Goal: Task Accomplishment & Management: Use online tool/utility

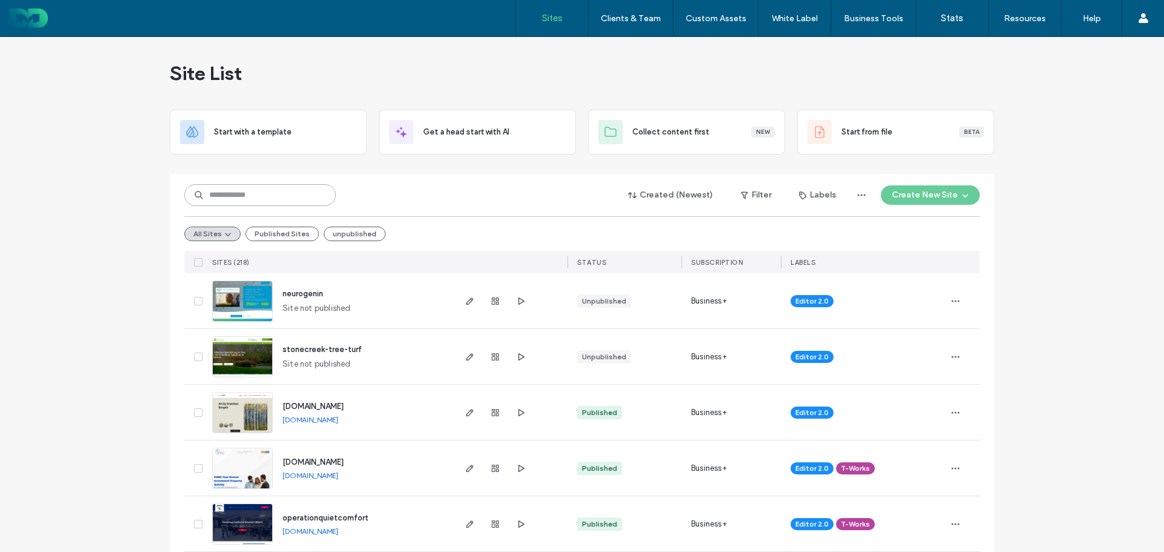
click at [252, 196] on input at bounding box center [260, 195] width 152 height 22
click at [225, 197] on input at bounding box center [260, 195] width 152 height 22
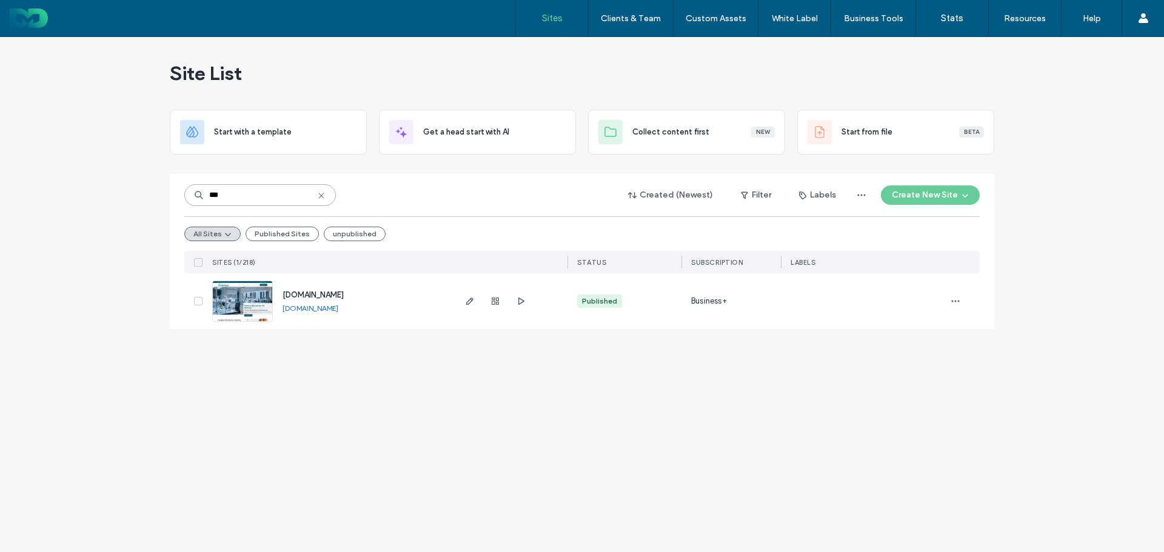
type input "***"
click at [322, 306] on link "www.fourthmethod.com" at bounding box center [310, 308] width 56 height 9
click at [470, 305] on icon "button" at bounding box center [470, 301] width 10 height 10
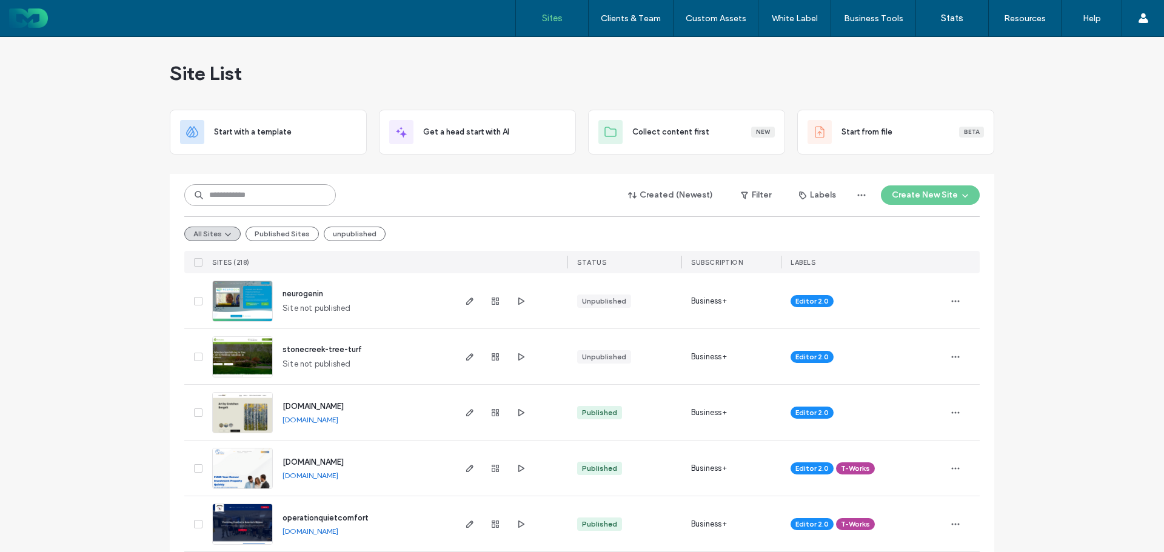
click at [252, 196] on input at bounding box center [260, 195] width 152 height 22
click at [251, 193] on input at bounding box center [260, 195] width 152 height 22
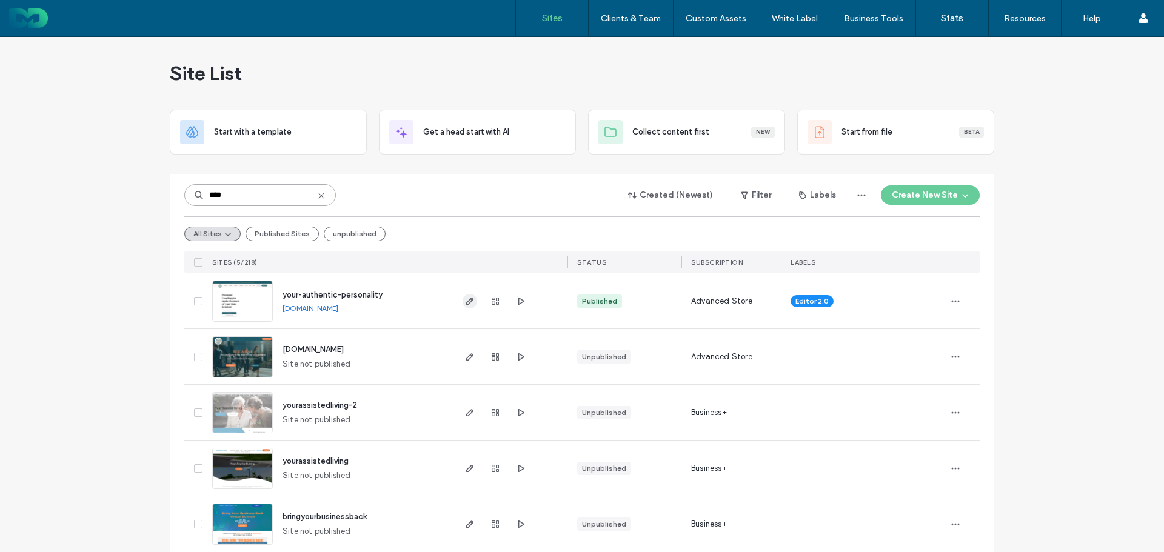
type input "****"
click at [470, 296] on icon "button" at bounding box center [470, 301] width 10 height 10
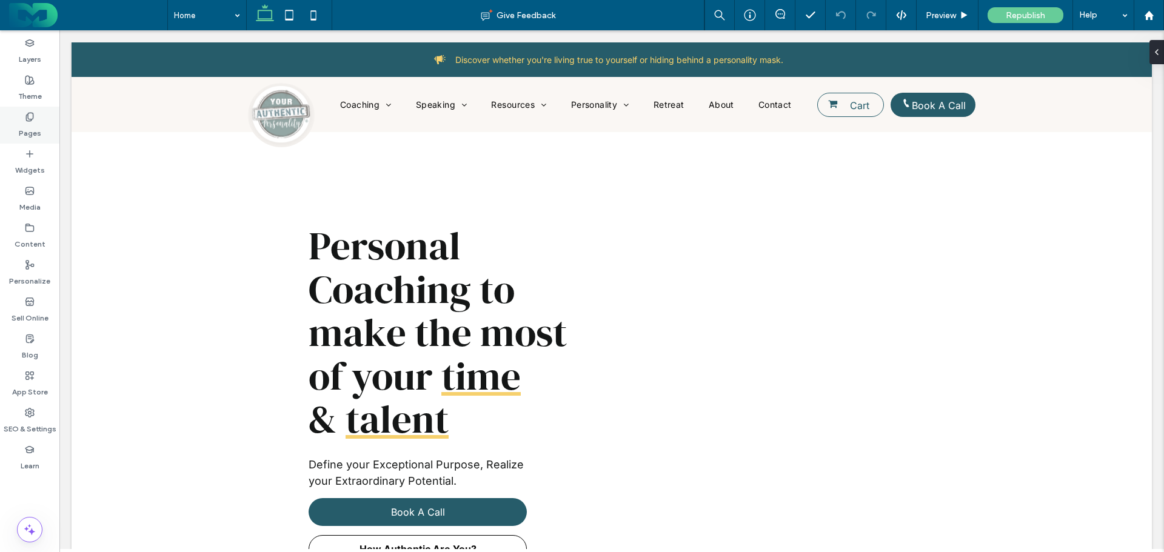
click at [26, 115] on use at bounding box center [29, 117] width 7 height 8
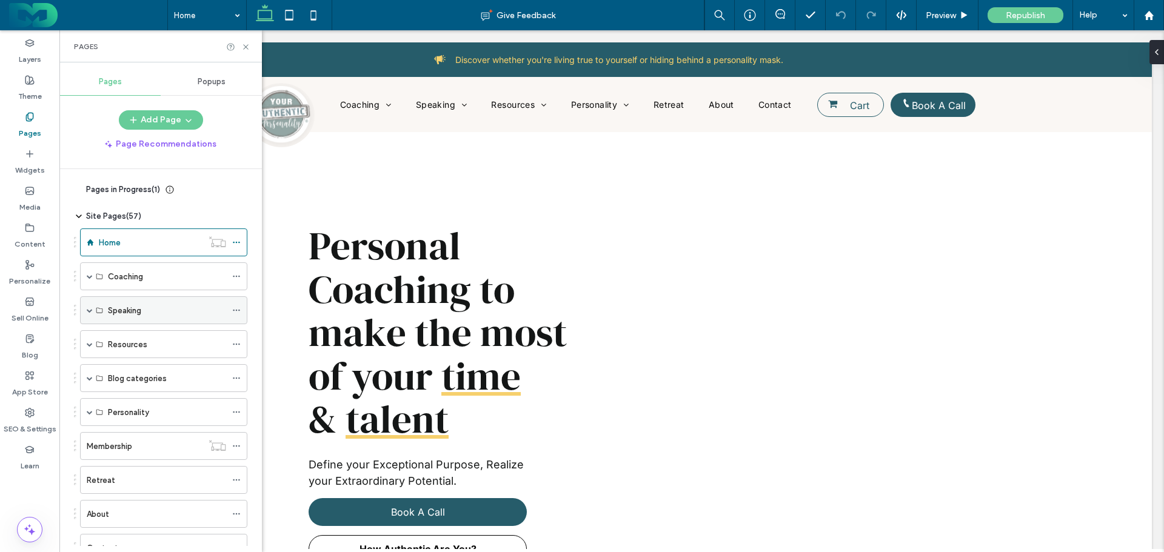
click at [90, 306] on span at bounding box center [90, 310] width 6 height 27
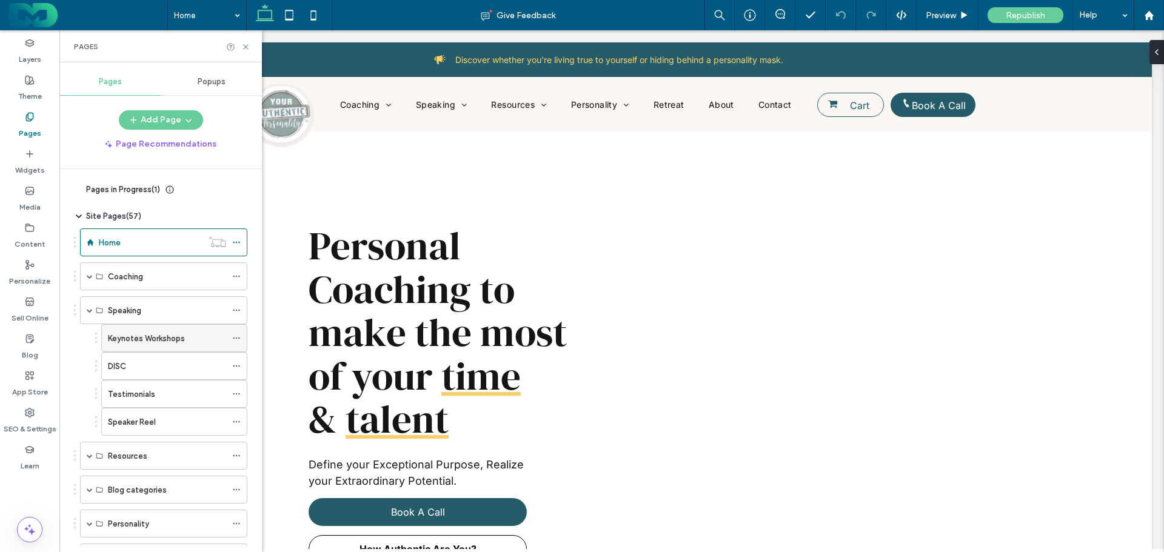
click at [141, 340] on label "Keynotes Workshops" at bounding box center [146, 338] width 77 height 21
click at [247, 47] on icon at bounding box center [245, 46] width 9 height 9
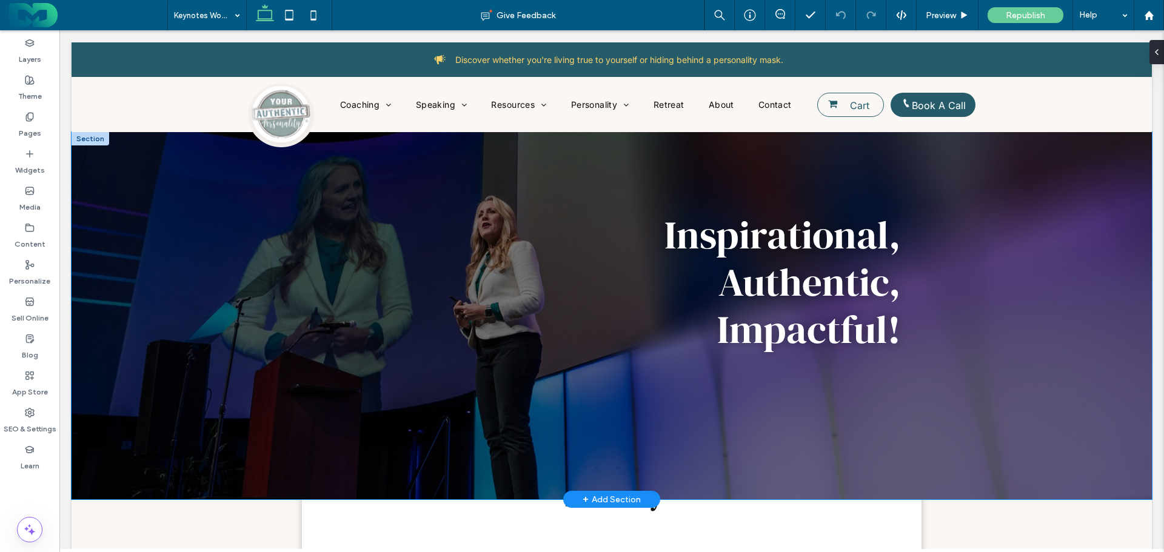
click at [179, 209] on div "Inspirational, Authentic, Impactful!" at bounding box center [612, 315] width 1080 height 367
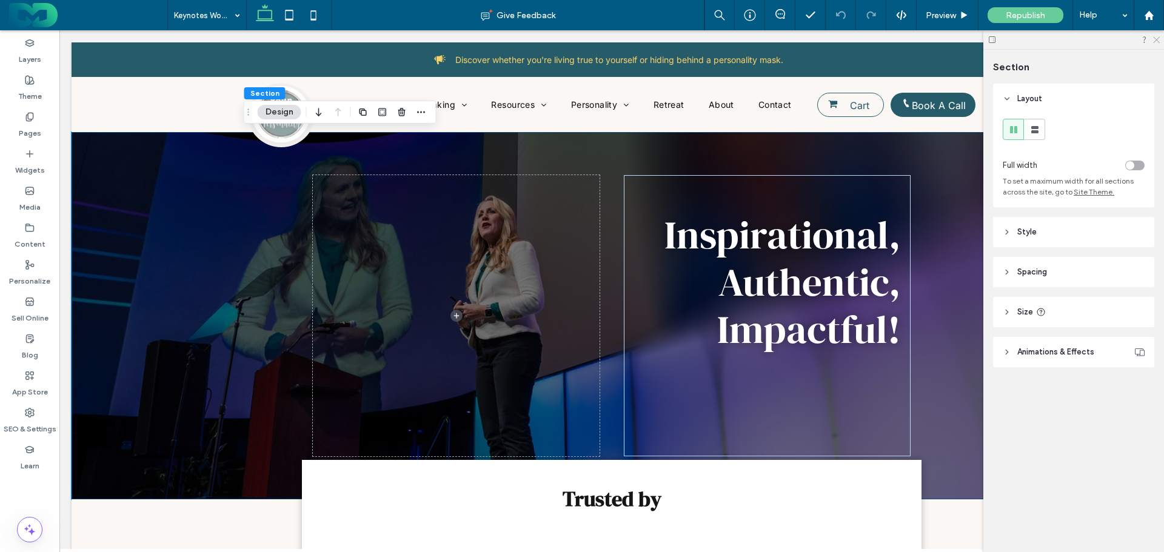
click at [1153, 41] on icon at bounding box center [1156, 39] width 8 height 8
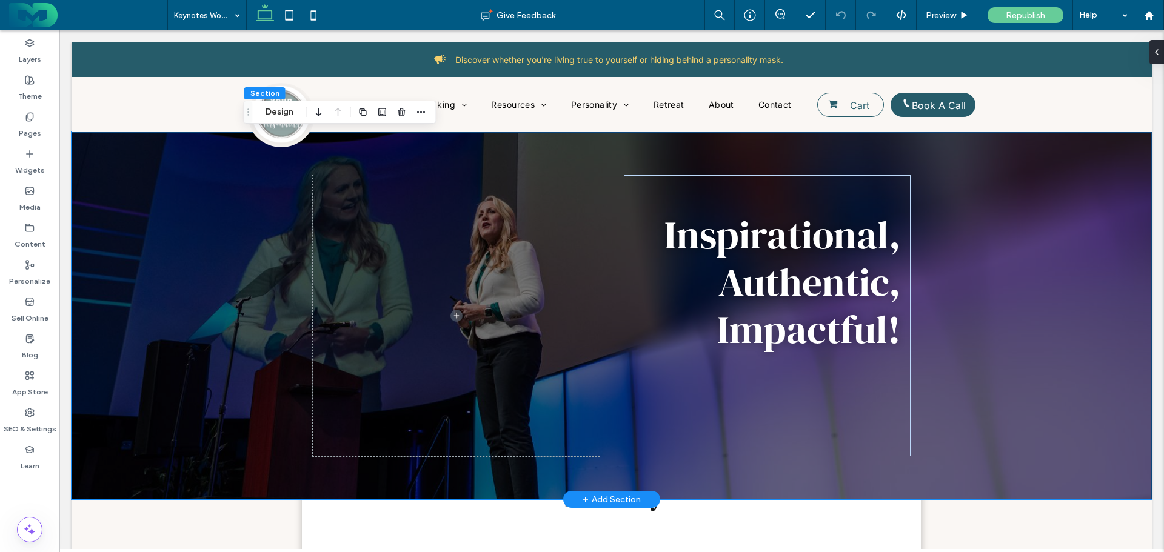
click at [169, 199] on div "Inspirational, Authentic, Impactful!" at bounding box center [612, 315] width 1080 height 367
click at [145, 182] on div "Inspirational, Authentic, Impactful!" at bounding box center [612, 315] width 1080 height 367
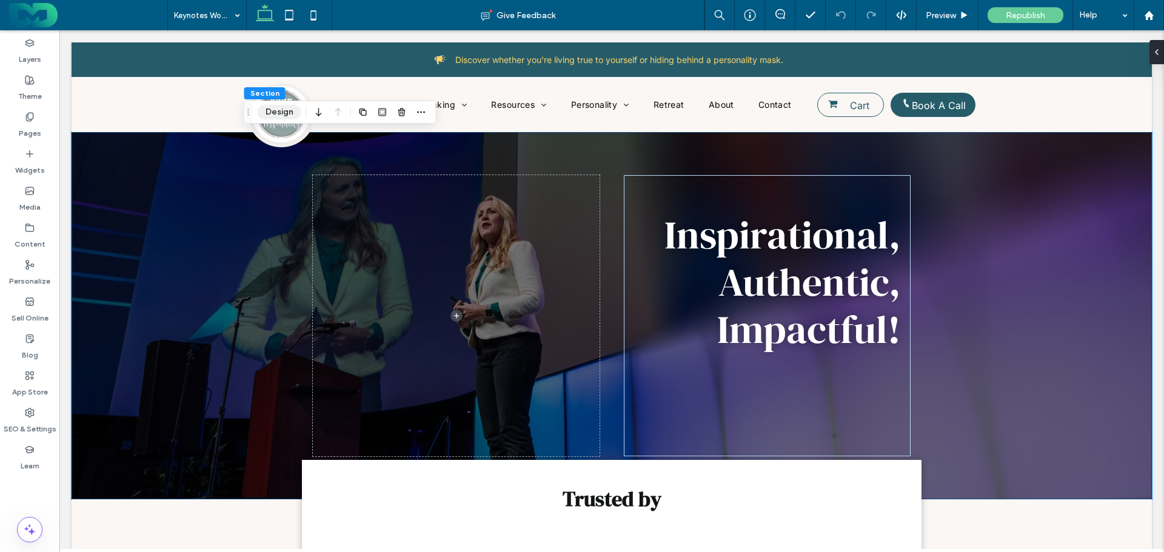
click at [276, 113] on button "Design" at bounding box center [280, 112] width 44 height 15
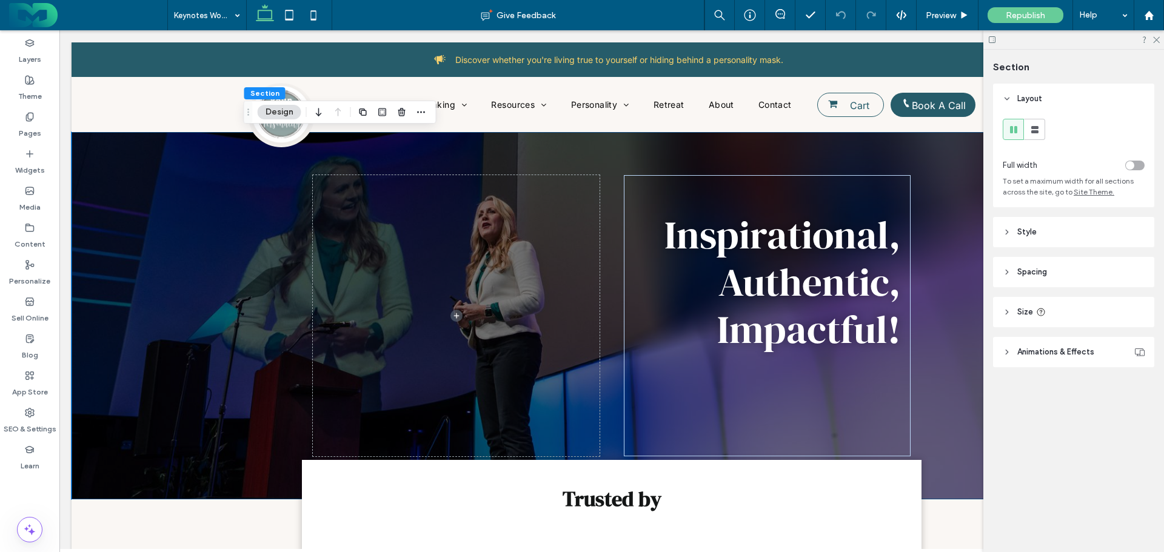
click at [1021, 232] on span "Style" at bounding box center [1026, 232] width 19 height 12
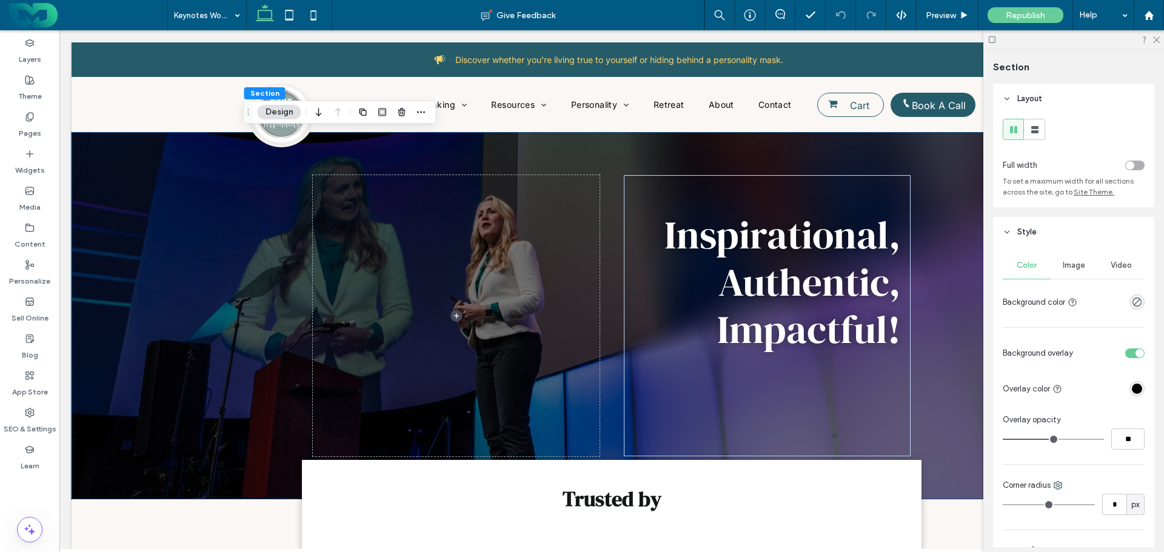
click at [1080, 269] on span "Image" at bounding box center [1074, 266] width 22 height 10
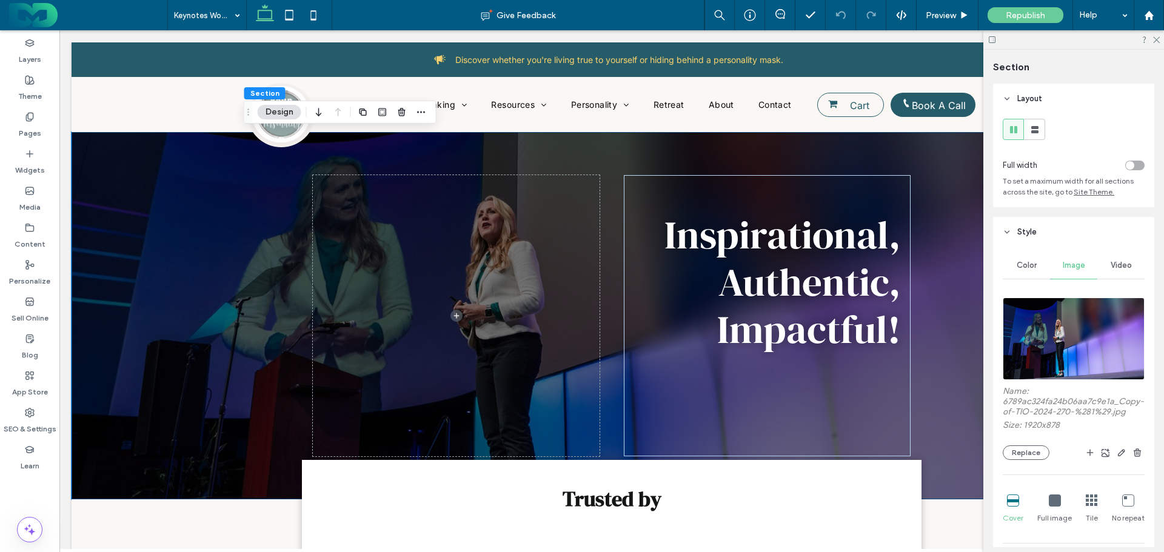
click at [1063, 332] on img at bounding box center [1074, 339] width 142 height 82
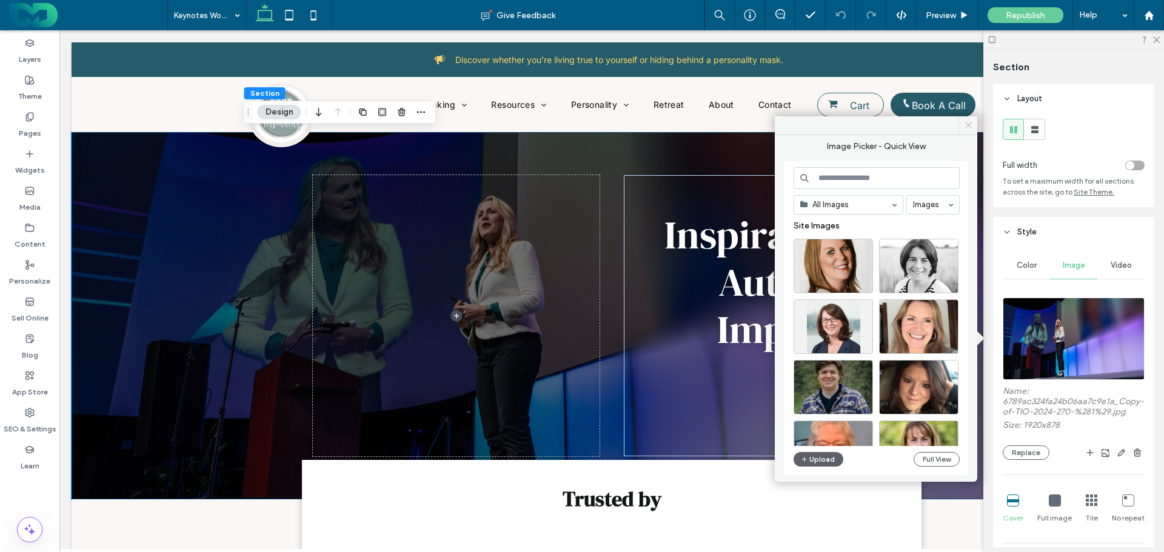
drag, startPoint x: 964, startPoint y: 121, endPoint x: 923, endPoint y: 169, distance: 63.1
click at [964, 121] on icon at bounding box center [968, 125] width 9 height 9
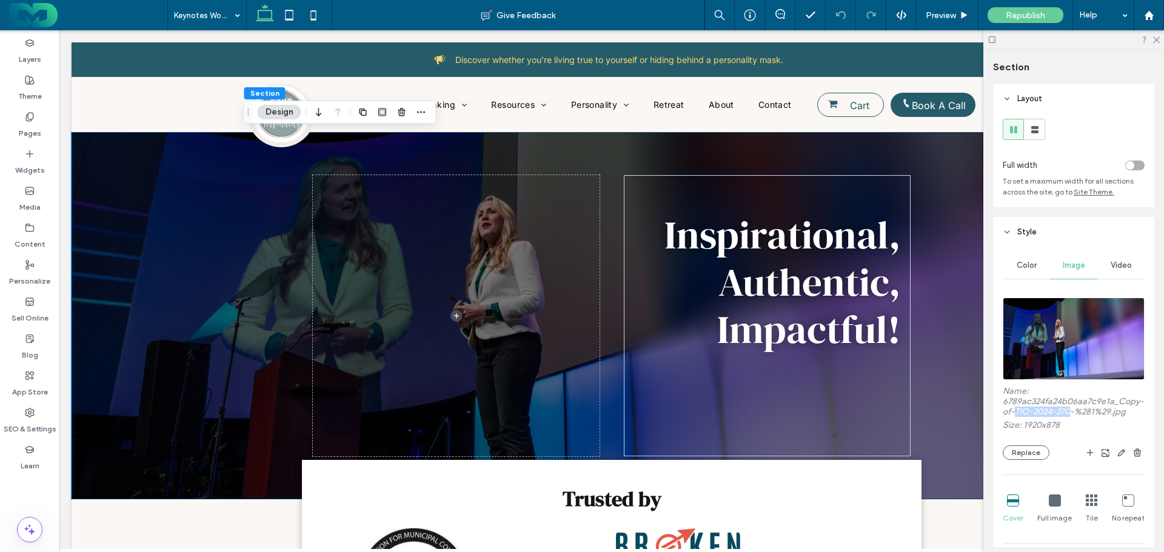
drag, startPoint x: 1022, startPoint y: 412, endPoint x: 1078, endPoint y: 415, distance: 55.9
click at [1078, 415] on label "Name: 6789ac324fa24b06aa7c9e1a_Copy-of-TIO-2024-270-%281%29.jpg" at bounding box center [1074, 403] width 142 height 34
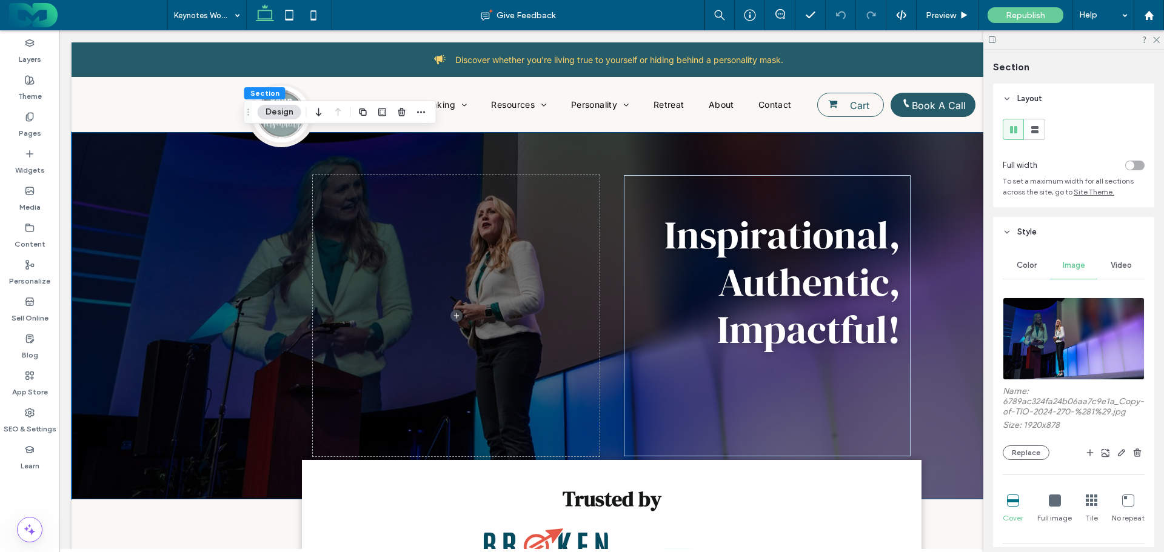
drag, startPoint x: 1058, startPoint y: 406, endPoint x: 1037, endPoint y: 427, distance: 29.6
click at [1037, 427] on label "Size: 1920x878" at bounding box center [1074, 426] width 142 height 13
drag, startPoint x: 1078, startPoint y: 411, endPoint x: 1029, endPoint y: 412, distance: 49.1
click at [1025, 413] on label "Name: 6789ac324fa24b06aa7c9e1a_Copy-of-TIO-2024-270-%281%29.jpg" at bounding box center [1074, 403] width 142 height 34
copy label "TIO-2024-270"
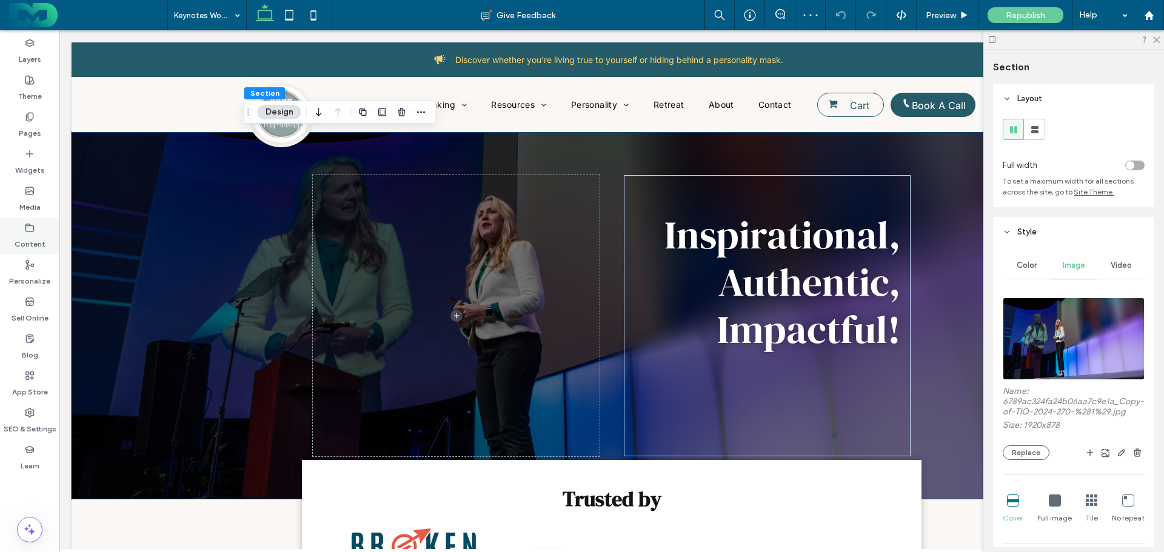
click at [26, 230] on use at bounding box center [30, 227] width 8 height 7
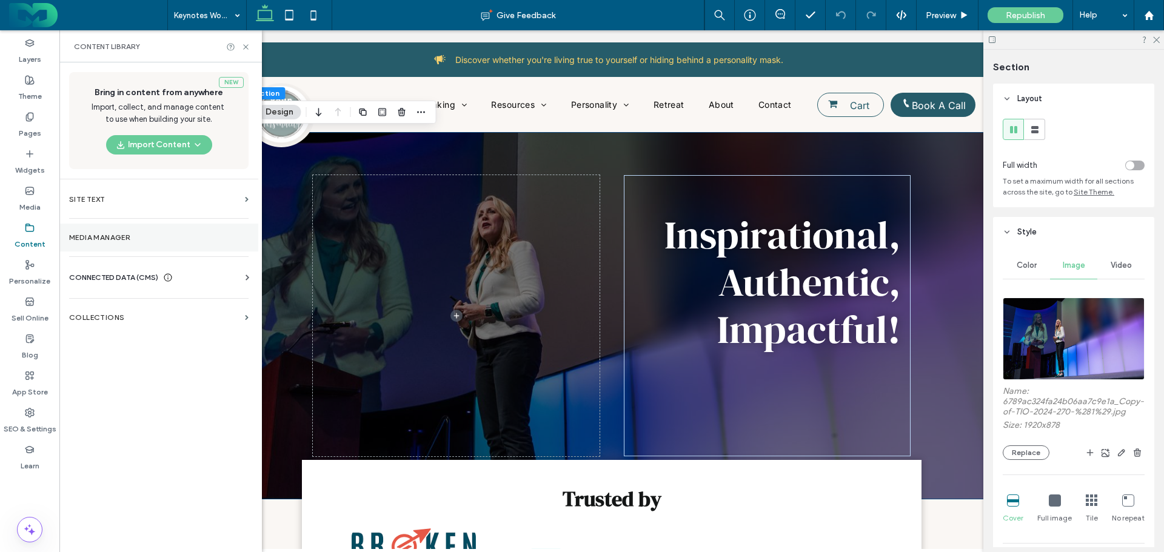
click at [89, 239] on label "Media Manager" at bounding box center [158, 237] width 179 height 8
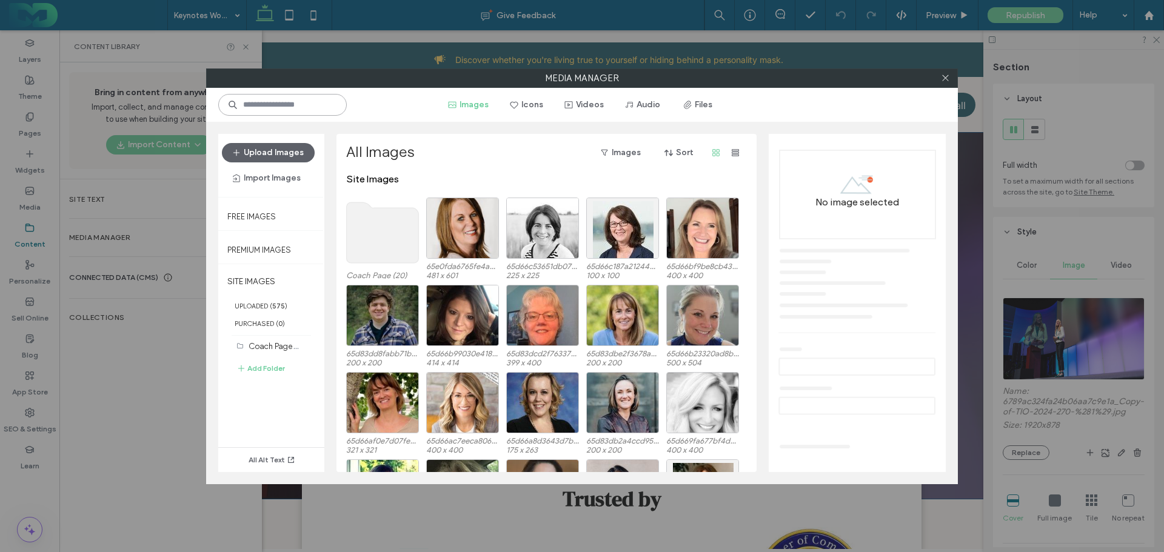
click at [294, 108] on input at bounding box center [282, 105] width 129 height 22
paste input "**********"
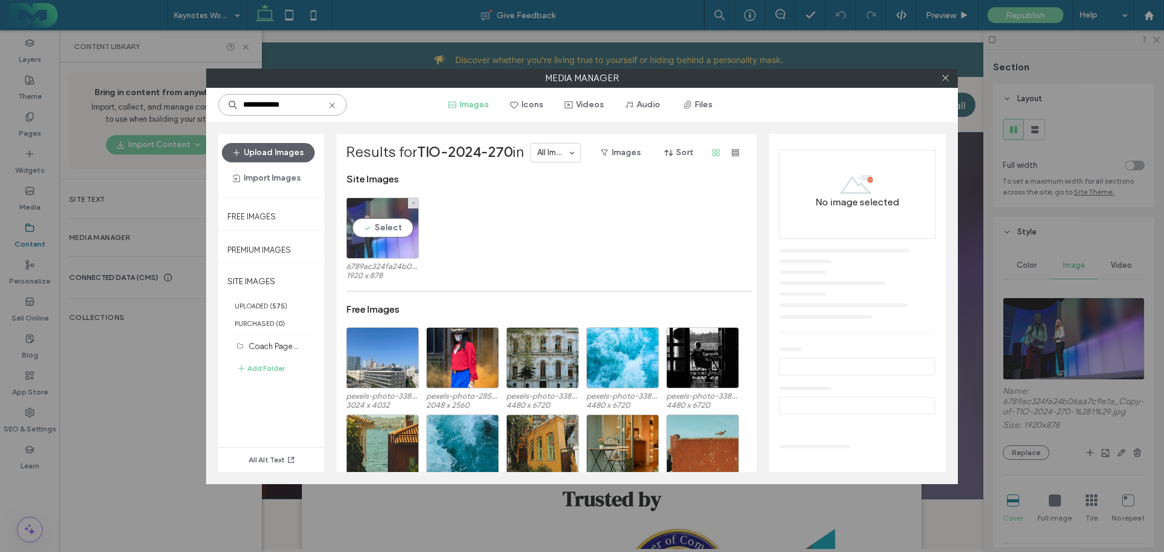
type input "**********"
click at [376, 226] on div "Select" at bounding box center [382, 228] width 73 height 61
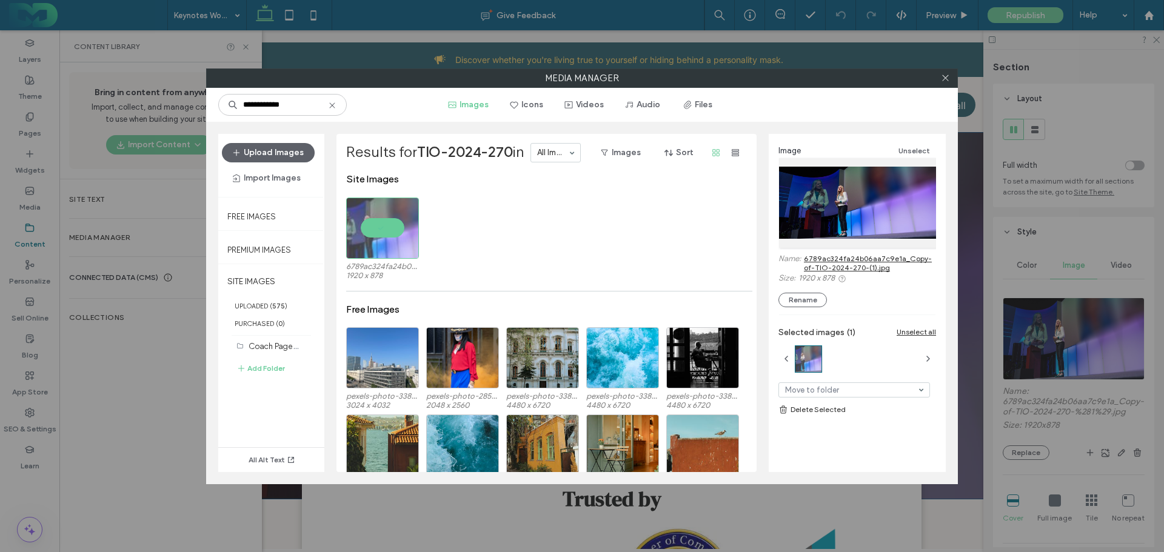
click at [854, 259] on link "6789ac324fa24b06aa7c9e1a_Copy-of-TIO-2024-270-(1).jpg" at bounding box center [870, 263] width 132 height 18
click at [947, 78] on icon at bounding box center [945, 77] width 9 height 9
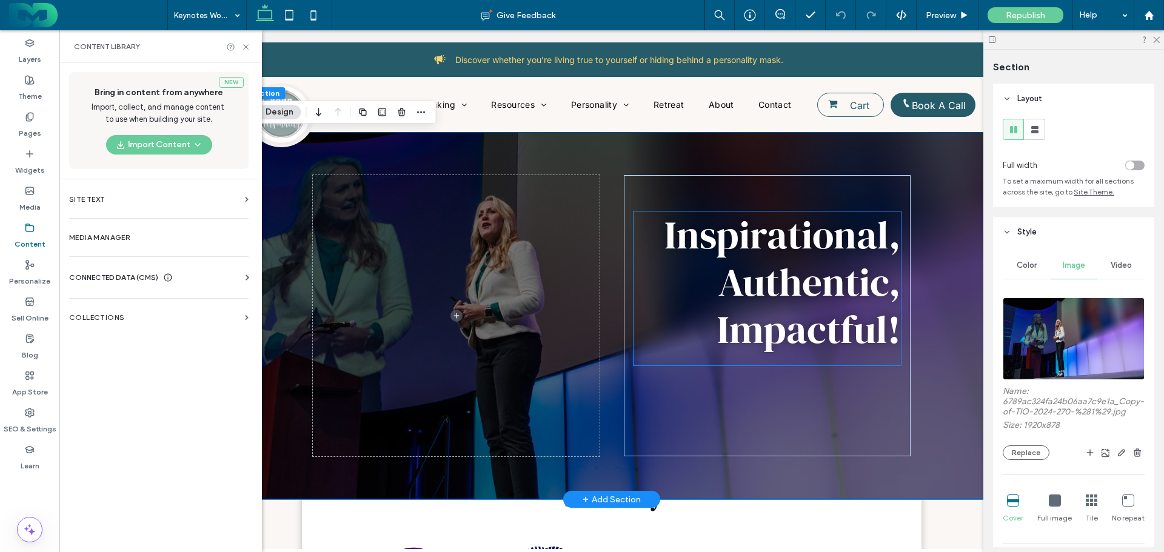
click at [669, 242] on span "Inspirational, Authentic, Impactful!" at bounding box center [782, 282] width 236 height 149
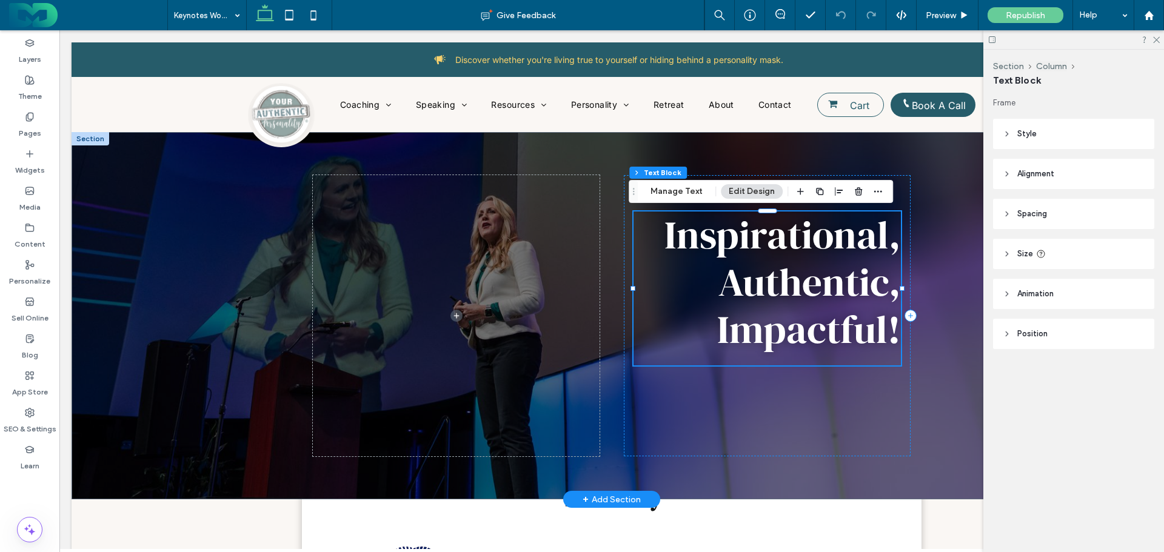
click at [669, 242] on span "Inspirational, Authentic, Impactful!" at bounding box center [782, 282] width 236 height 149
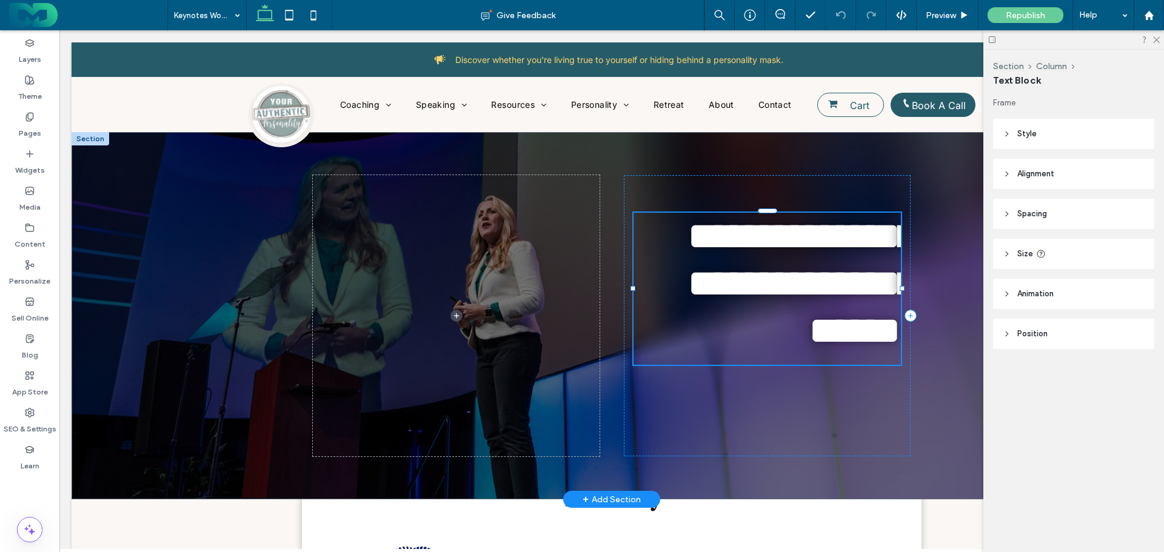
click at [687, 242] on span "**********" at bounding box center [801, 283] width 229 height 134
type input "**********"
type input "**"
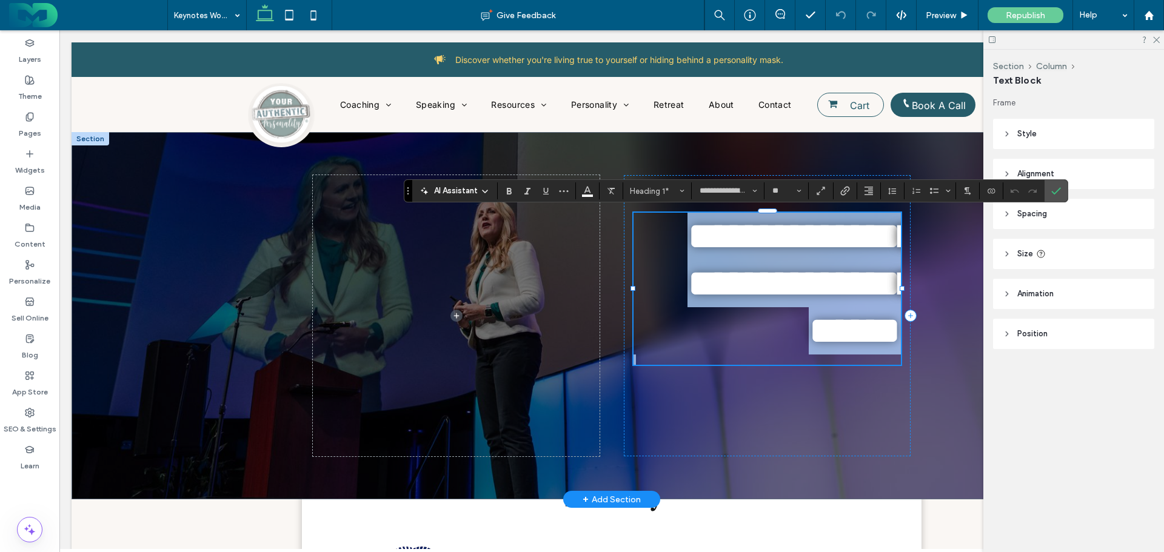
click at [687, 239] on span "**********" at bounding box center [801, 283] width 229 height 134
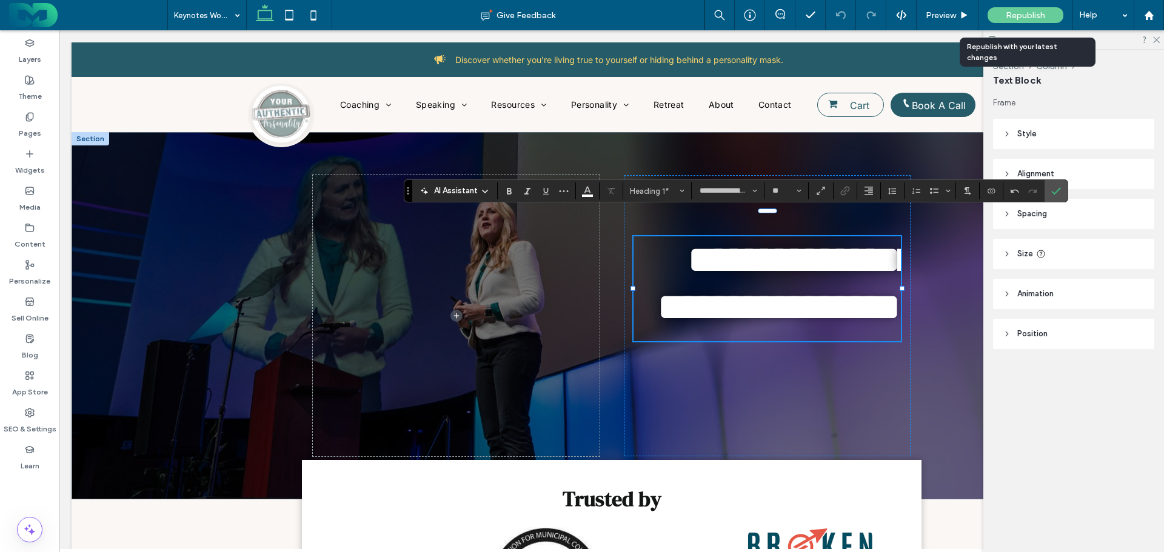
click at [1007, 15] on span "Republish" at bounding box center [1025, 15] width 39 height 10
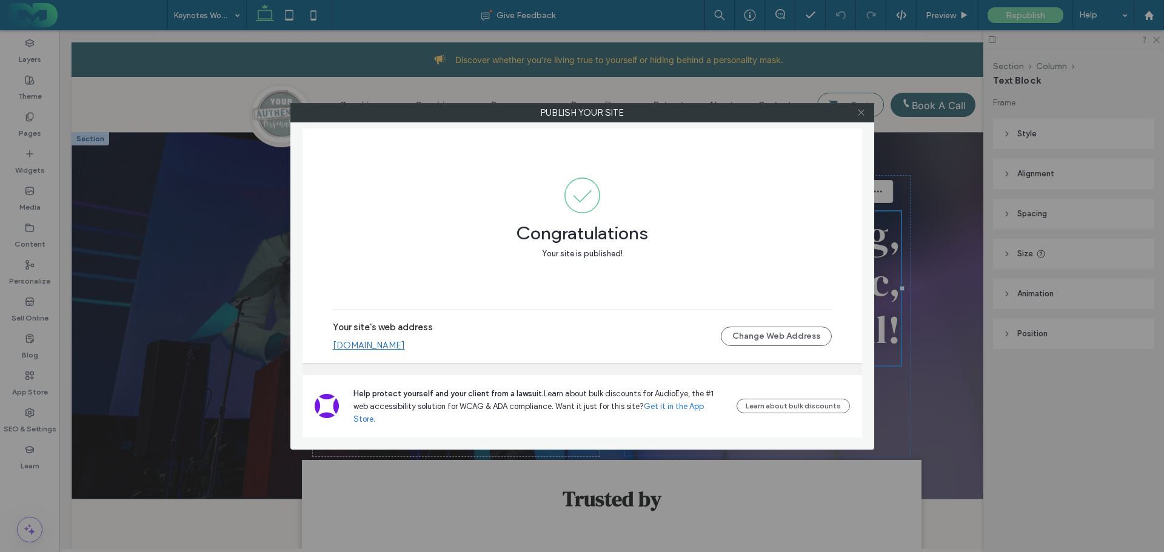
click at [860, 111] on use at bounding box center [861, 113] width 6 height 6
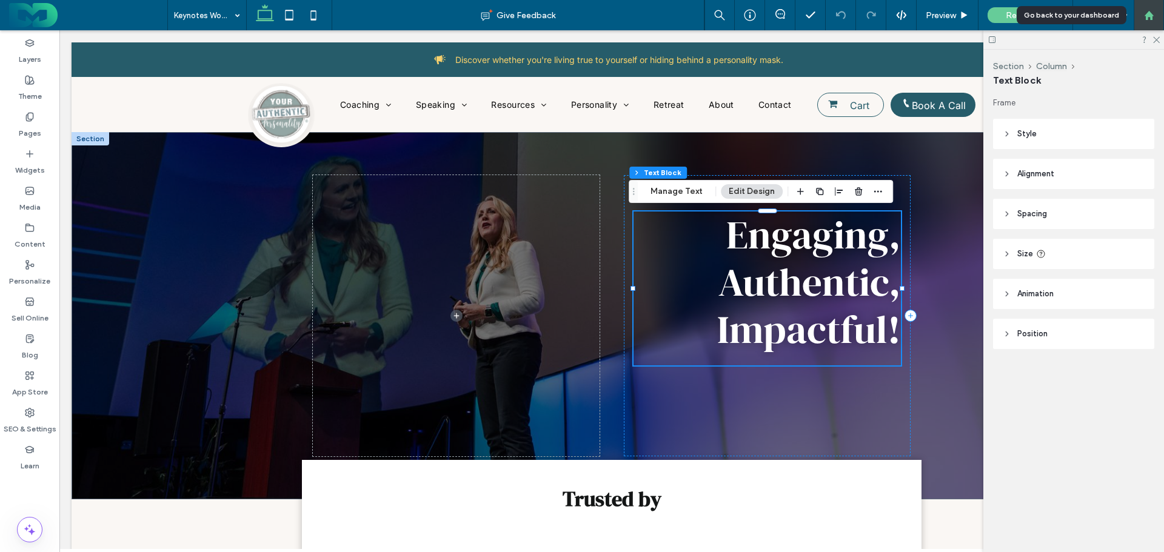
click at [1138, 10] on div at bounding box center [1148, 15] width 29 height 10
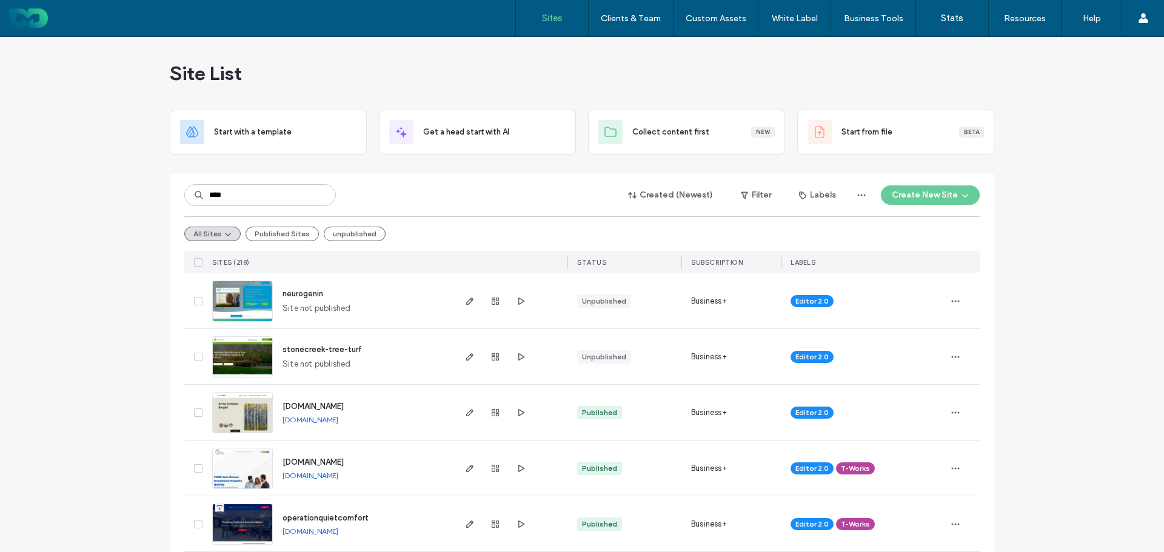
type input "****"
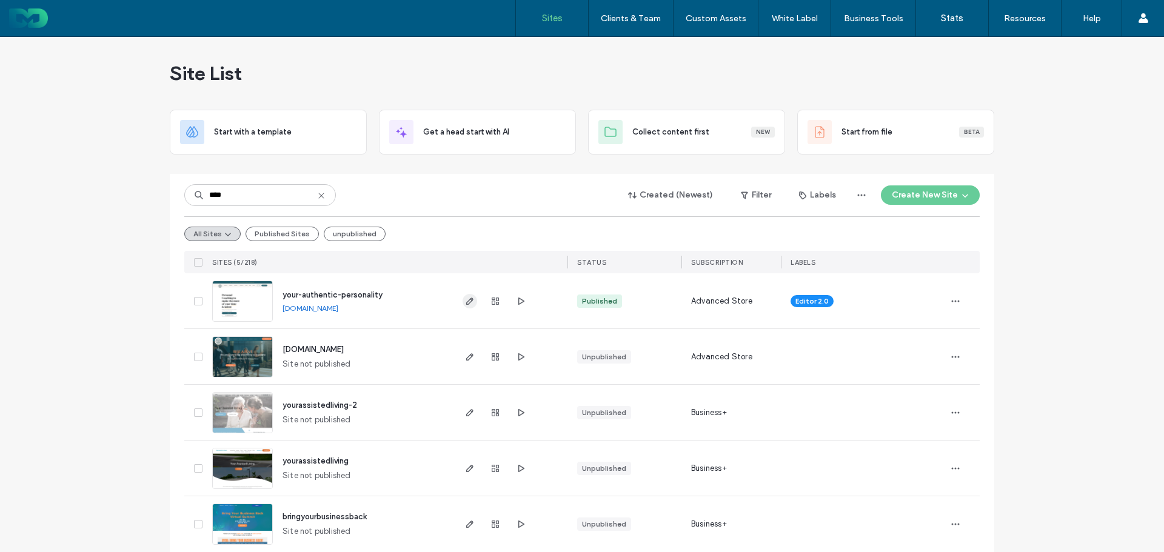
click at [470, 300] on icon "button" at bounding box center [470, 301] width 10 height 10
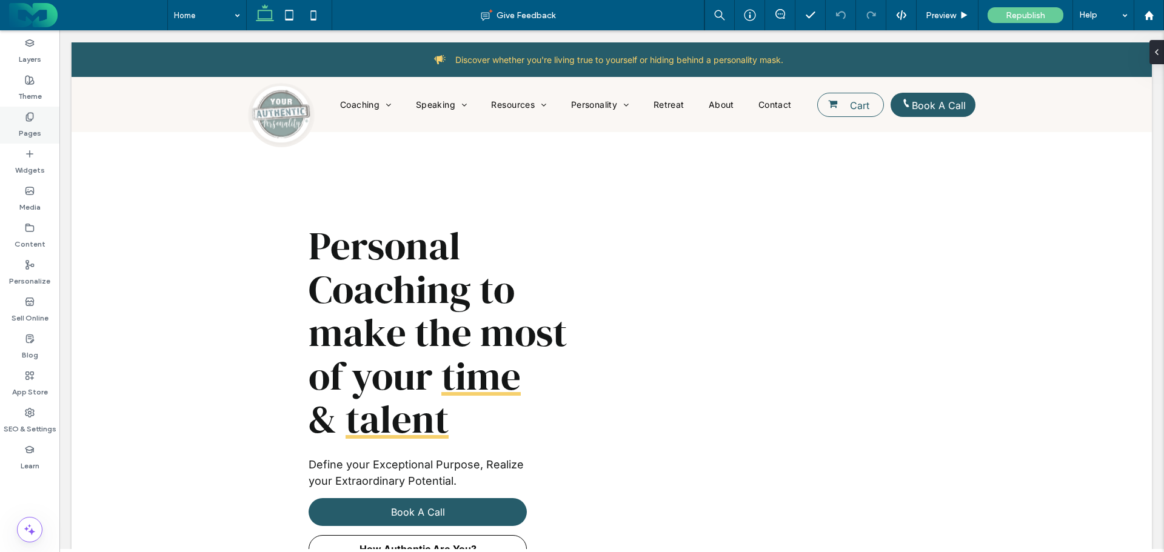
click at [25, 115] on icon at bounding box center [30, 117] width 10 height 10
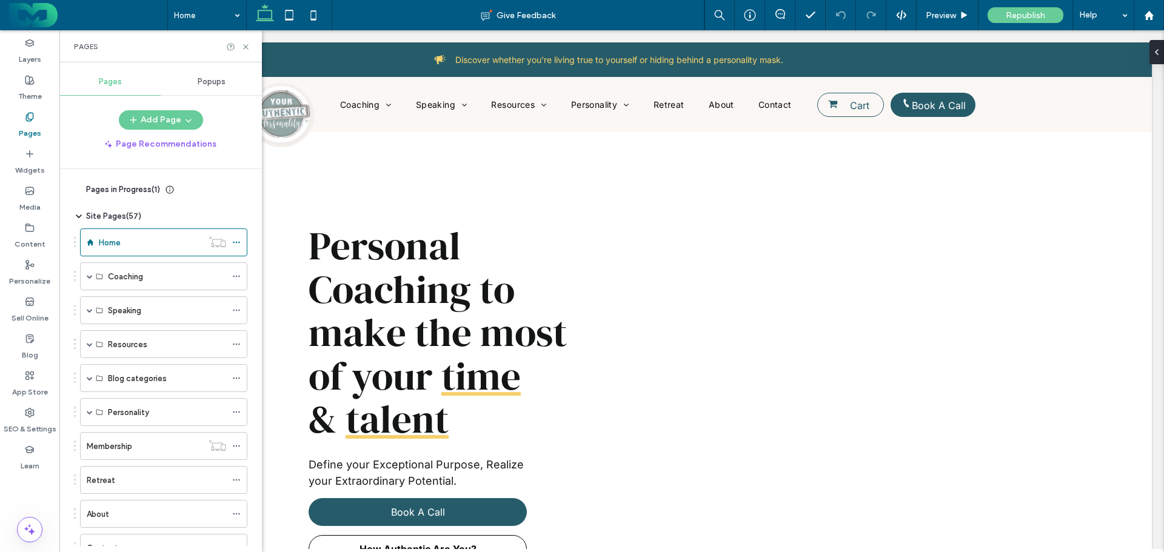
scroll to position [61, 0]
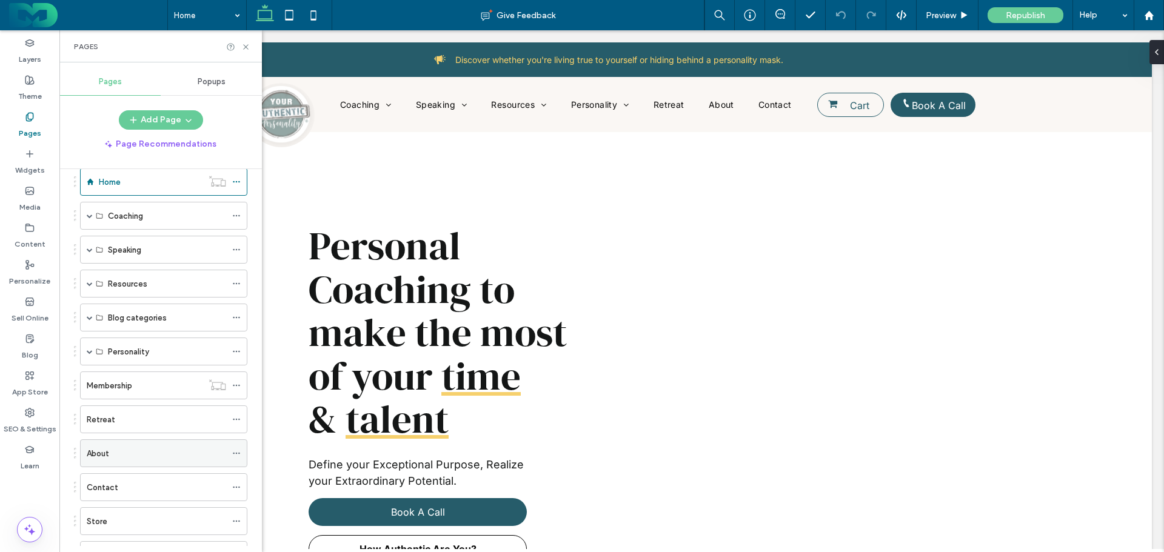
click at [107, 451] on label "About" at bounding box center [98, 453] width 22 height 21
click at [244, 52] on div "Pages" at bounding box center [160, 46] width 202 height 32
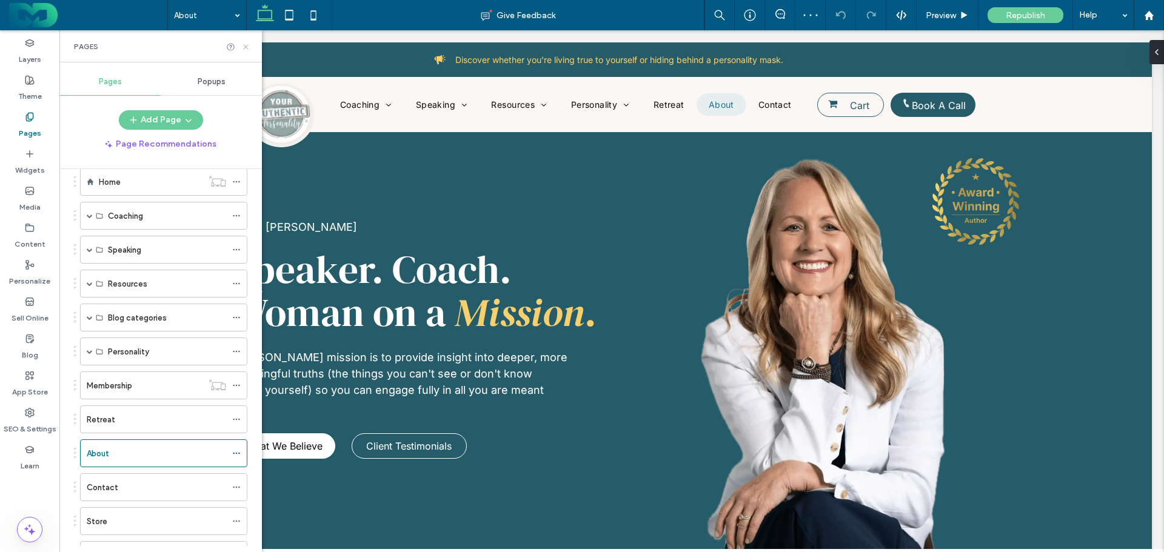
click at [243, 45] on icon at bounding box center [245, 46] width 9 height 9
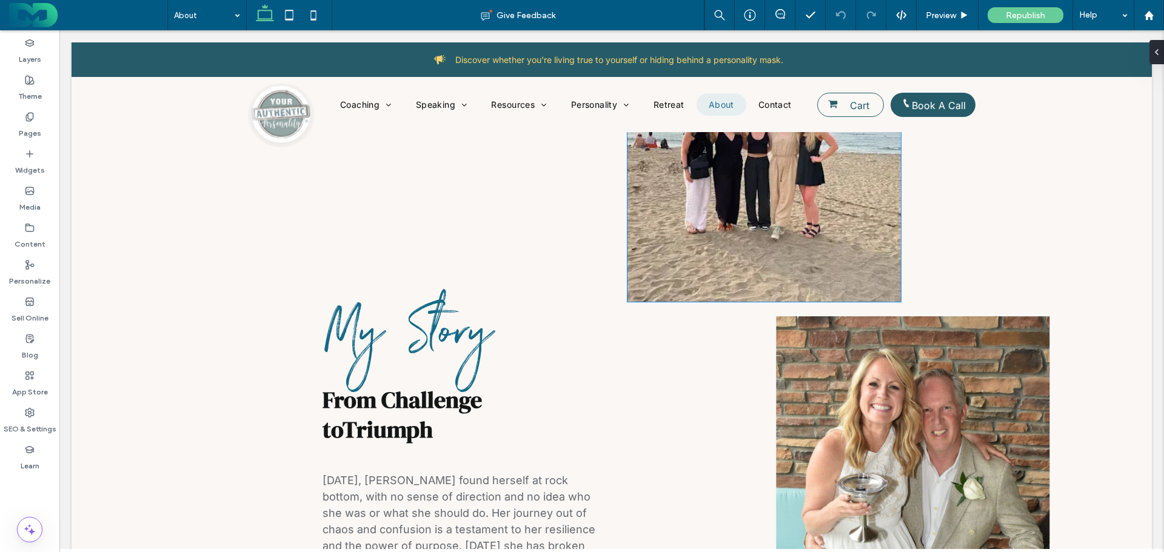
scroll to position [485, 0]
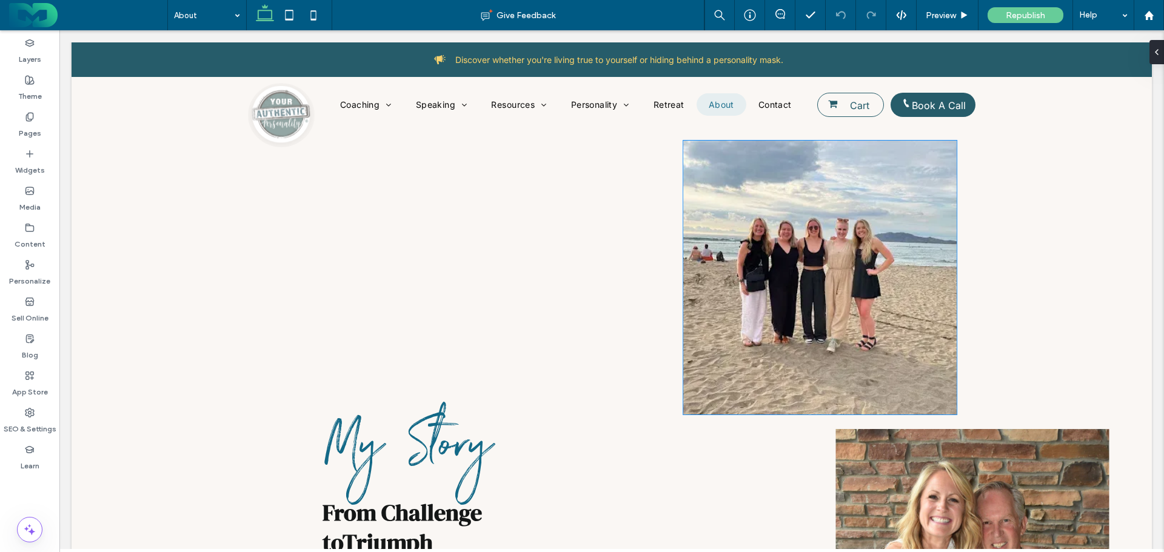
click at [745, 256] on img at bounding box center [819, 278] width 273 height 274
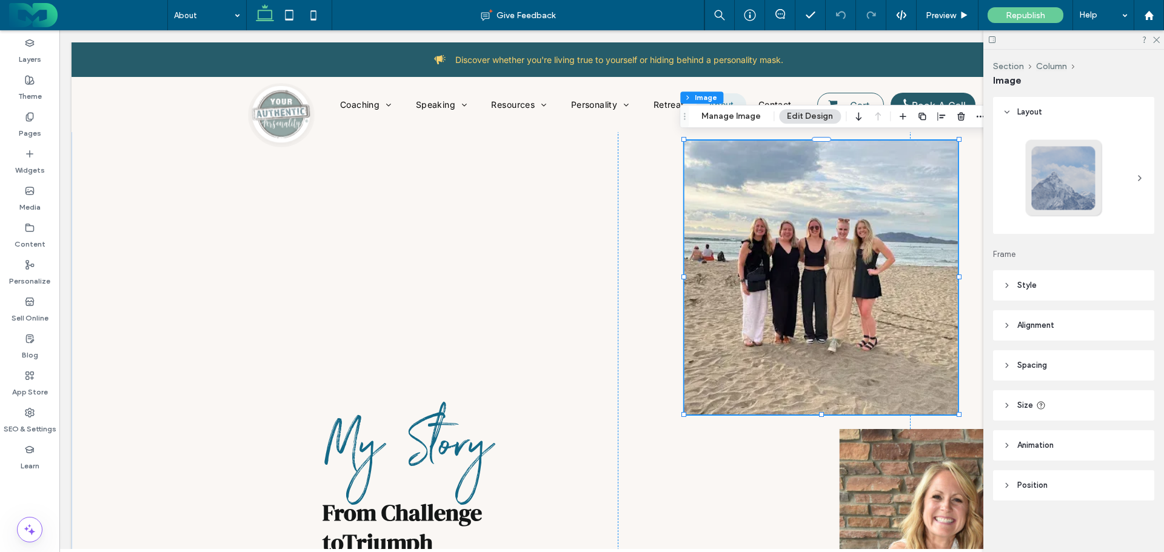
click at [1046, 439] on header "Animation" at bounding box center [1073, 445] width 161 height 30
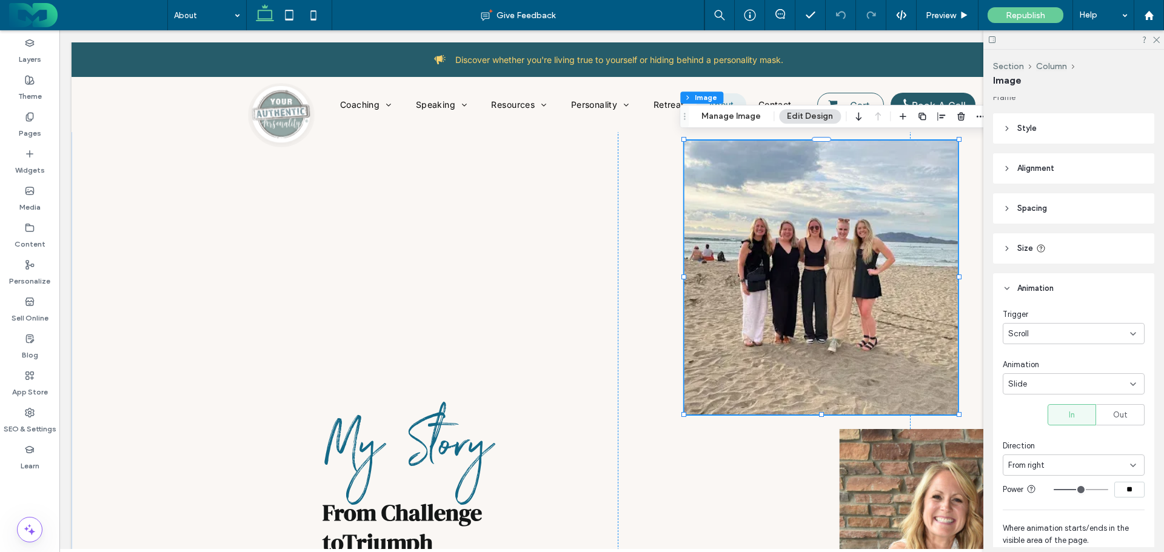
scroll to position [242, 0]
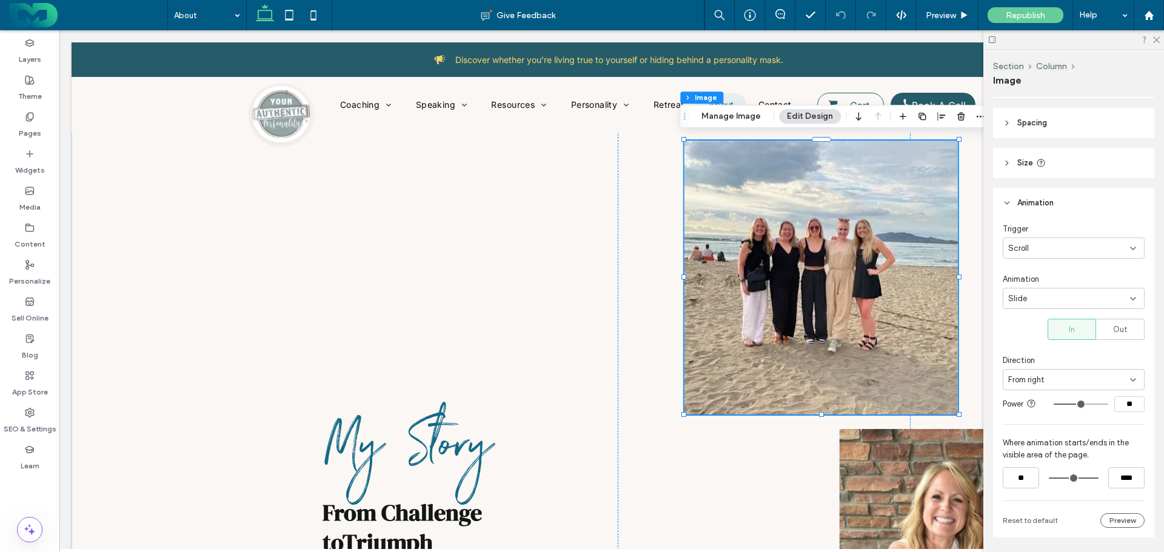
click at [1063, 249] on div "Scroll" at bounding box center [1069, 248] width 122 height 12
click at [1041, 266] on div "None" at bounding box center [1070, 269] width 135 height 21
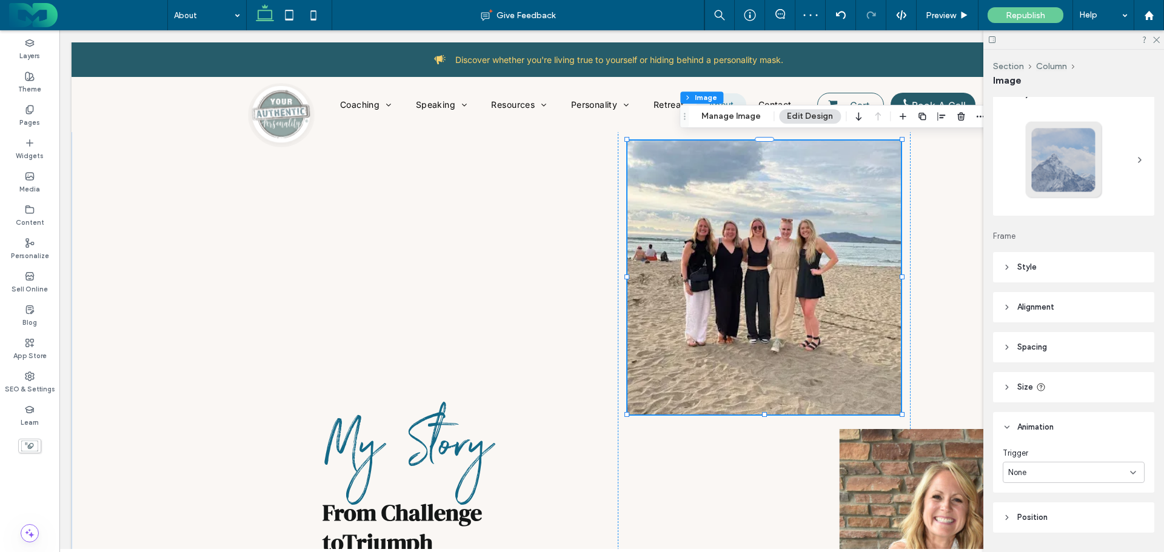
scroll to position [0, 0]
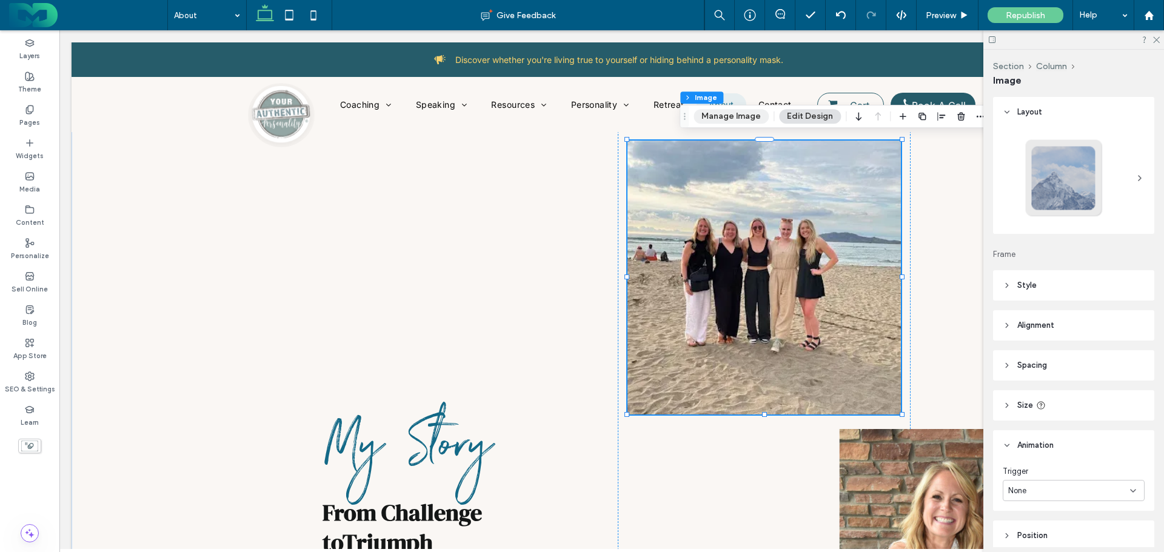
click at [707, 116] on button "Manage Image" at bounding box center [730, 116] width 75 height 15
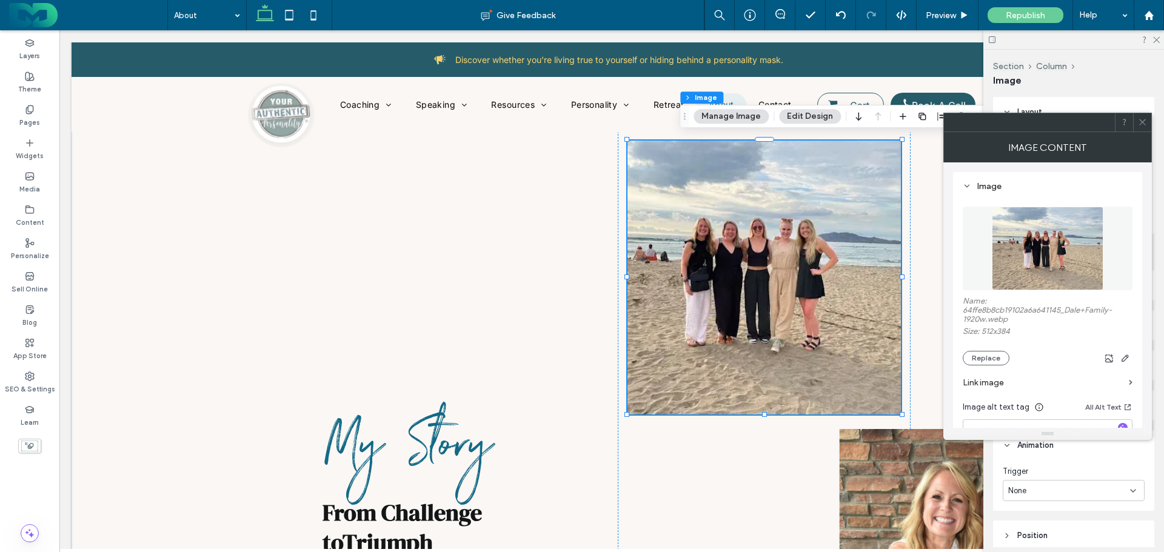
click at [1139, 119] on icon at bounding box center [1142, 122] width 9 height 9
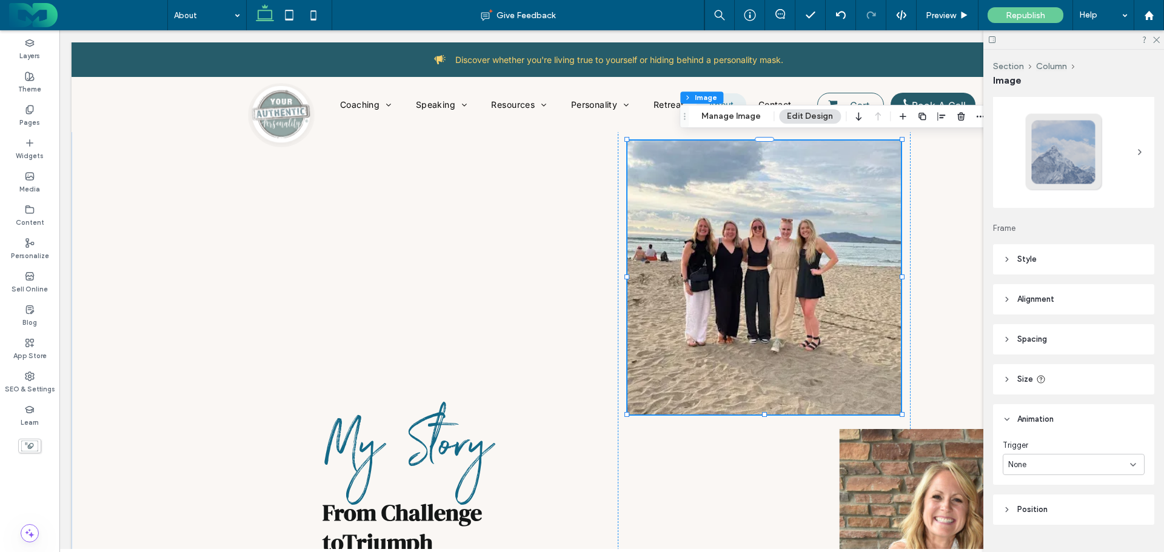
scroll to position [52, 0]
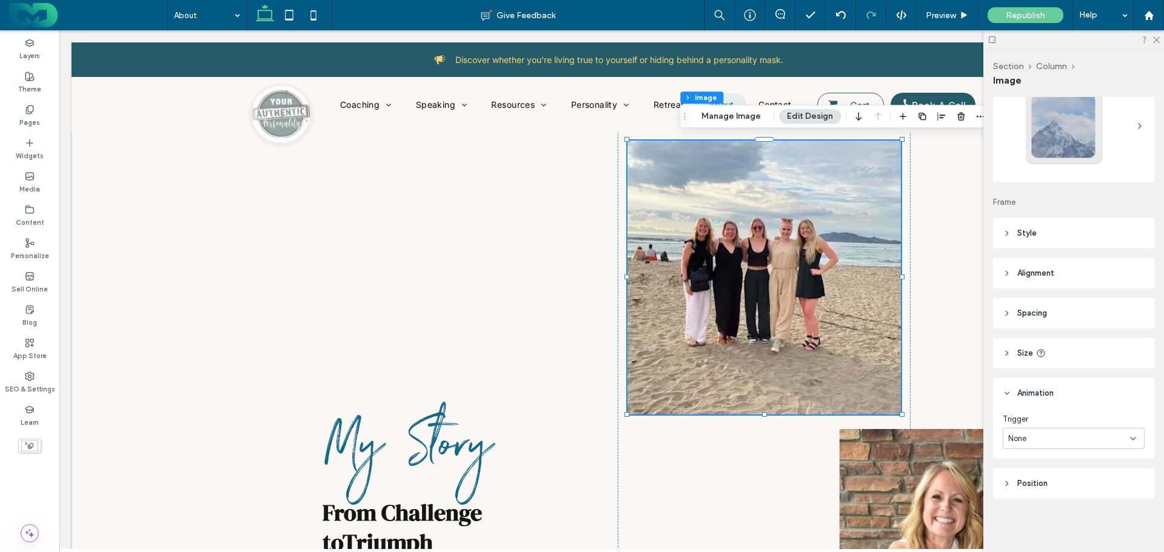
click at [1050, 436] on div "None" at bounding box center [1069, 439] width 122 height 12
click at [1073, 406] on header "Animation" at bounding box center [1073, 393] width 161 height 30
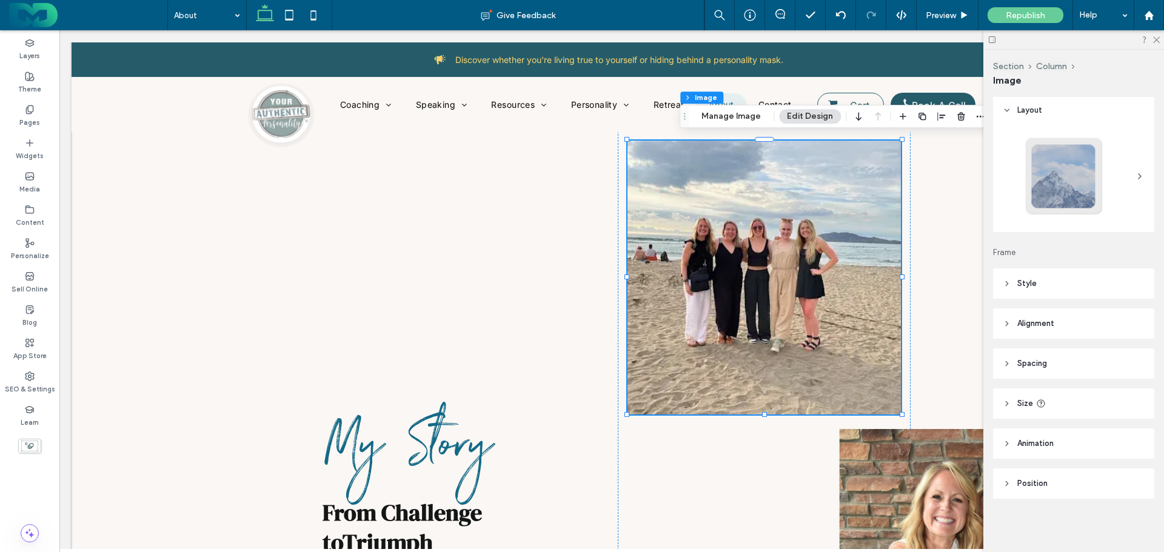
scroll to position [2, 0]
click at [1007, 479] on icon at bounding box center [1007, 483] width 8 height 8
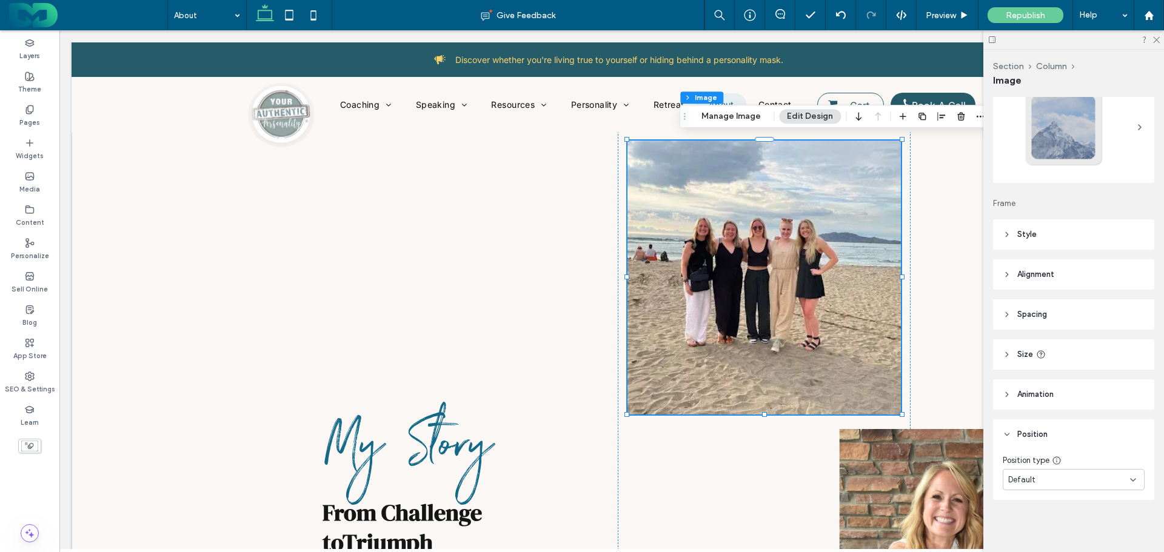
scroll to position [52, 0]
click at [1056, 478] on div "Default" at bounding box center [1069, 479] width 122 height 12
click at [993, 345] on header "Size" at bounding box center [1073, 353] width 161 height 30
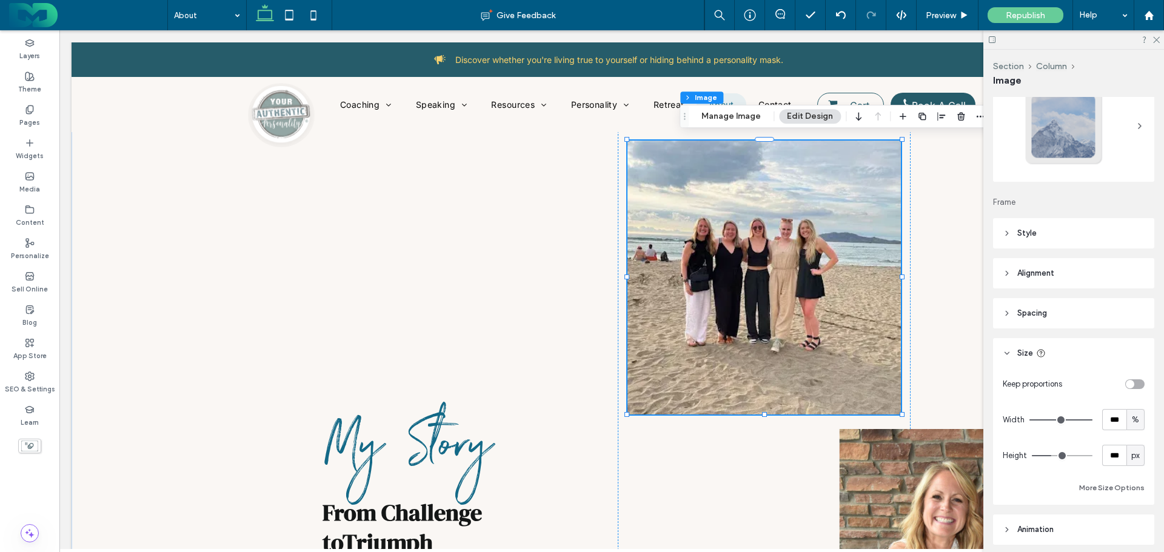
click at [1028, 233] on span "Style" at bounding box center [1026, 233] width 19 height 12
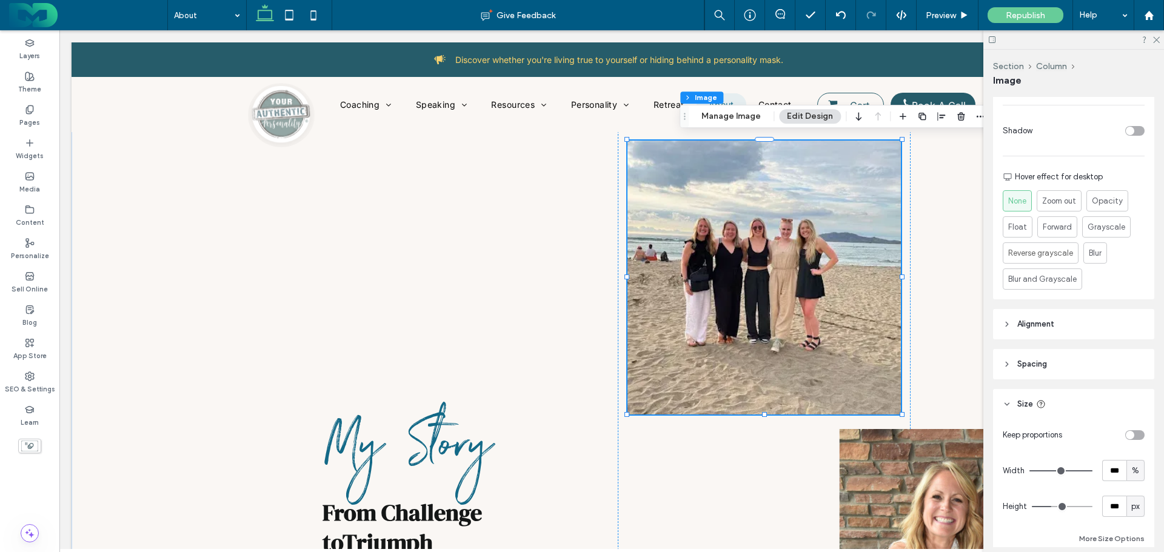
scroll to position [476, 0]
click at [1036, 313] on span "Alignment" at bounding box center [1035, 319] width 37 height 12
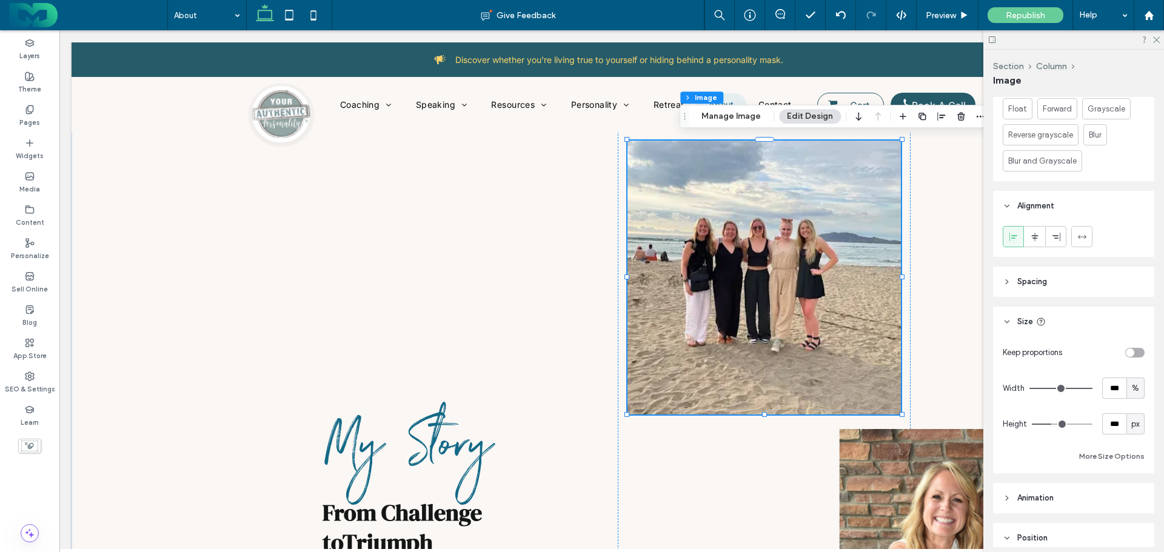
scroll to position [598, 0]
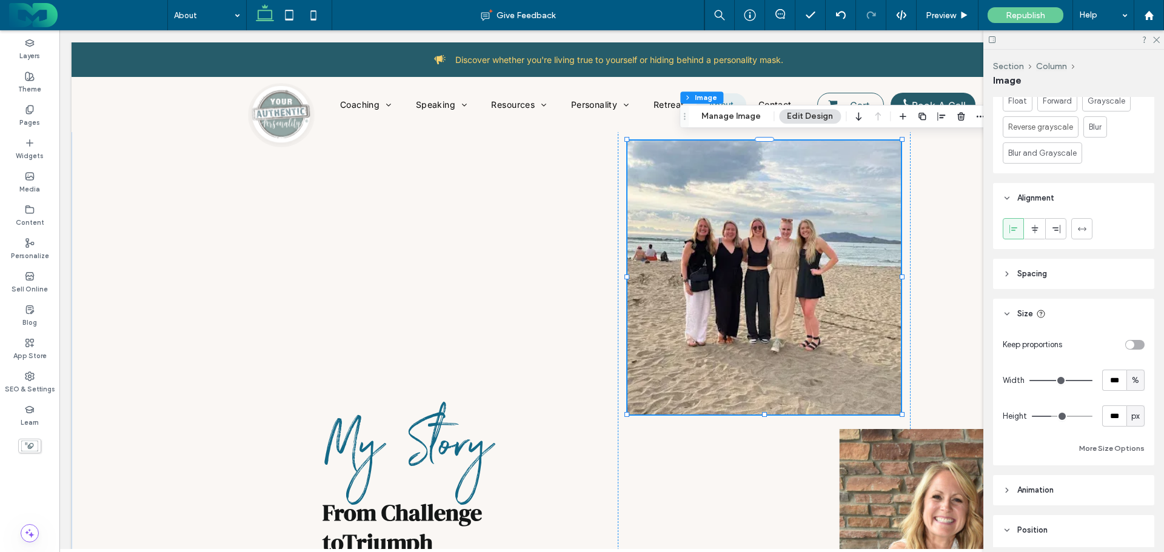
click at [1030, 270] on span "Spacing" at bounding box center [1032, 274] width 30 height 12
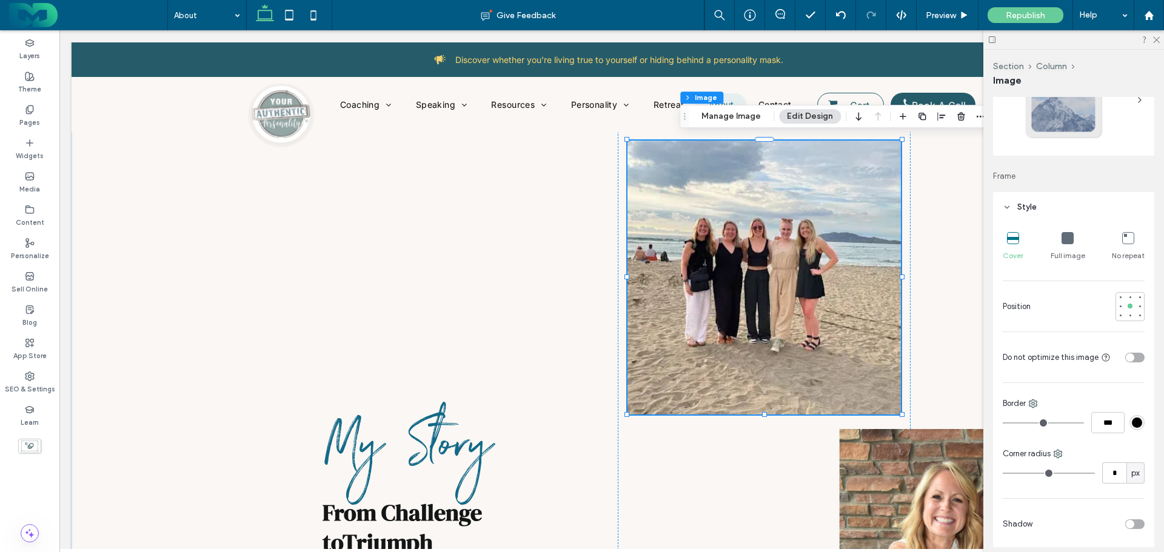
scroll to position [0, 0]
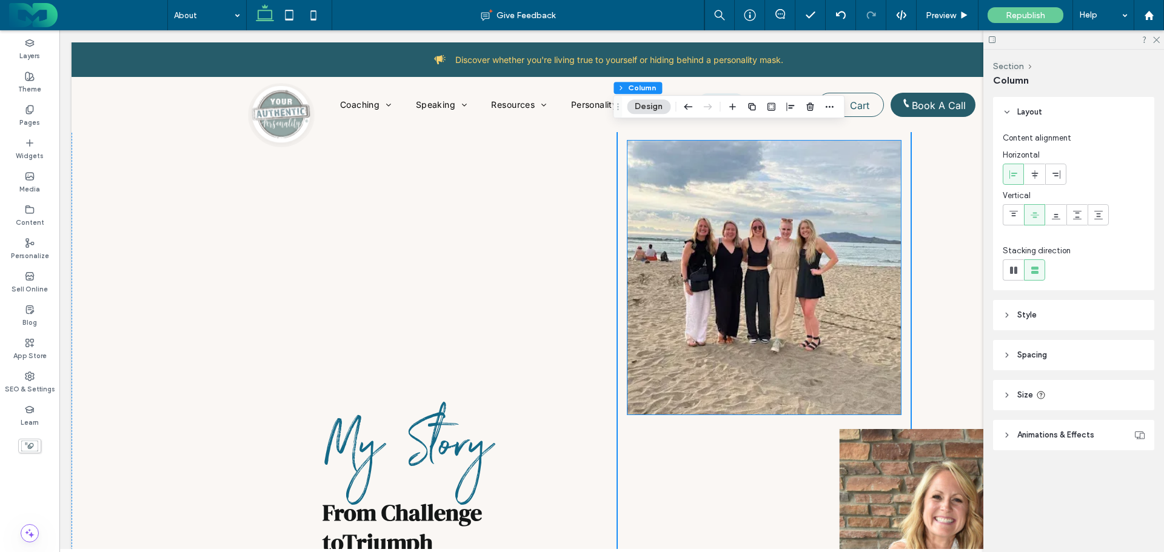
click at [708, 243] on img at bounding box center [763, 278] width 273 height 274
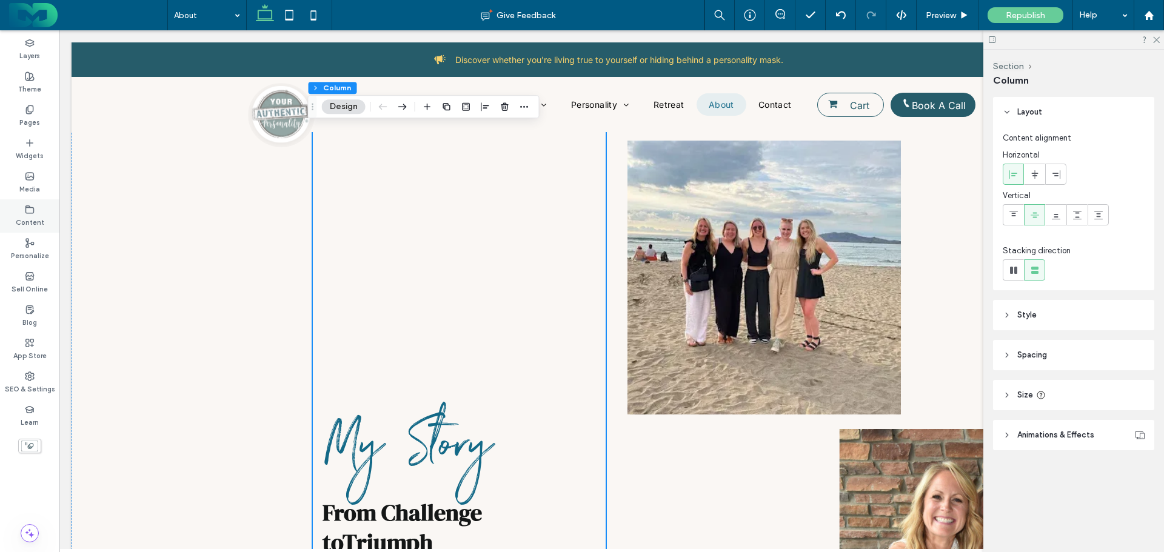
click at [29, 209] on icon at bounding box center [30, 210] width 10 height 10
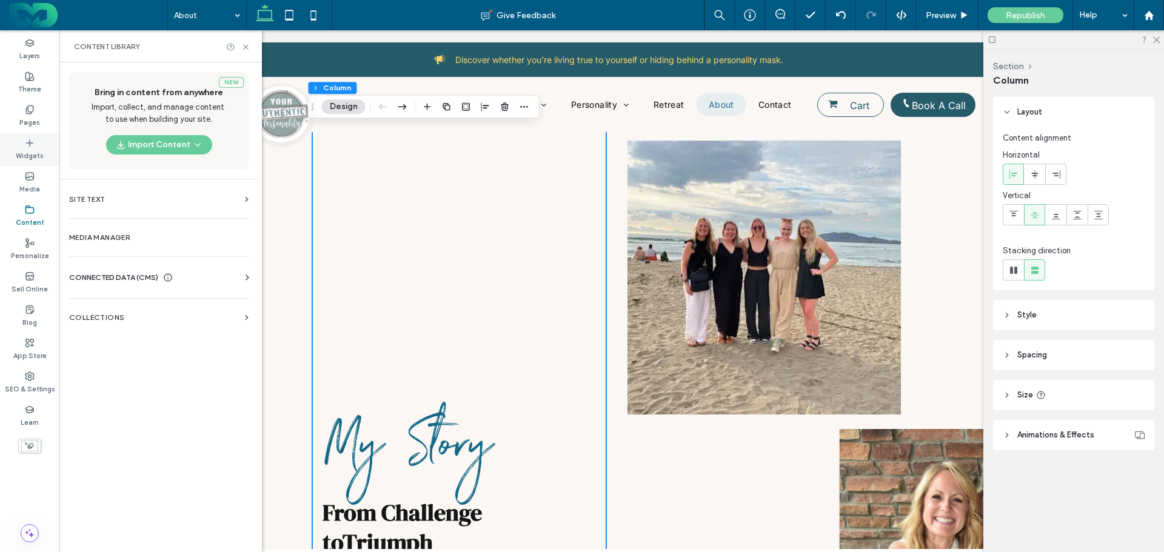
click at [30, 137] on div "Widgets" at bounding box center [29, 149] width 59 height 33
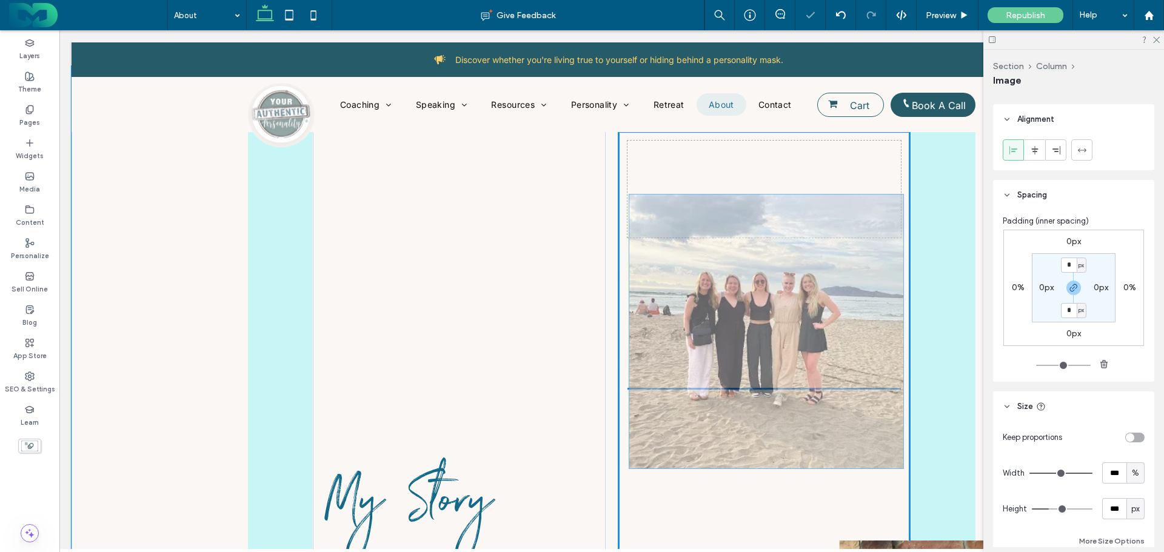
scroll to position [684, 0]
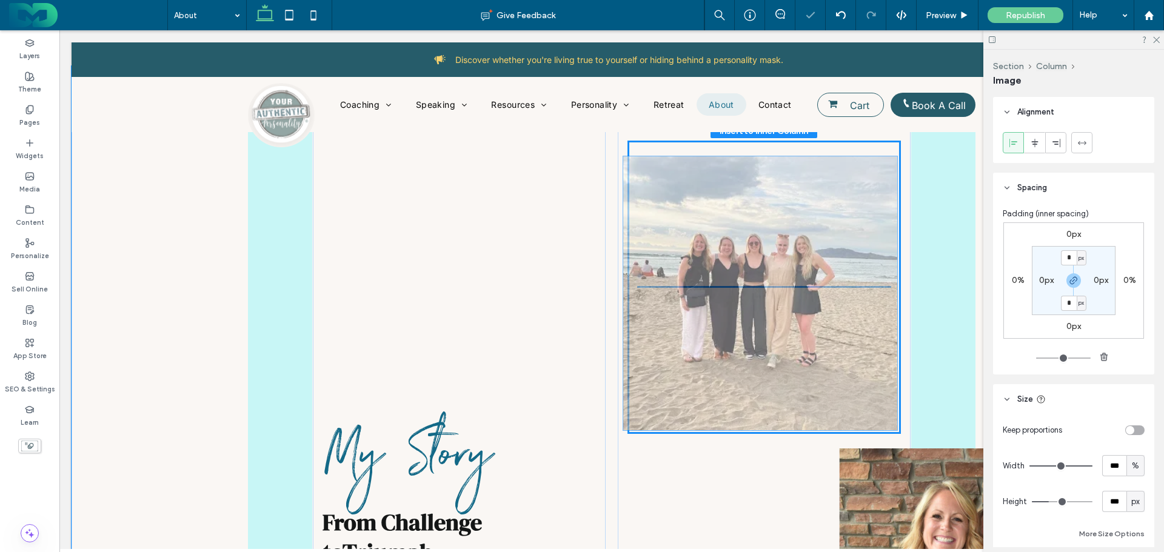
drag, startPoint x: 700, startPoint y: 324, endPoint x: 701, endPoint y: 233, distance: 90.9
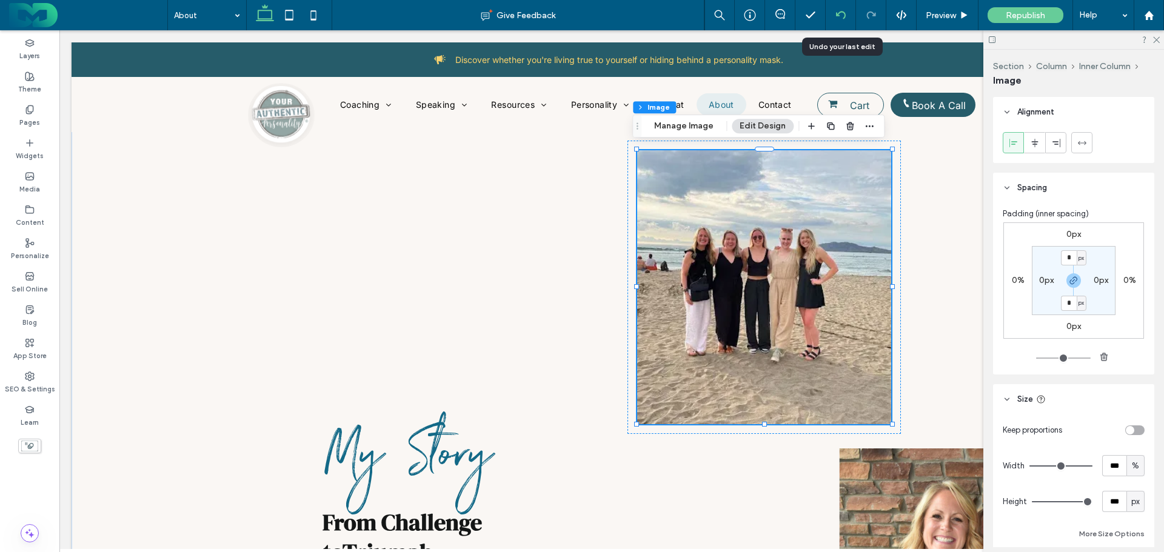
click at [835, 12] on div at bounding box center [841, 15] width 30 height 10
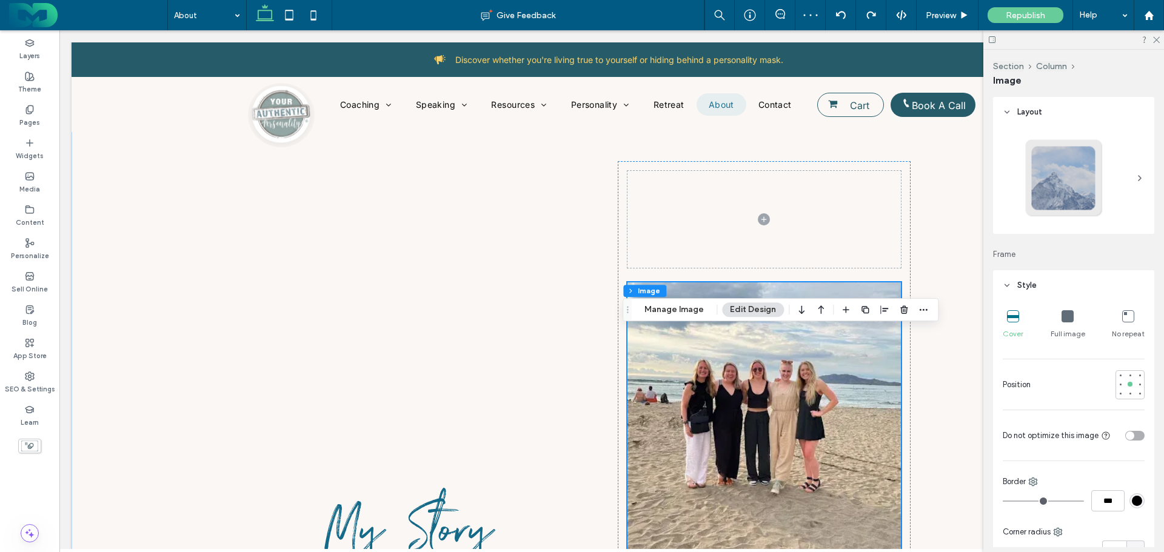
scroll to position [524, 0]
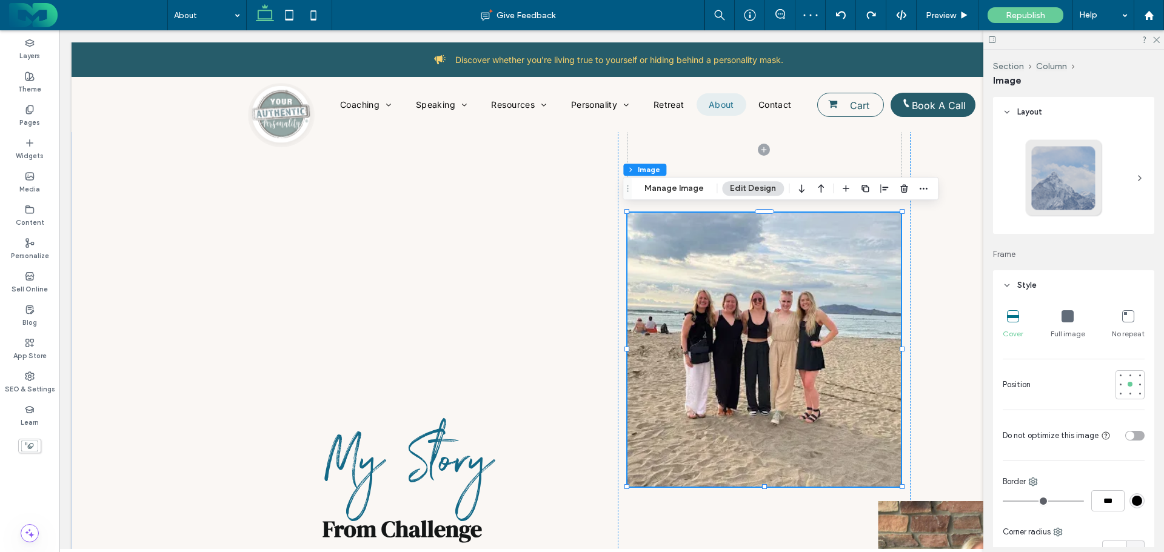
click at [723, 309] on img at bounding box center [763, 350] width 273 height 274
click at [681, 187] on button "Manage Image" at bounding box center [673, 188] width 75 height 15
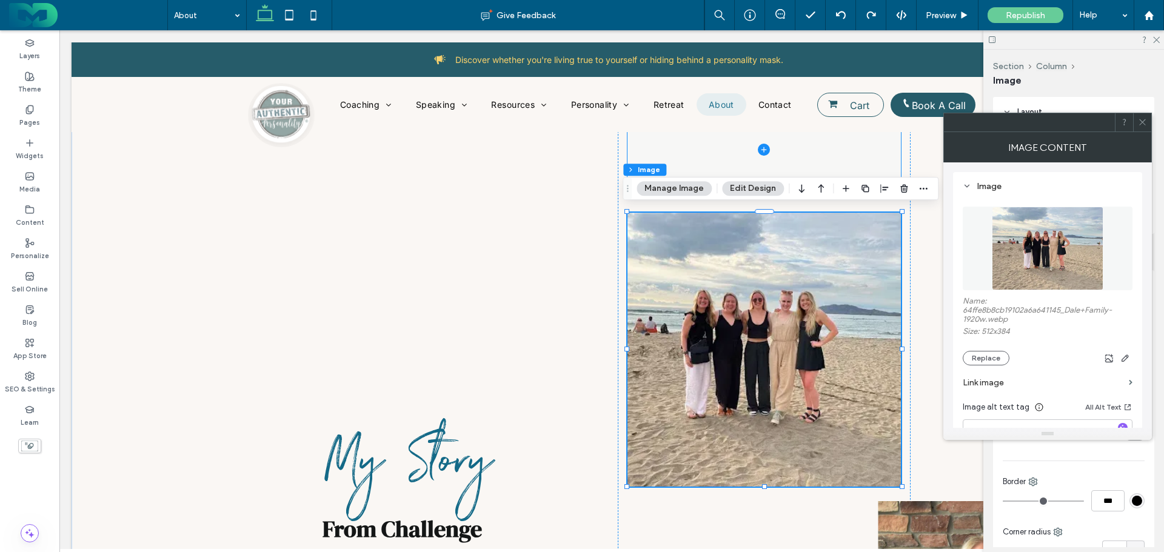
click at [718, 153] on span at bounding box center [763, 149] width 273 height 97
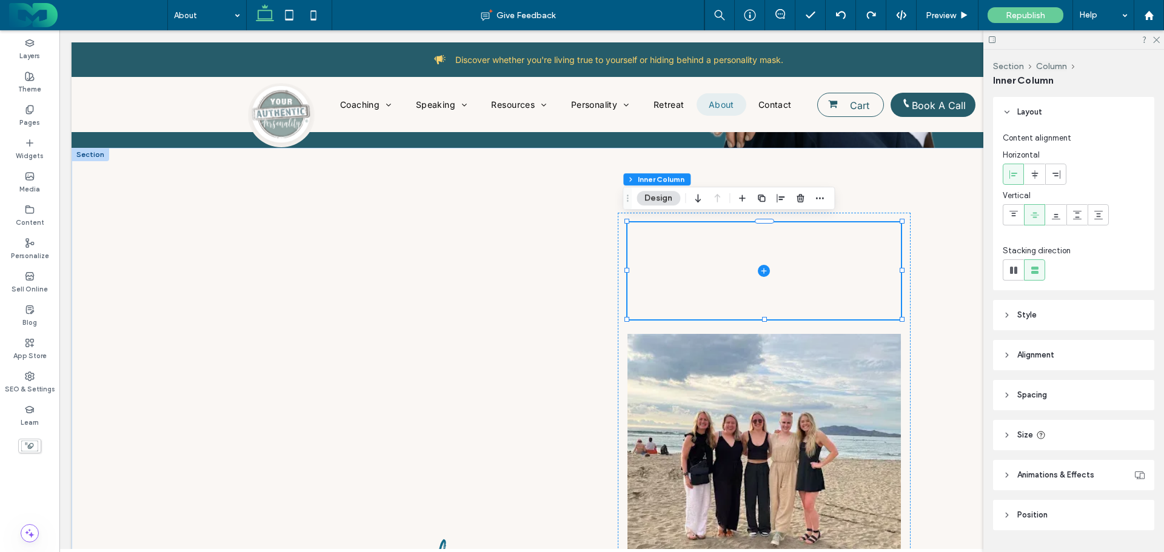
scroll to position [32, 0]
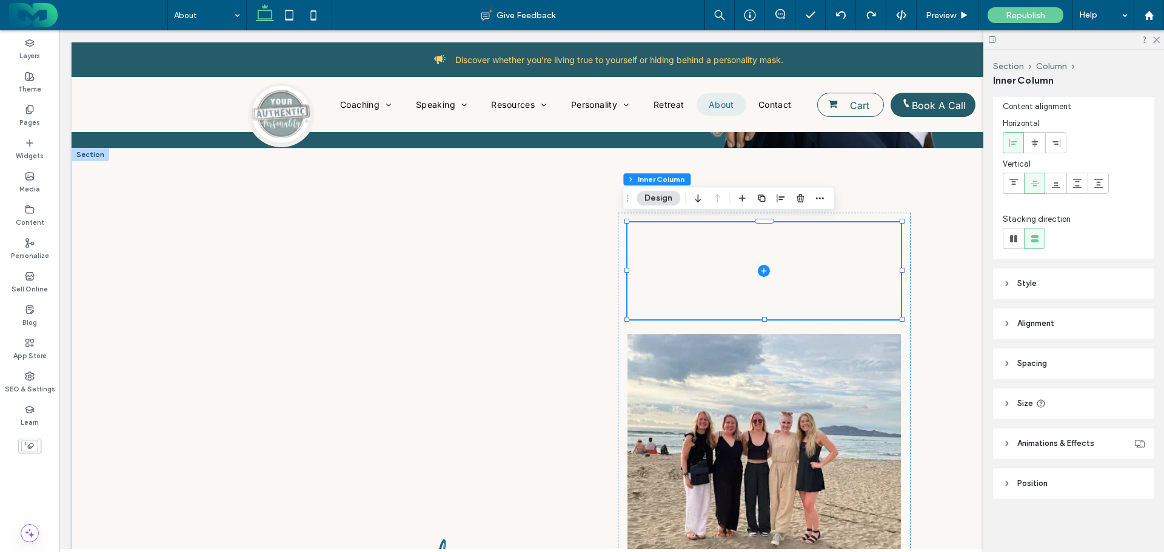
click at [1020, 277] on header "Style" at bounding box center [1073, 284] width 161 height 30
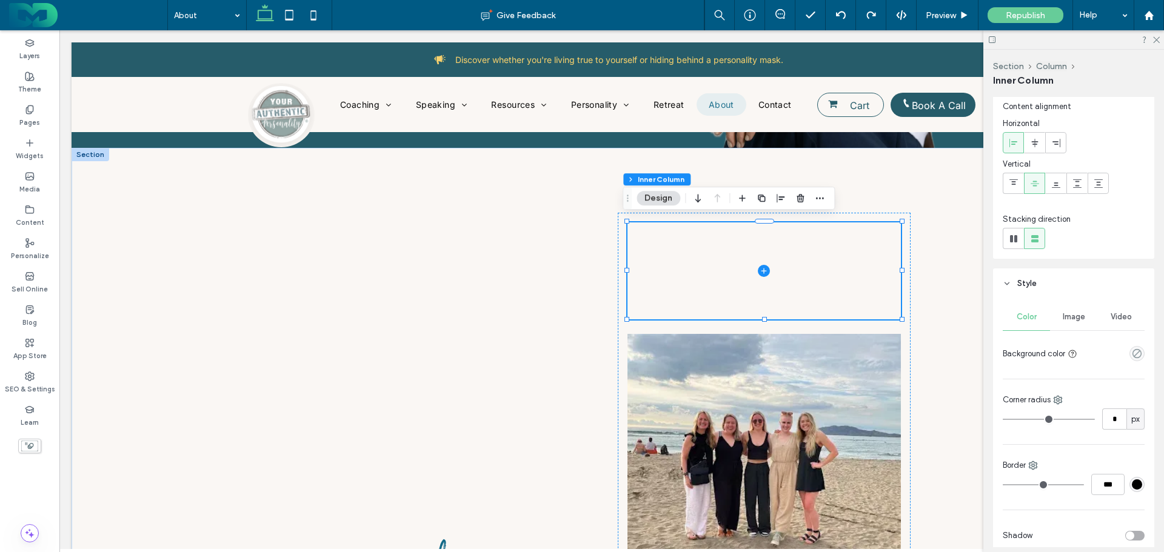
click at [1073, 312] on div "Image" at bounding box center [1073, 317] width 47 height 27
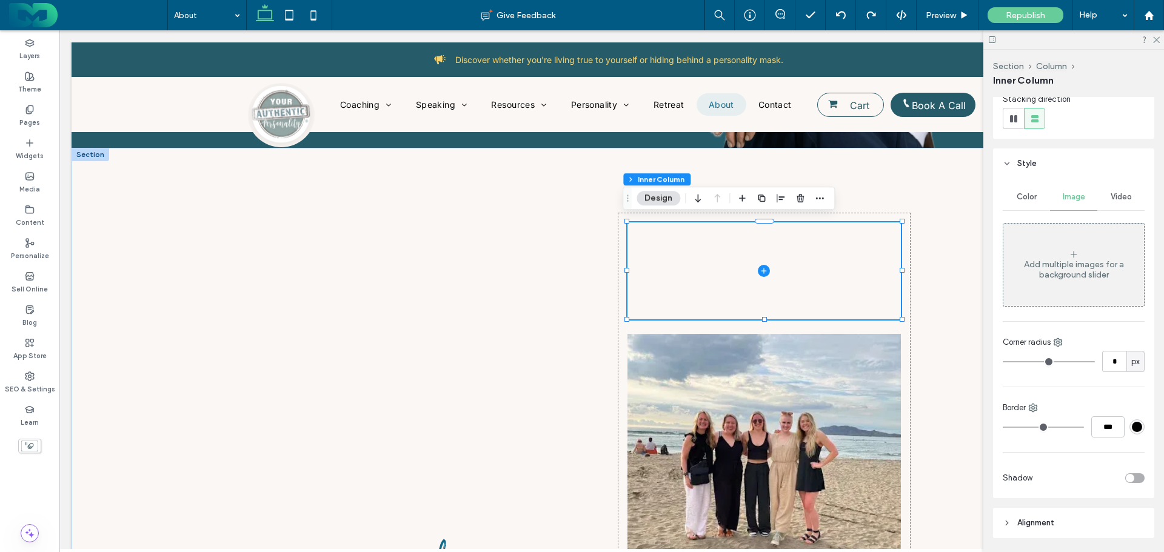
scroll to position [153, 0]
click at [1062, 257] on div "Add multiple images for a background slider" at bounding box center [1073, 264] width 141 height 80
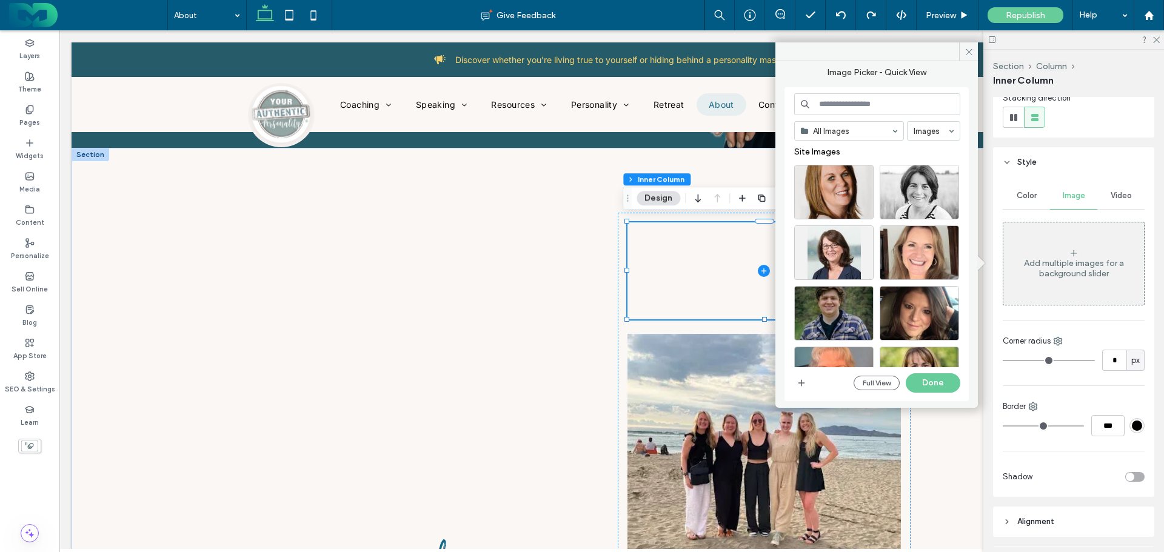
click at [843, 99] on input at bounding box center [877, 104] width 166 height 22
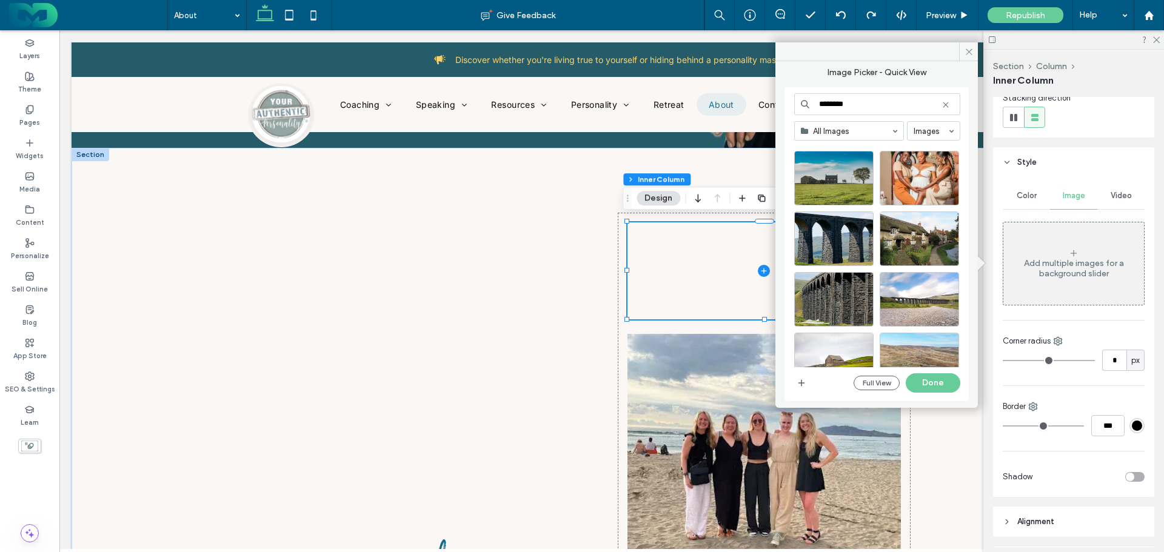
scroll to position [0, 0]
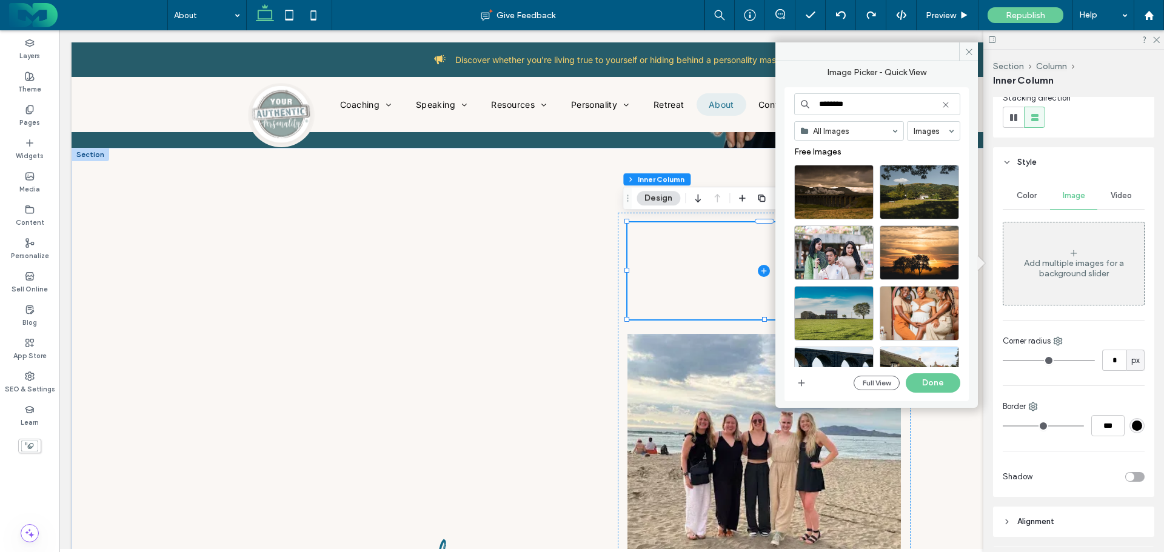
type input "********"
click at [944, 102] on icon at bounding box center [946, 105] width 10 height 10
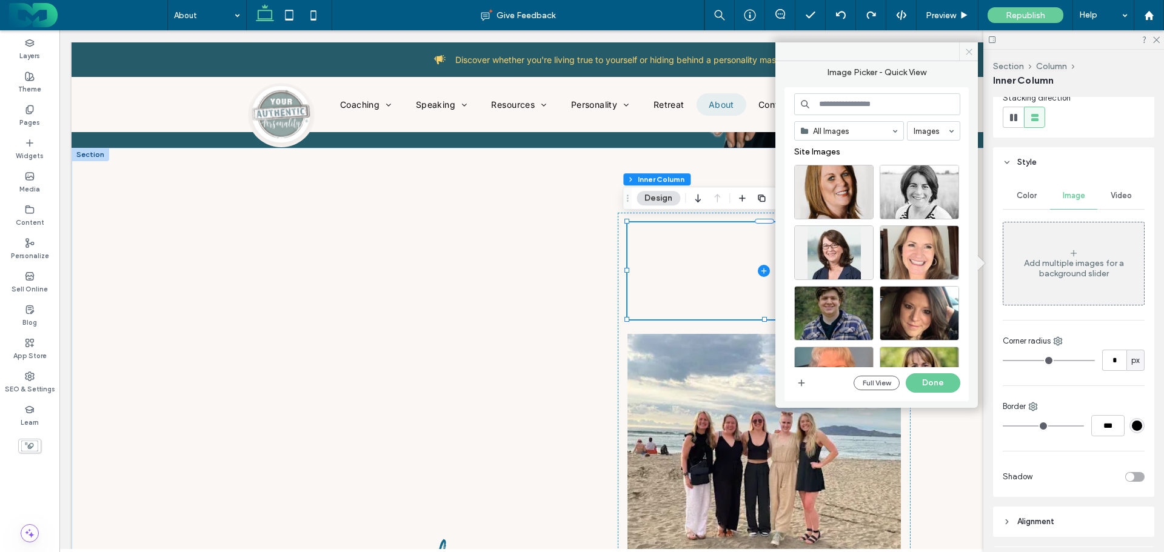
drag, startPoint x: 972, startPoint y: 47, endPoint x: 911, endPoint y: 17, distance: 67.5
click at [972, 47] on icon at bounding box center [968, 51] width 9 height 9
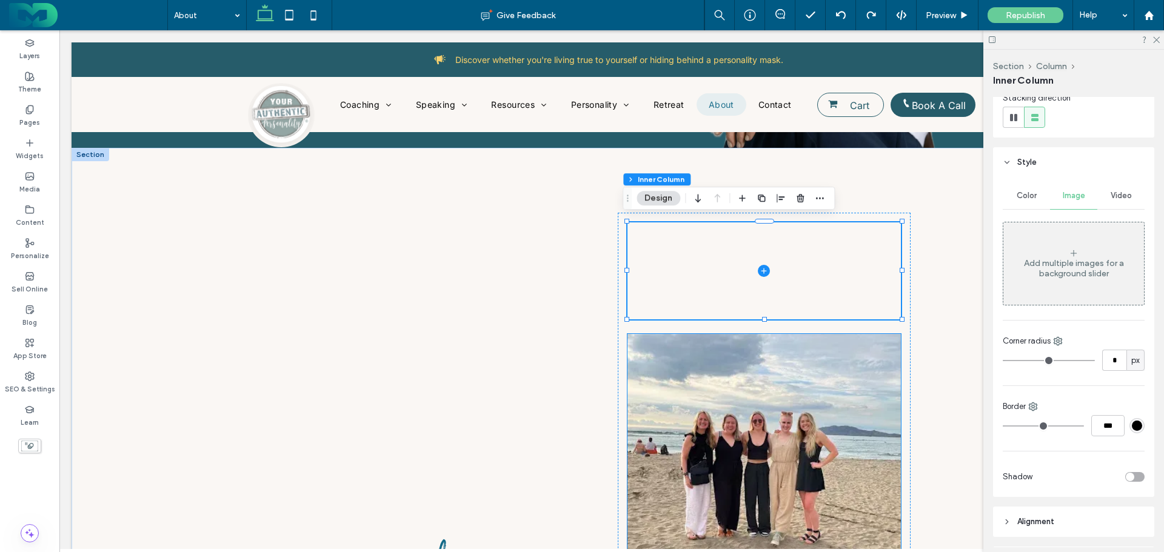
click at [803, 364] on img at bounding box center [763, 471] width 273 height 274
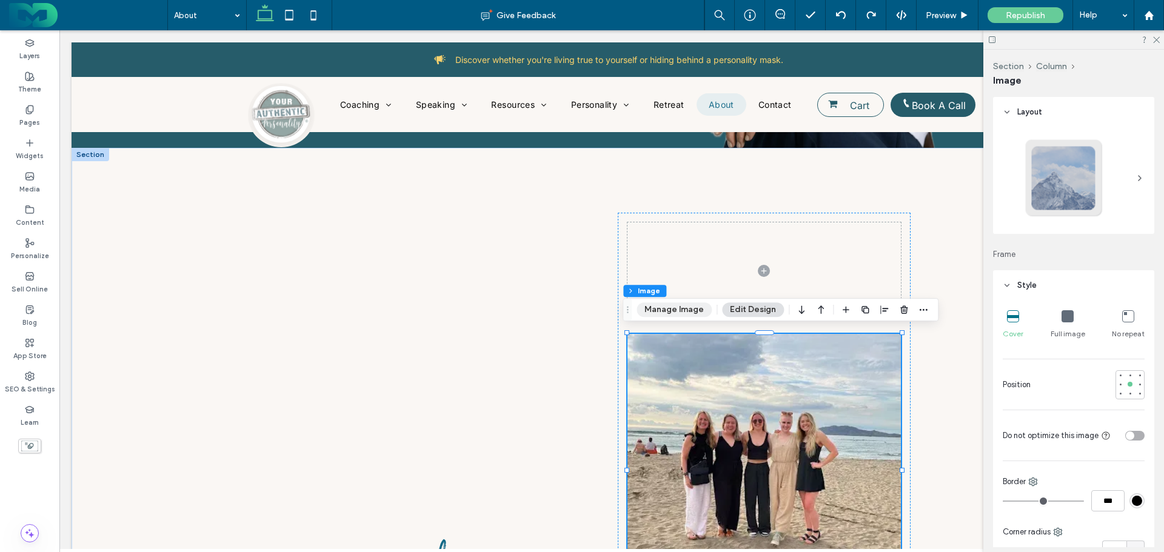
click at [682, 307] on button "Manage Image" at bounding box center [673, 309] width 75 height 15
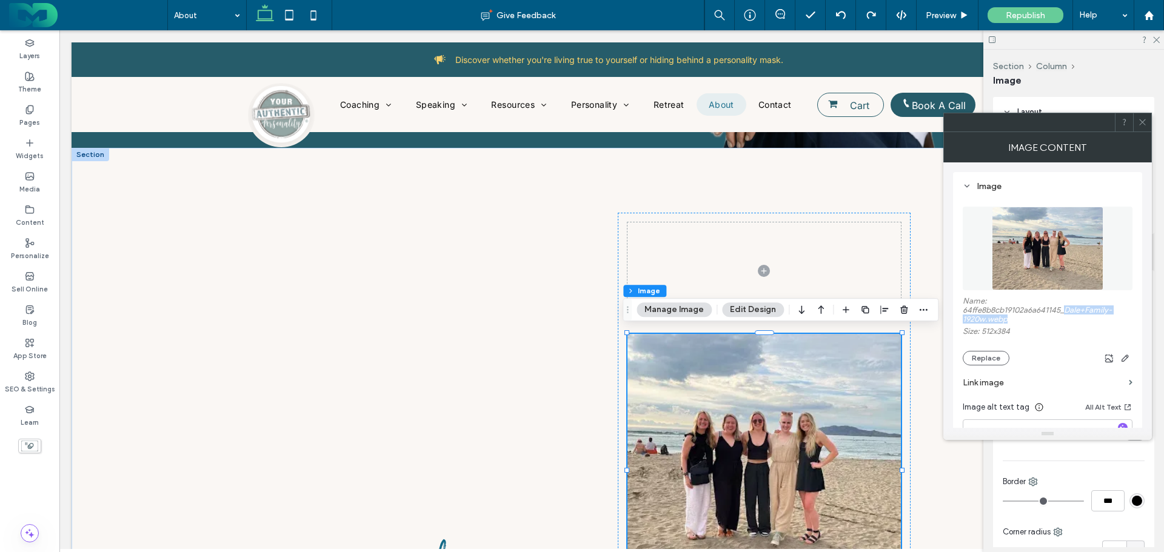
drag, startPoint x: 1069, startPoint y: 309, endPoint x: 1109, endPoint y: 315, distance: 40.4
click at [1110, 315] on label "Name: 64ffe8b8cb19102a6a641145_Dale+Family-1920w.webp" at bounding box center [1048, 311] width 170 height 30
copy label "Dale+Family-1920w.webp"
click at [789, 253] on span at bounding box center [763, 270] width 273 height 97
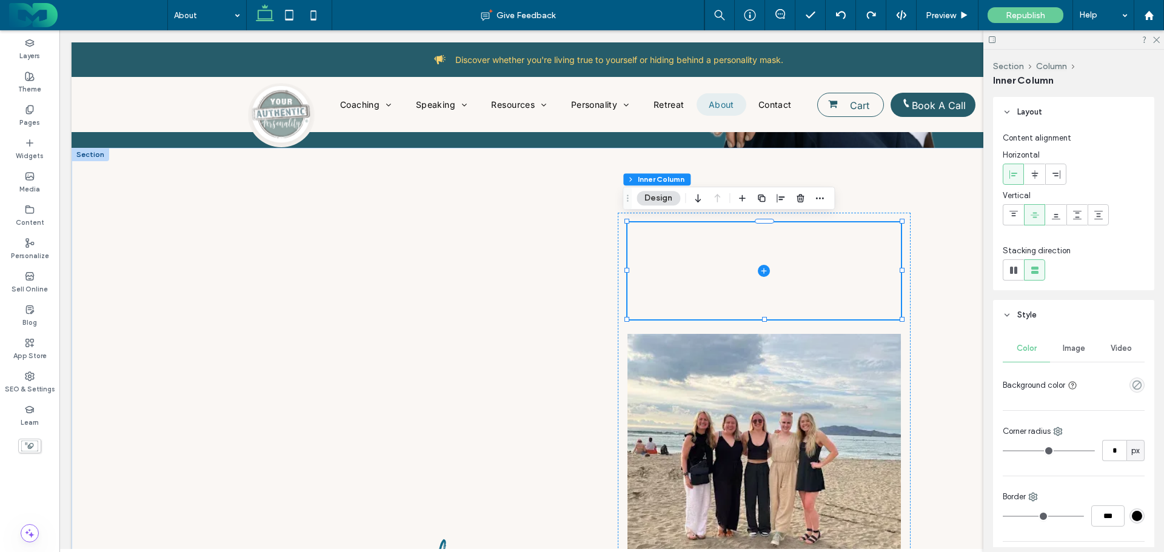
click at [1067, 344] on span "Image" at bounding box center [1074, 349] width 22 height 10
click at [1058, 401] on div "Add multiple images for a background slider" at bounding box center [1073, 416] width 141 height 80
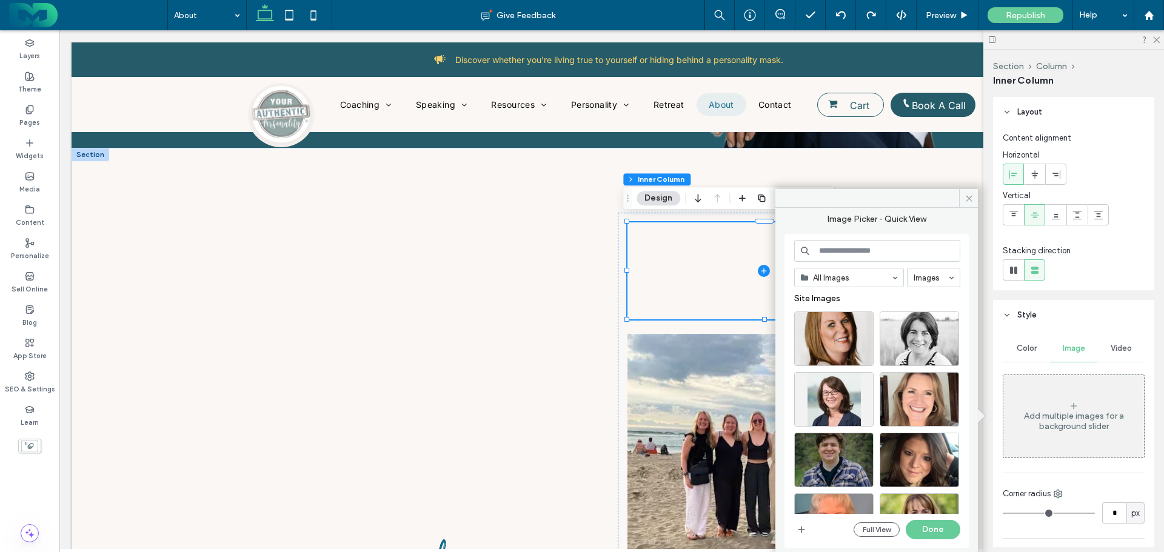
click at [862, 248] on input at bounding box center [877, 251] width 166 height 22
paste input "**********"
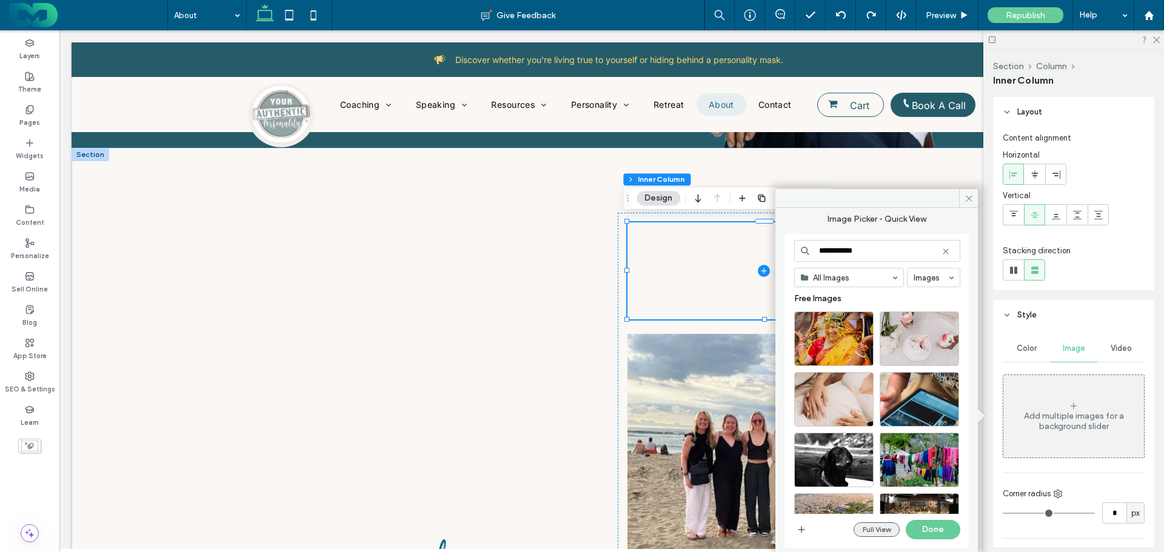
type input "**********"
click at [882, 529] on button "Full View" at bounding box center [876, 529] width 46 height 15
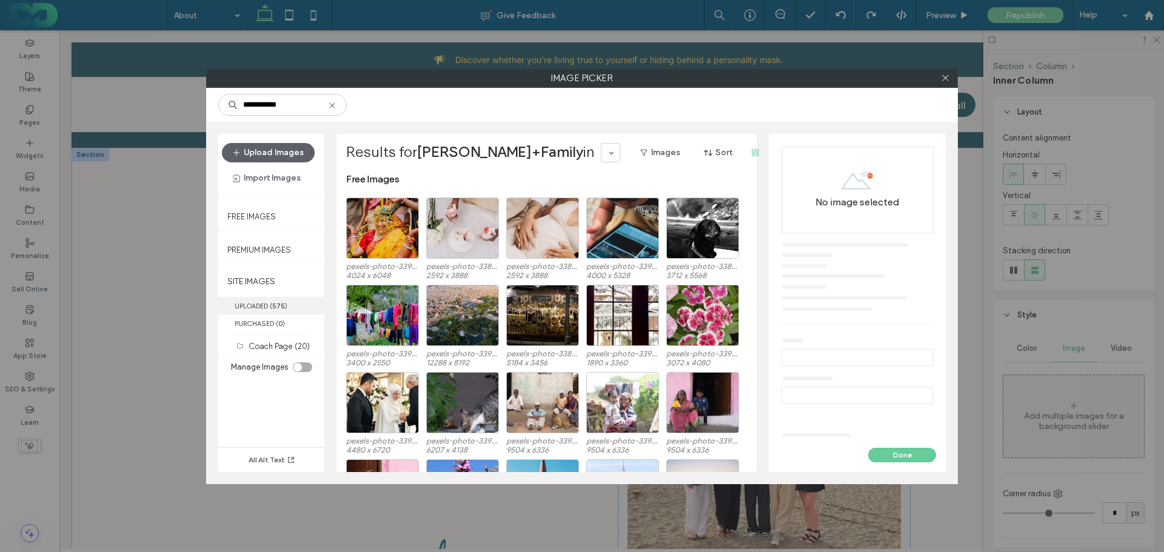
click at [254, 307] on label "UPLOADED ( 575 )" at bounding box center [271, 306] width 106 height 18
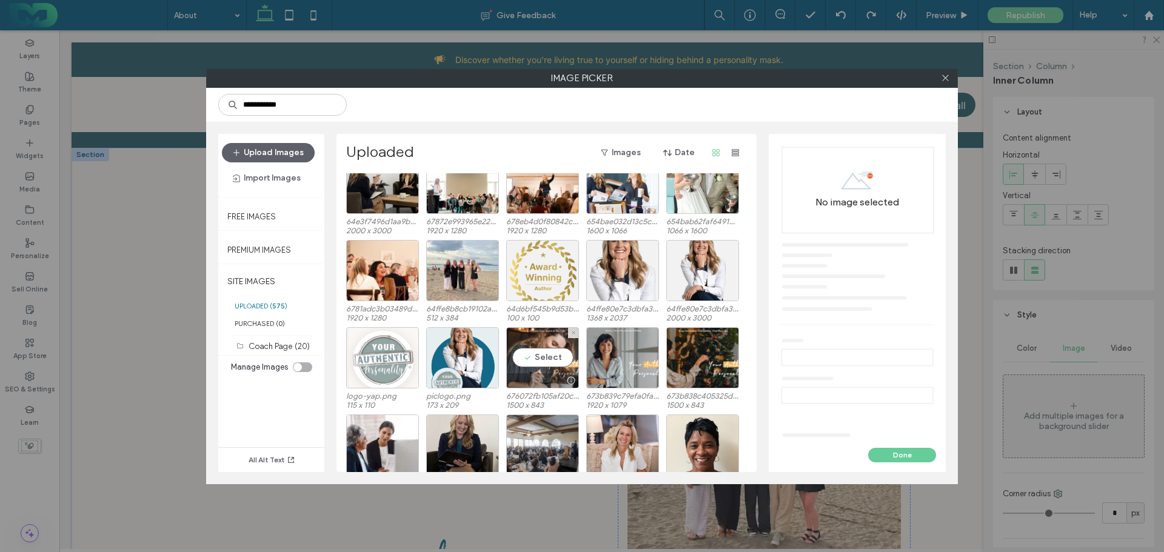
scroll to position [8817, 0]
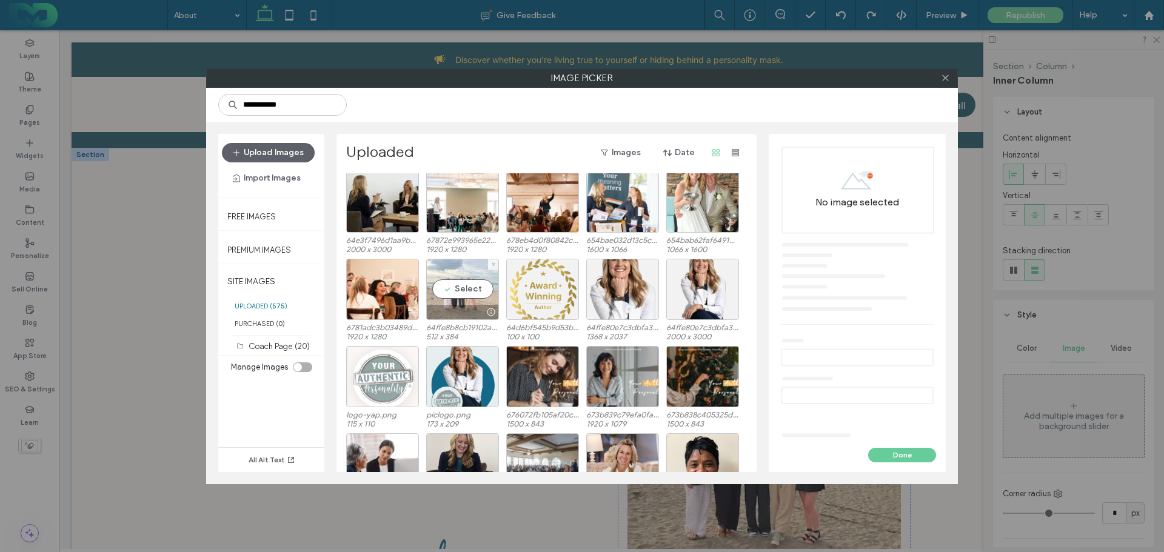
click at [453, 286] on div "Select" at bounding box center [462, 289] width 73 height 61
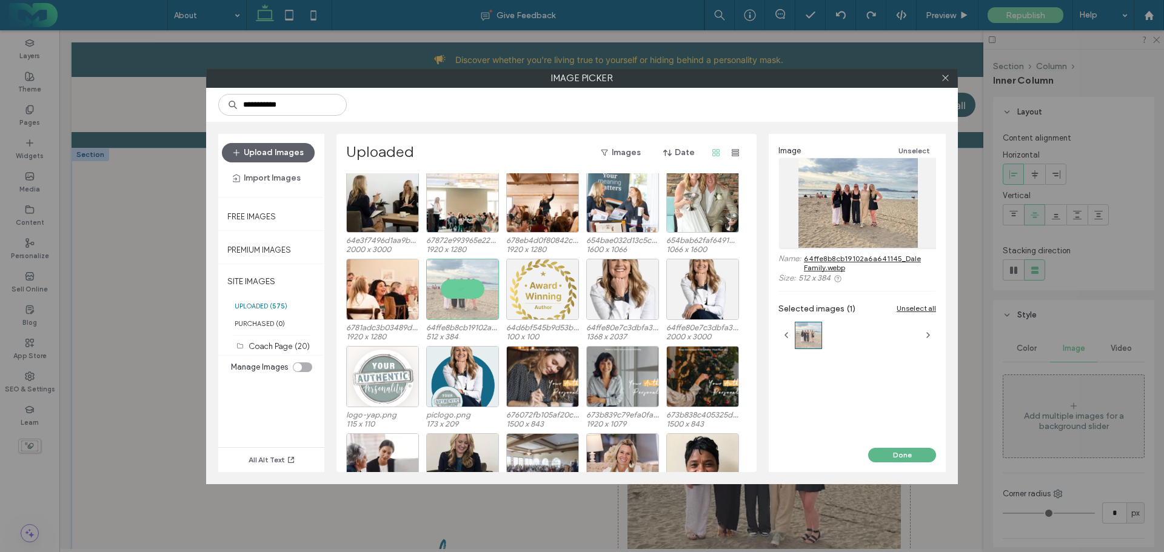
drag, startPoint x: 915, startPoint y: 453, endPoint x: 838, endPoint y: 337, distance: 139.2
click at [915, 453] on button "Done" at bounding box center [902, 455] width 68 height 15
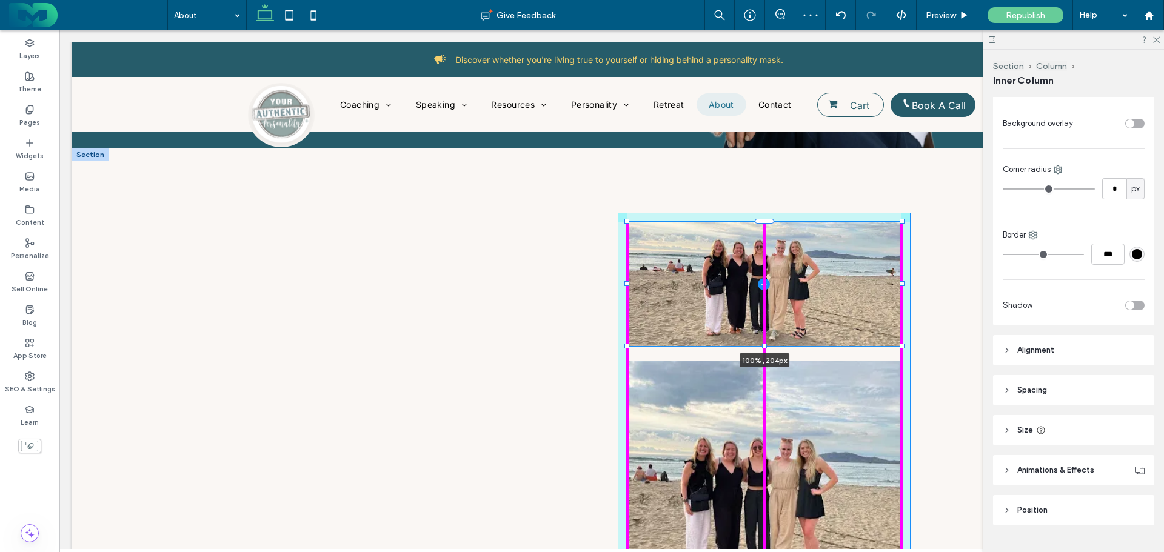
scroll to position [707, 0]
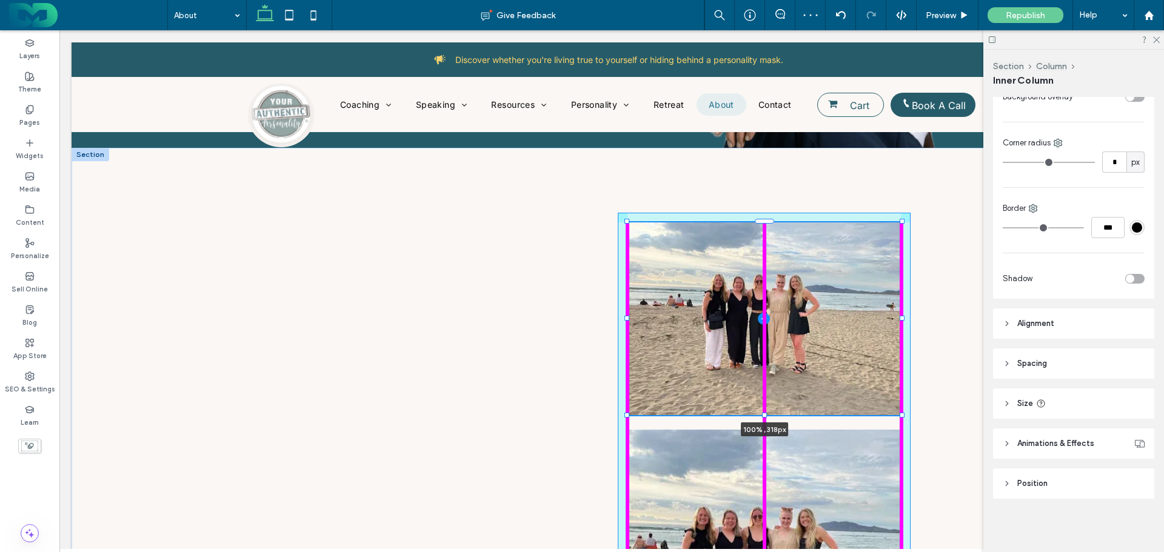
drag, startPoint x: 761, startPoint y: 316, endPoint x: 761, endPoint y: 365, distance: 49.1
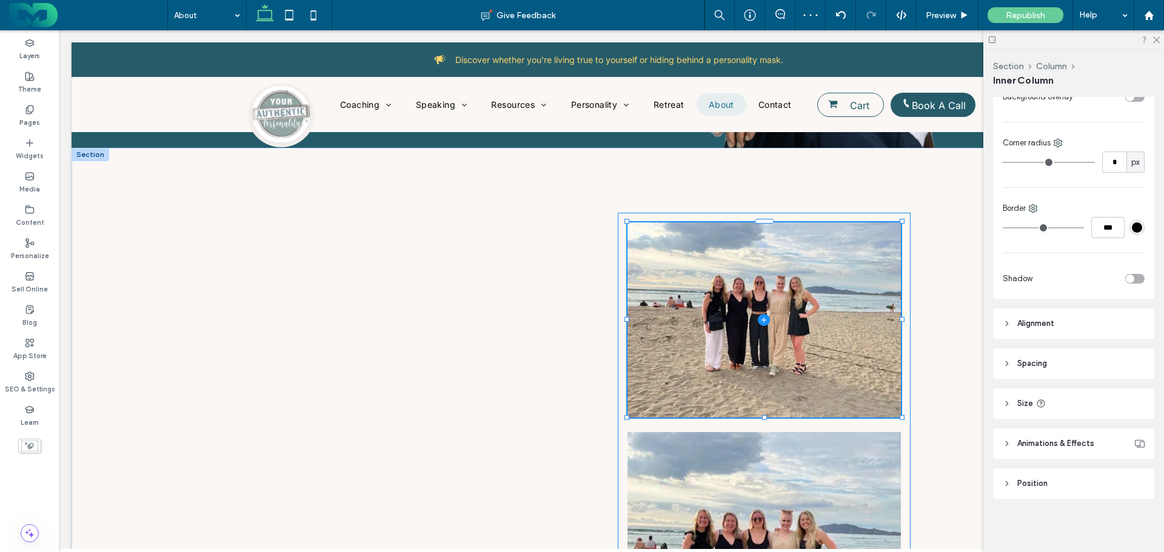
type input "***"
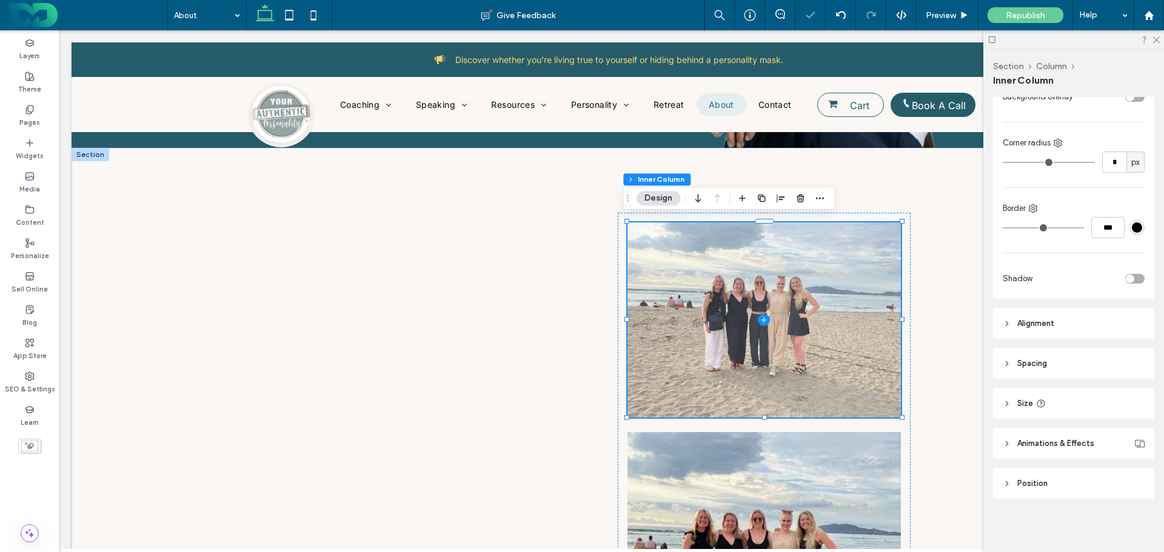
click at [815, 270] on span at bounding box center [763, 319] width 273 height 195
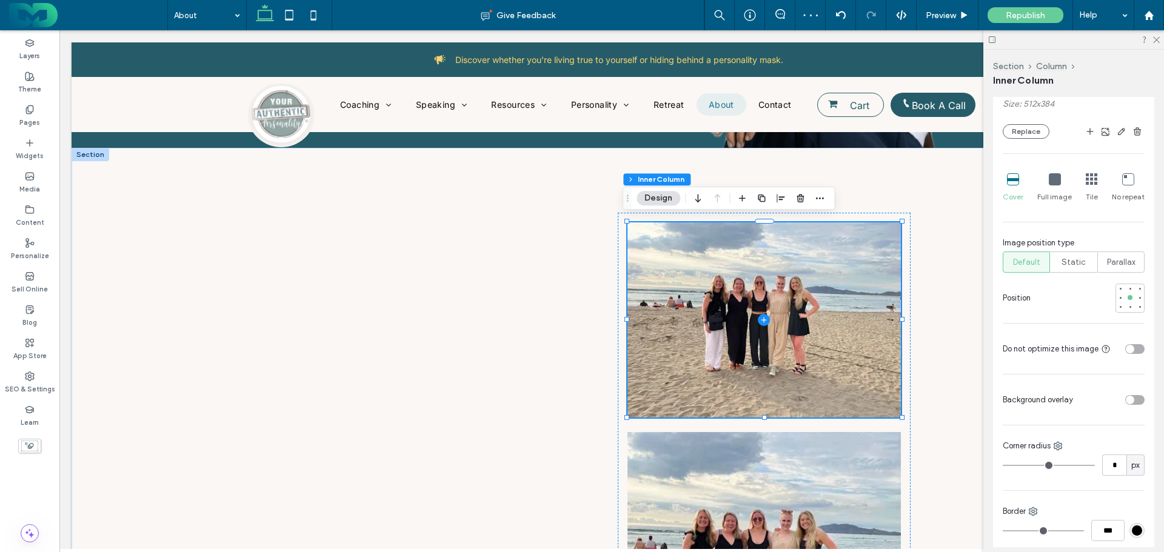
scroll to position [465, 0]
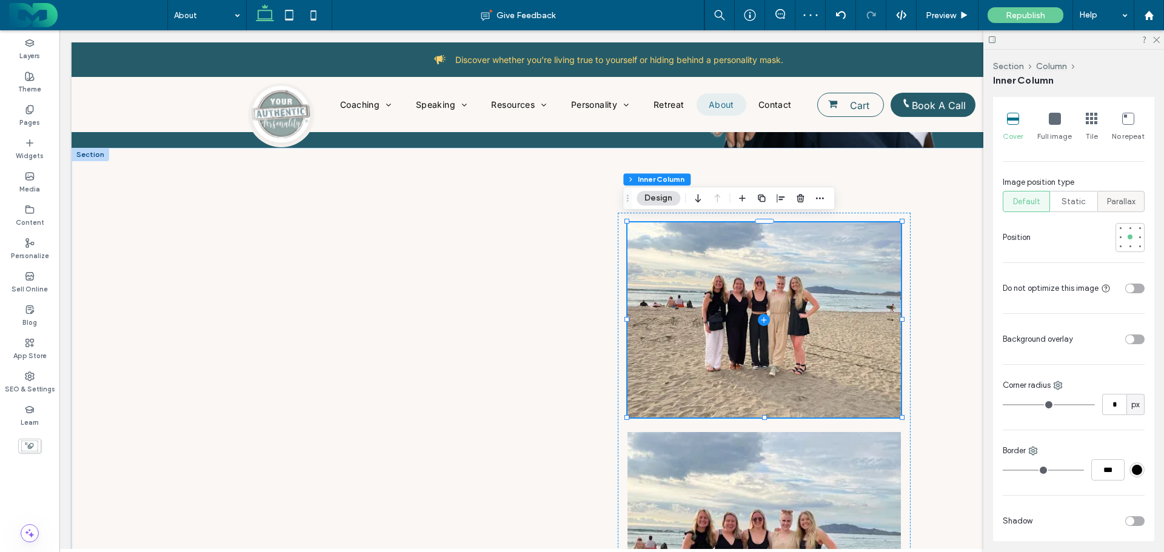
click at [1121, 196] on span "Parallax" at bounding box center [1121, 202] width 28 height 12
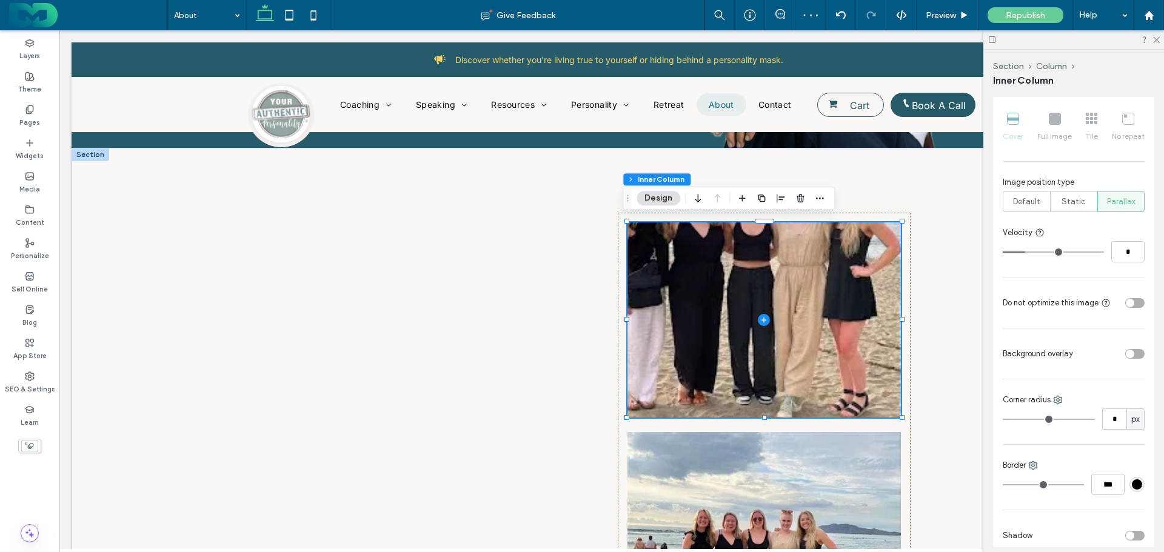
type input "*"
drag, startPoint x: 1038, startPoint y: 252, endPoint x: 1021, endPoint y: 253, distance: 17.0
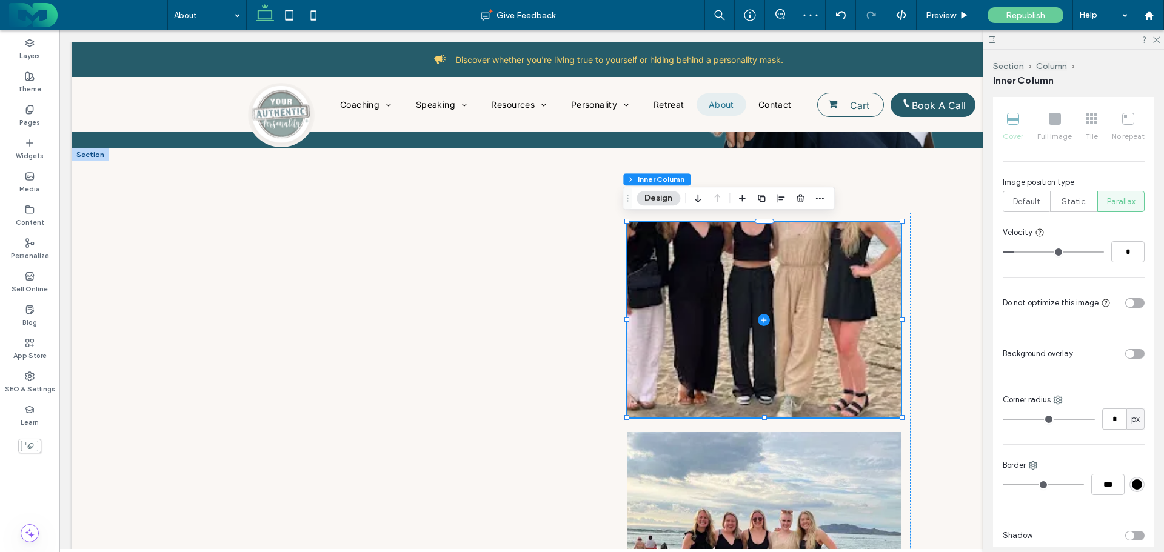
type input "*"
click at [1021, 253] on input "range" at bounding box center [1053, 252] width 101 height 1
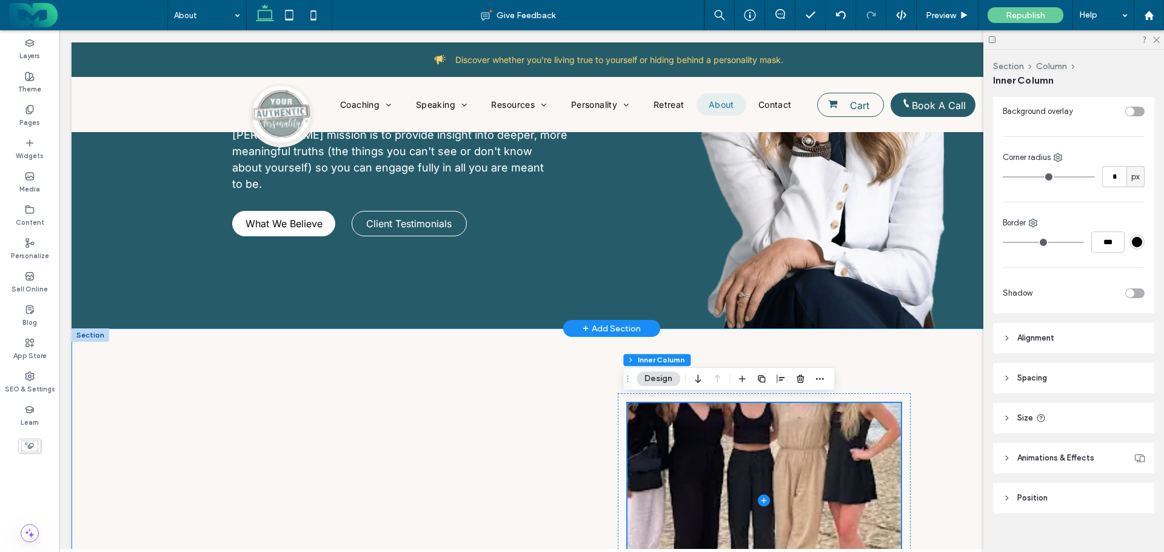
scroll to position [221, 0]
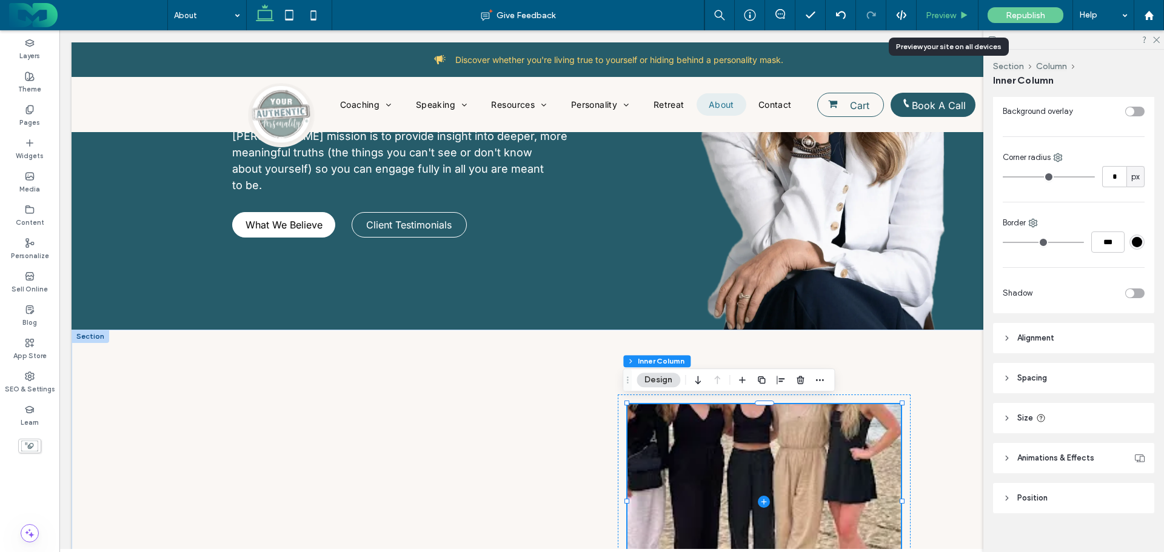
click at [934, 11] on span "Preview" at bounding box center [941, 15] width 30 height 10
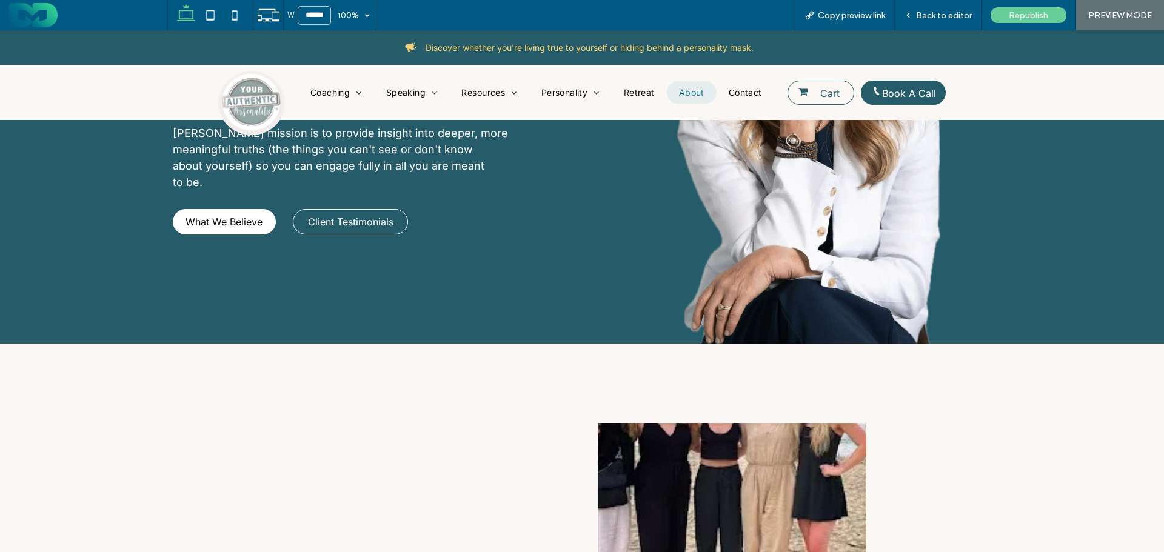
scroll to position [225, 0]
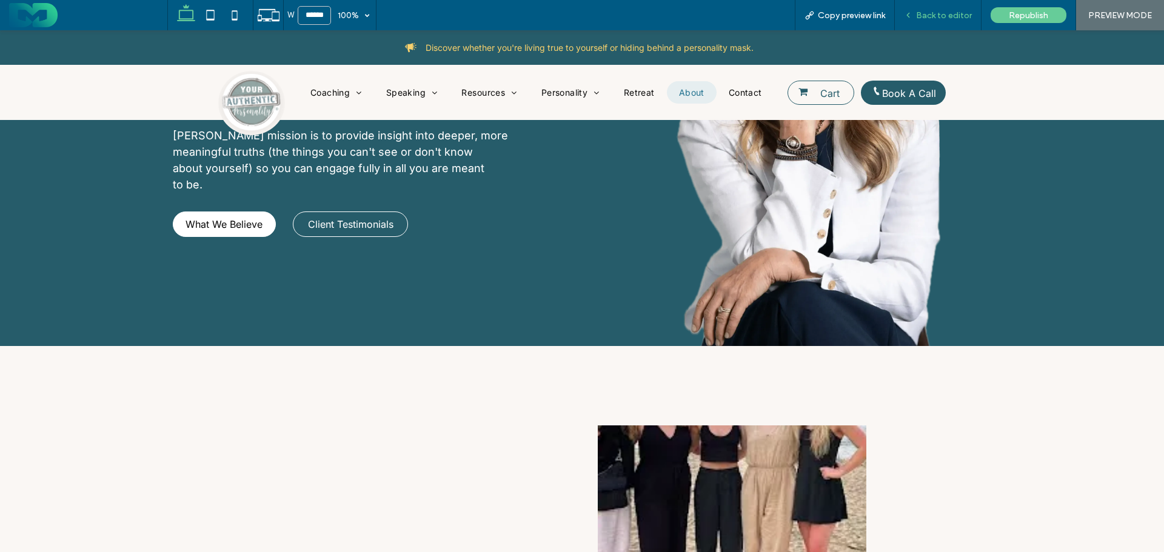
click at [944, 12] on span "Back to editor" at bounding box center [944, 15] width 56 height 10
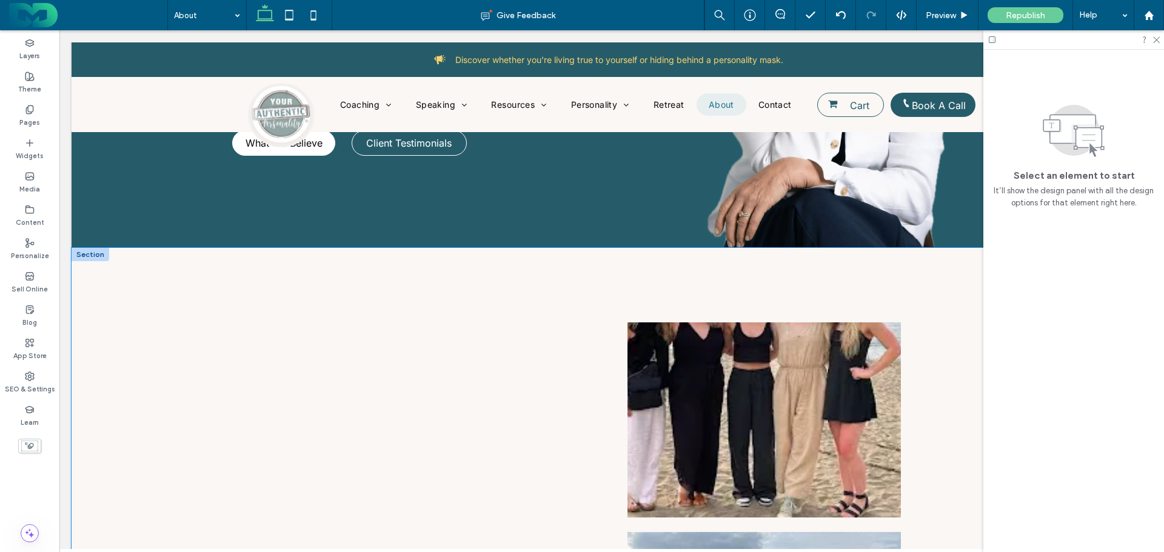
scroll to position [403, 0]
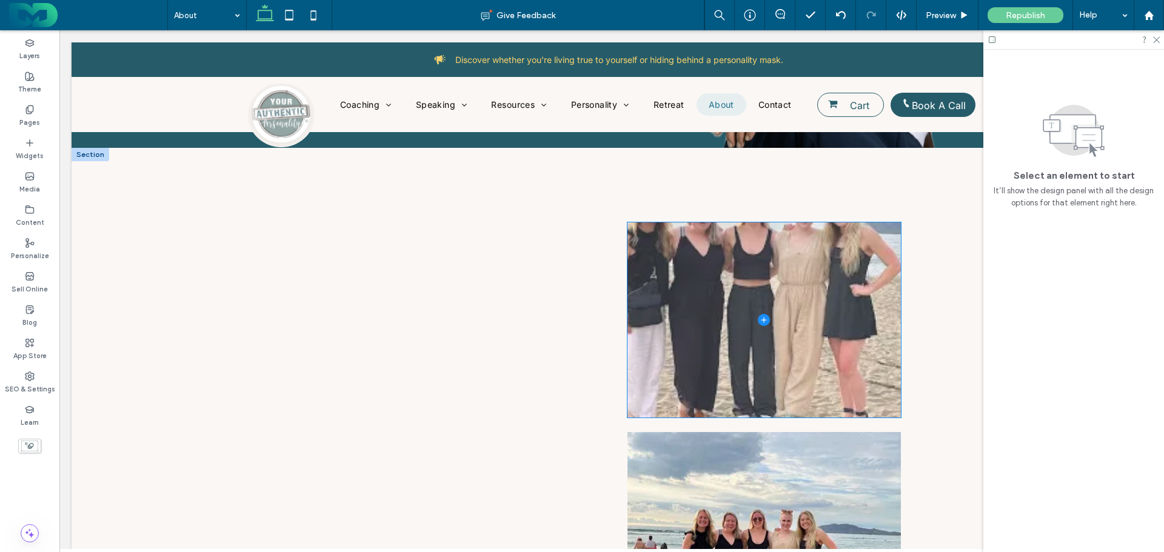
click at [731, 296] on span at bounding box center [763, 319] width 273 height 195
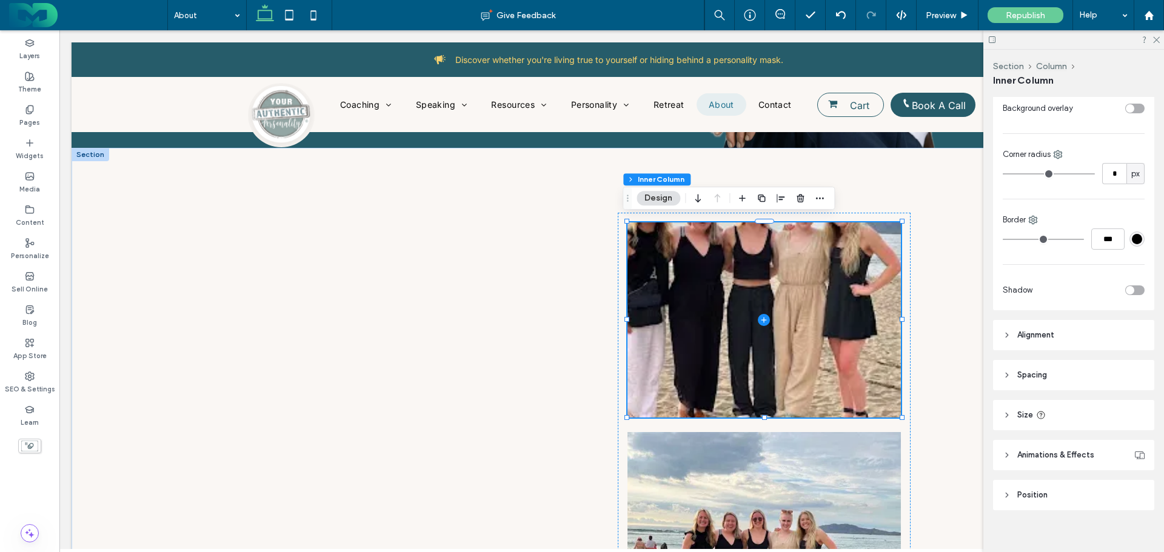
scroll to position [339, 0]
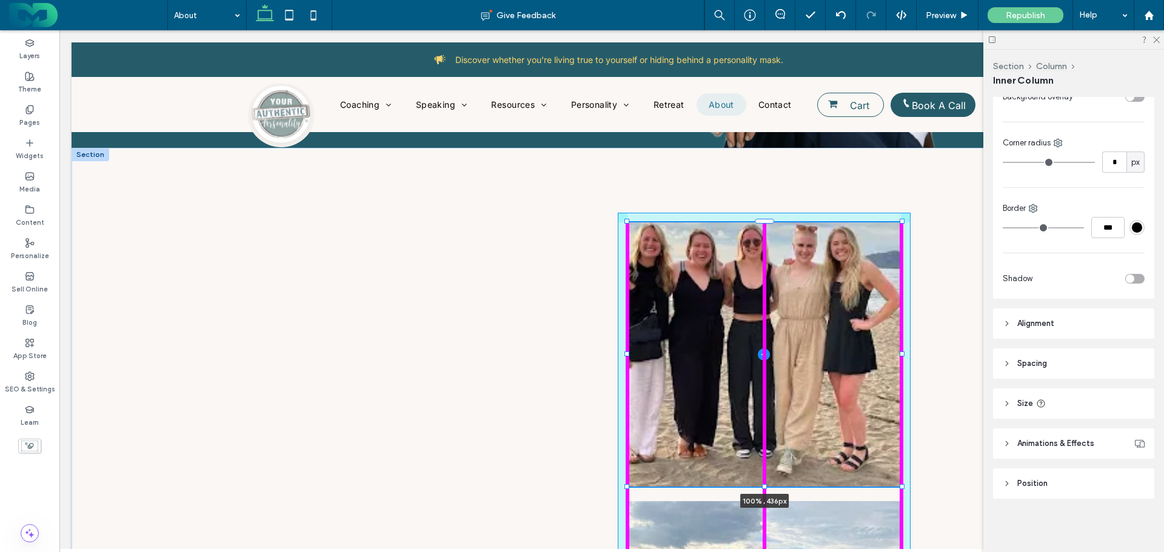
drag, startPoint x: 760, startPoint y: 415, endPoint x: 763, endPoint y: 441, distance: 26.2
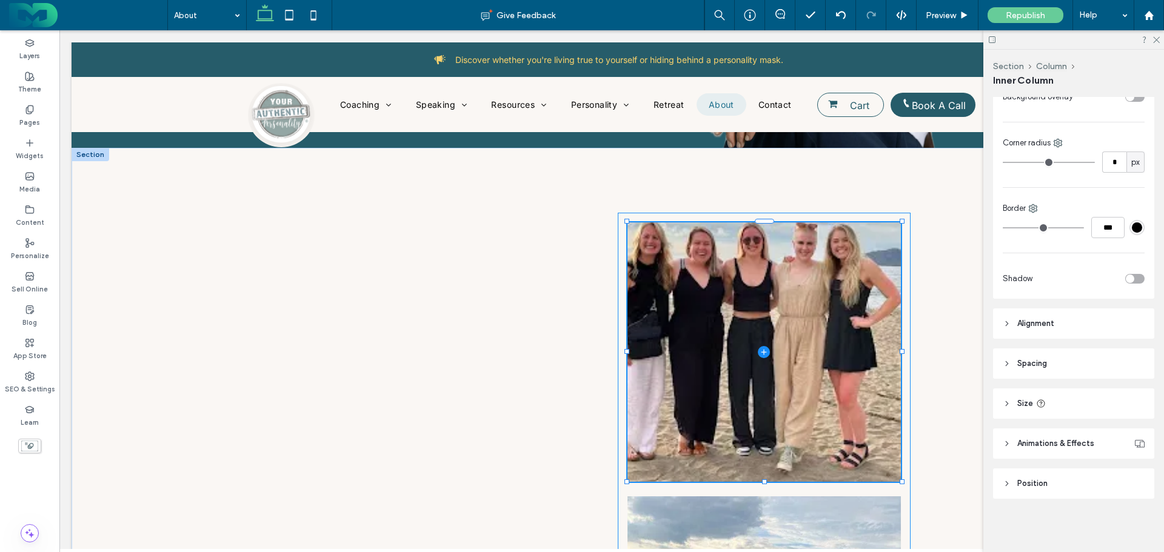
type input "***"
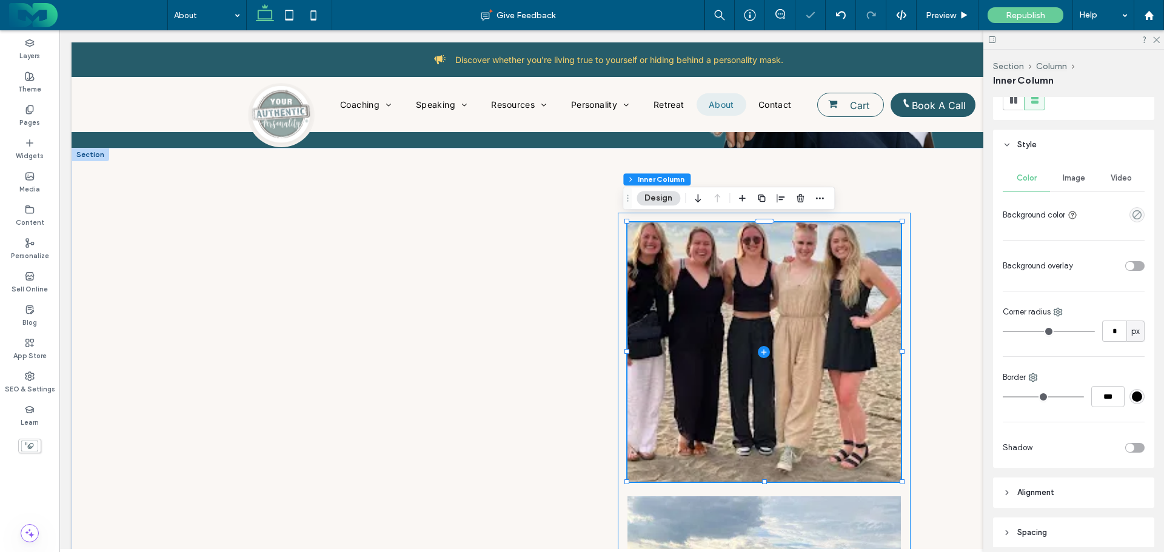
scroll to position [36, 0]
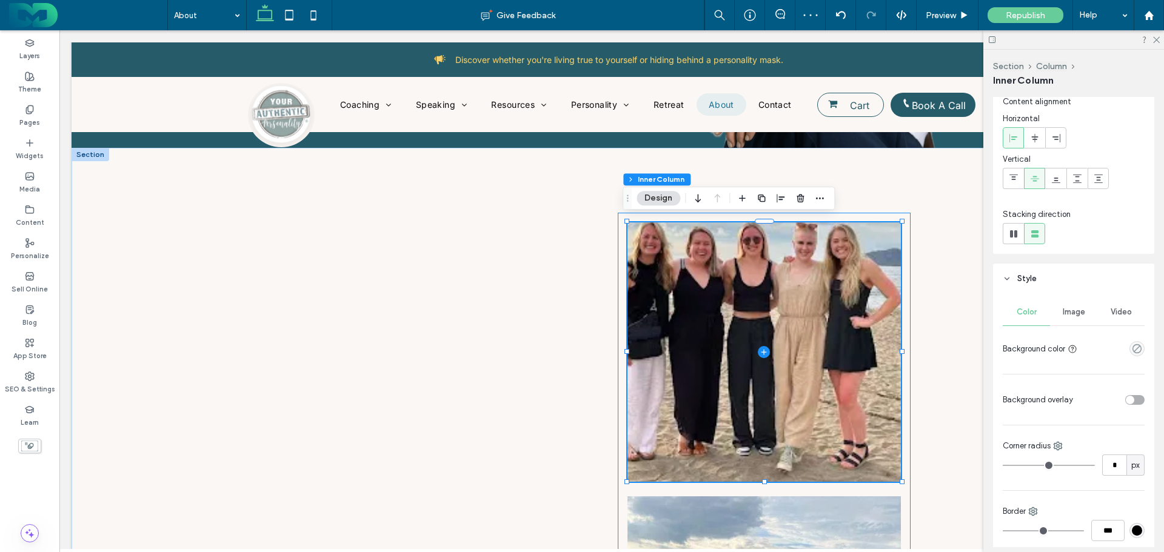
click at [1067, 312] on span "Image" at bounding box center [1074, 312] width 22 height 10
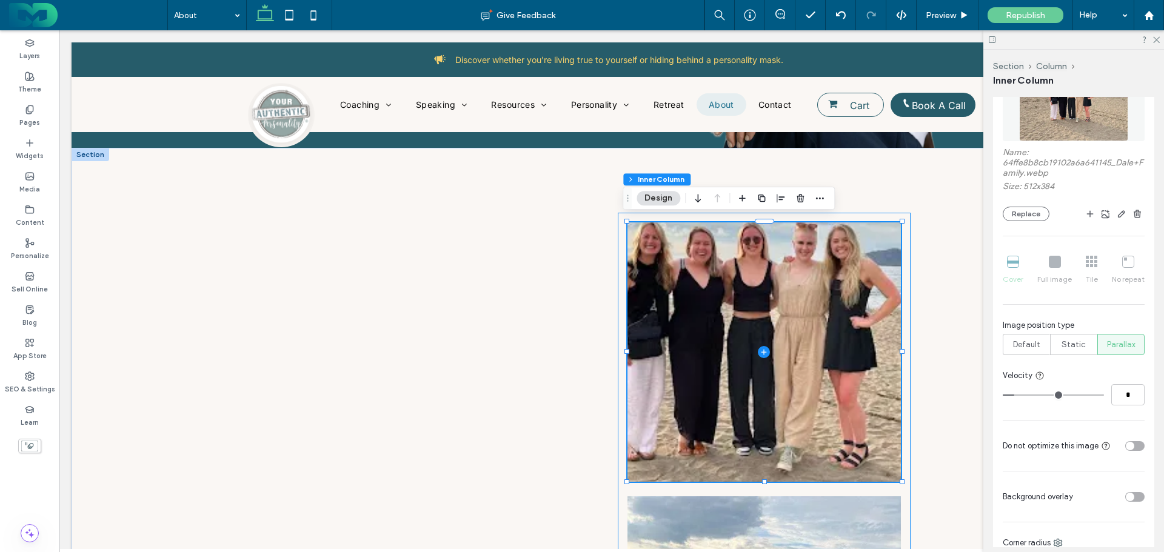
scroll to position [400, 0]
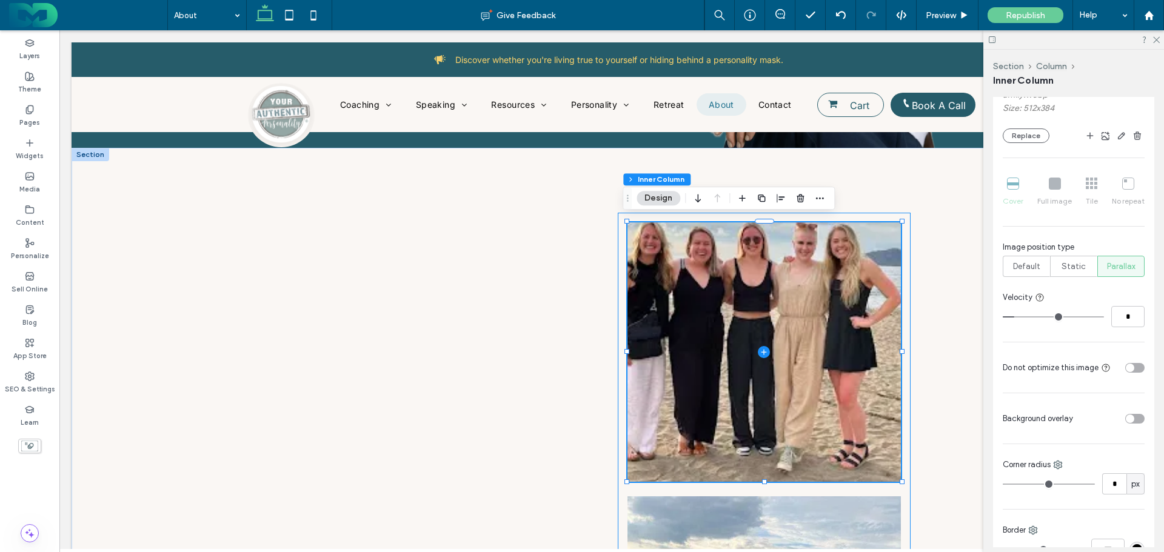
type input "*"
drag, startPoint x: 1018, startPoint y: 319, endPoint x: 1010, endPoint y: 319, distance: 8.5
type input "*"
click at [1010, 318] on input "range" at bounding box center [1053, 316] width 101 height 1
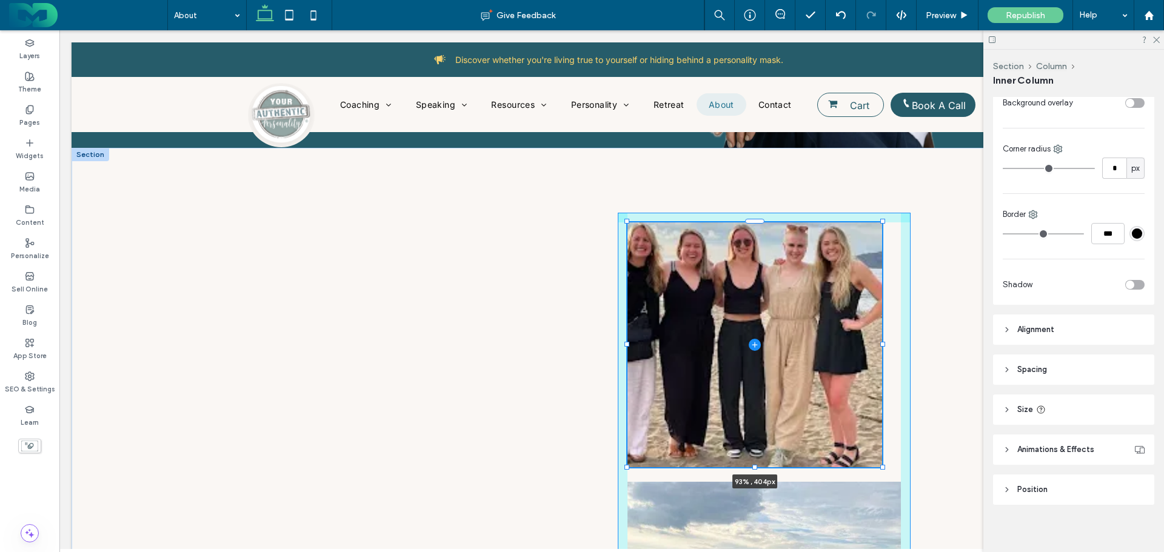
scroll to position [722, 0]
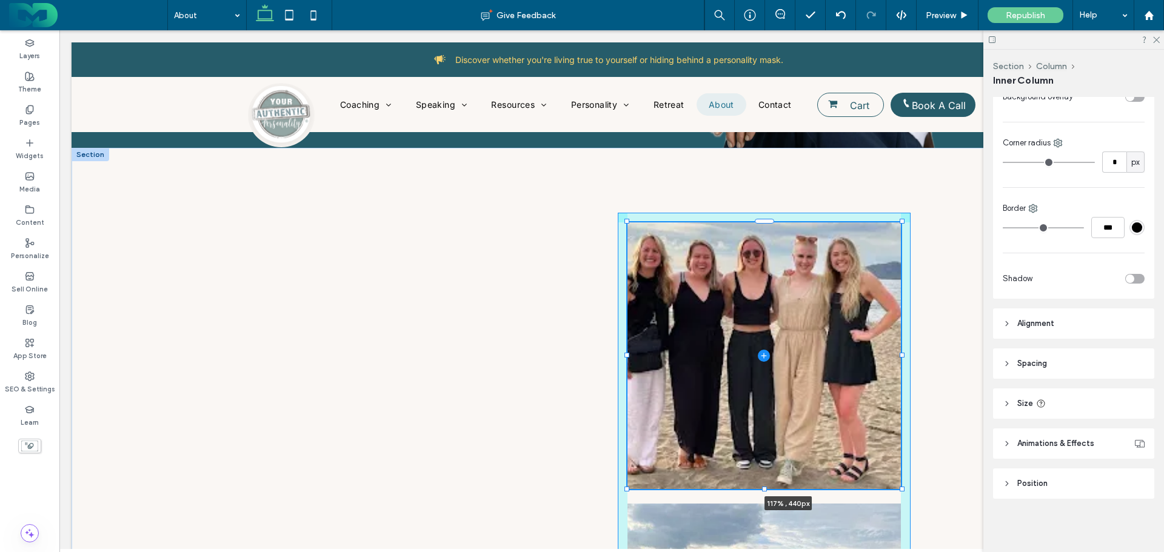
drag, startPoint x: 898, startPoint y: 479, endPoint x: 959, endPoint y: 464, distance: 62.5
type input "***"
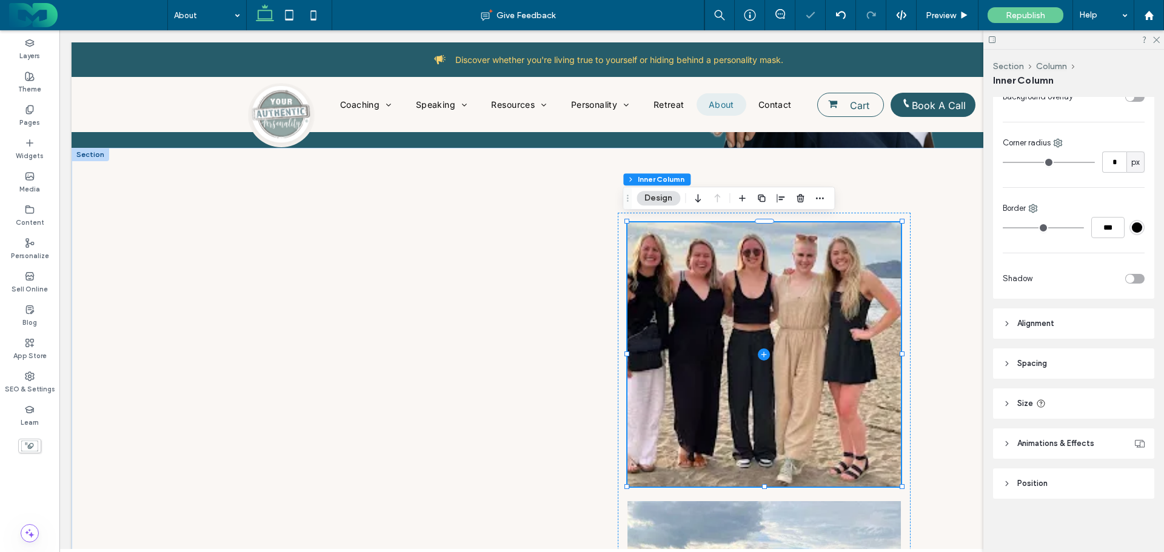
click at [1021, 404] on span "Size" at bounding box center [1025, 404] width 16 height 12
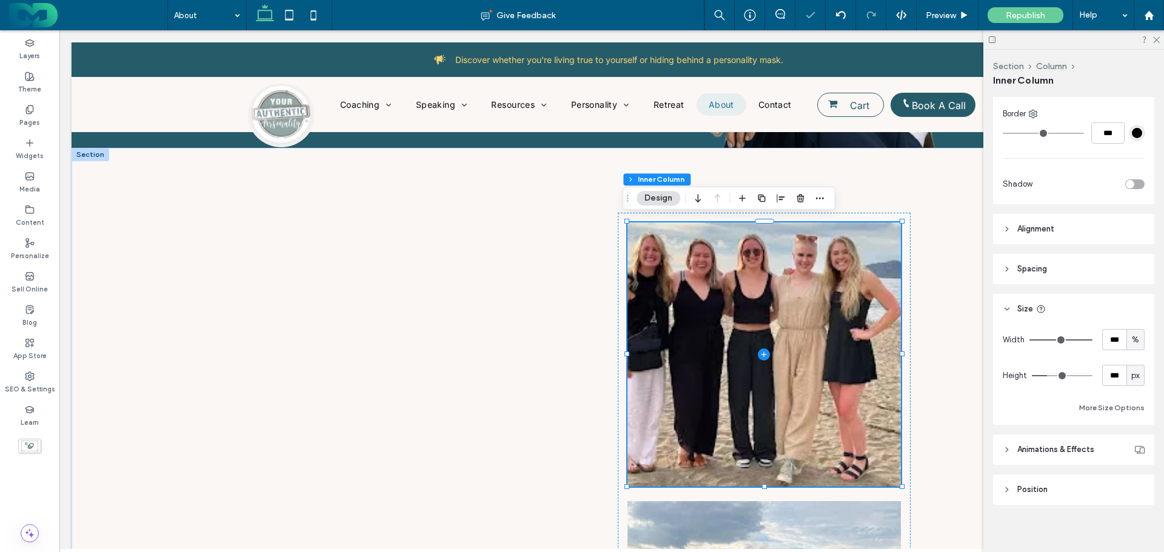
scroll to position [823, 0]
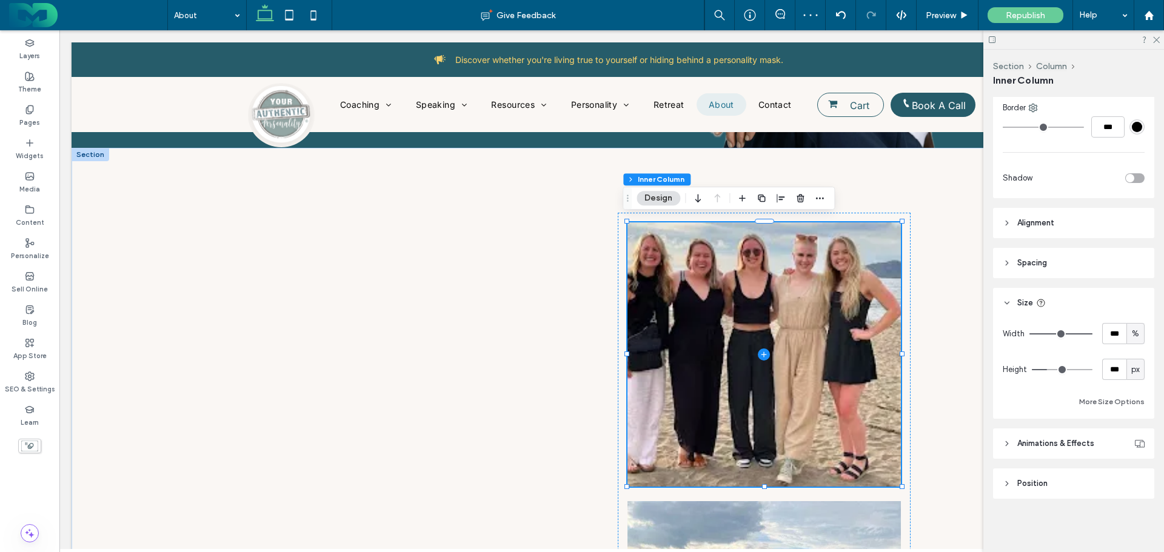
click at [1127, 362] on div "px" at bounding box center [1135, 369] width 18 height 21
click at [1127, 473] on span "A" at bounding box center [1129, 476] width 5 height 12
type input "*"
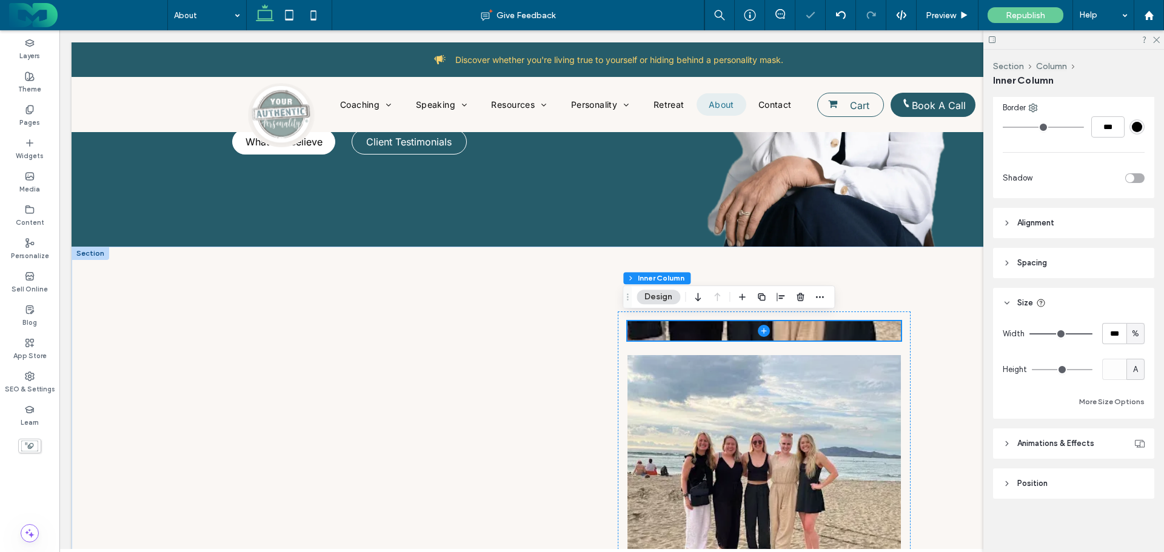
scroll to position [342, 0]
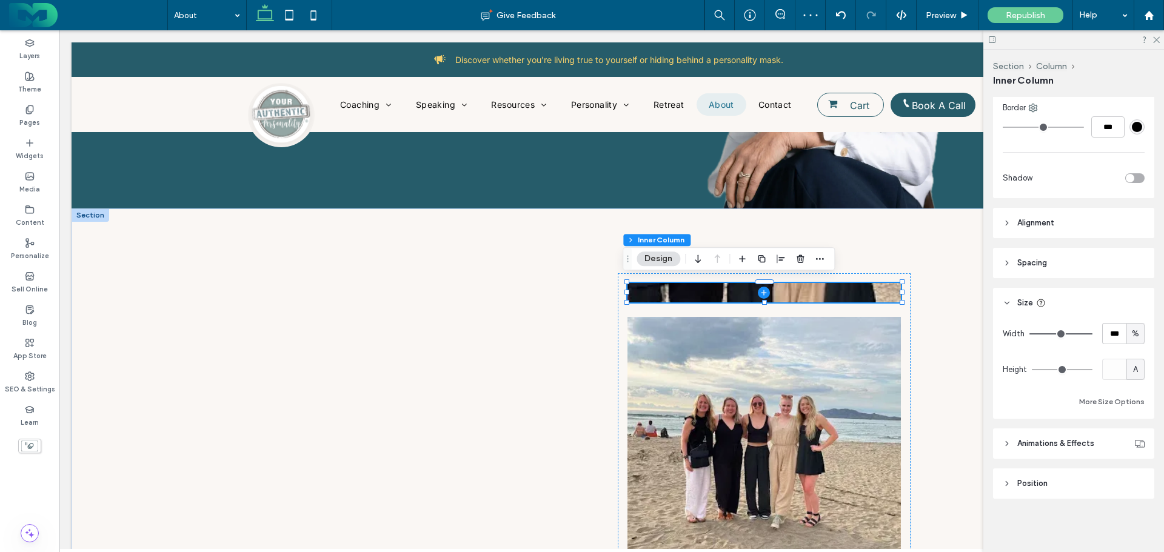
click at [1133, 370] on span "A" at bounding box center [1135, 370] width 5 height 12
click at [1129, 393] on span "px" at bounding box center [1129, 391] width 8 height 12
type input "**"
click at [1114, 370] on input "**" at bounding box center [1114, 369] width 24 height 21
type input "***"
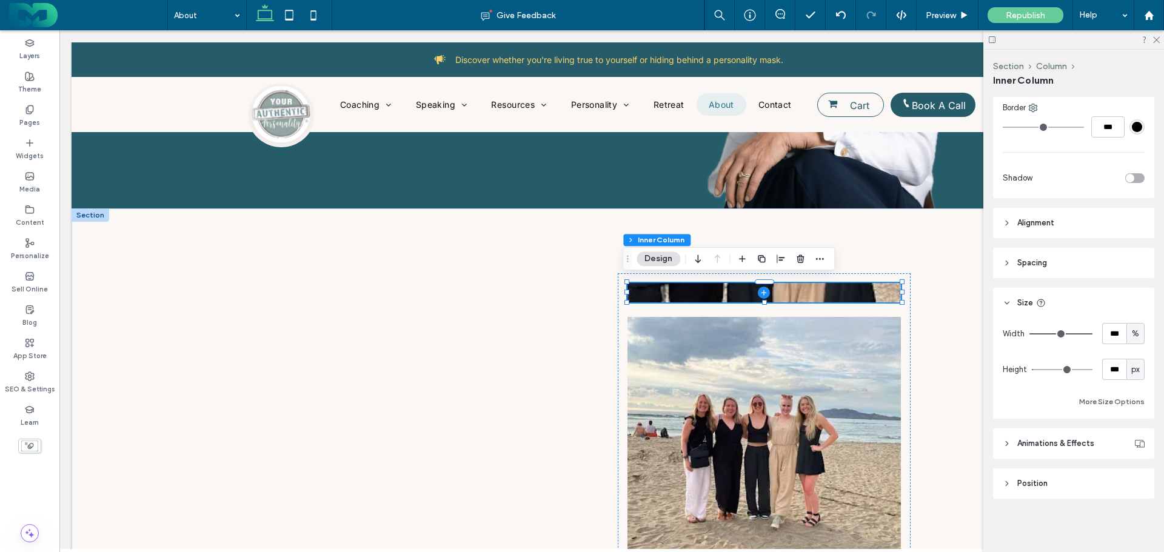
type input "***"
click at [1035, 400] on div "More Size Options" at bounding box center [1074, 402] width 142 height 15
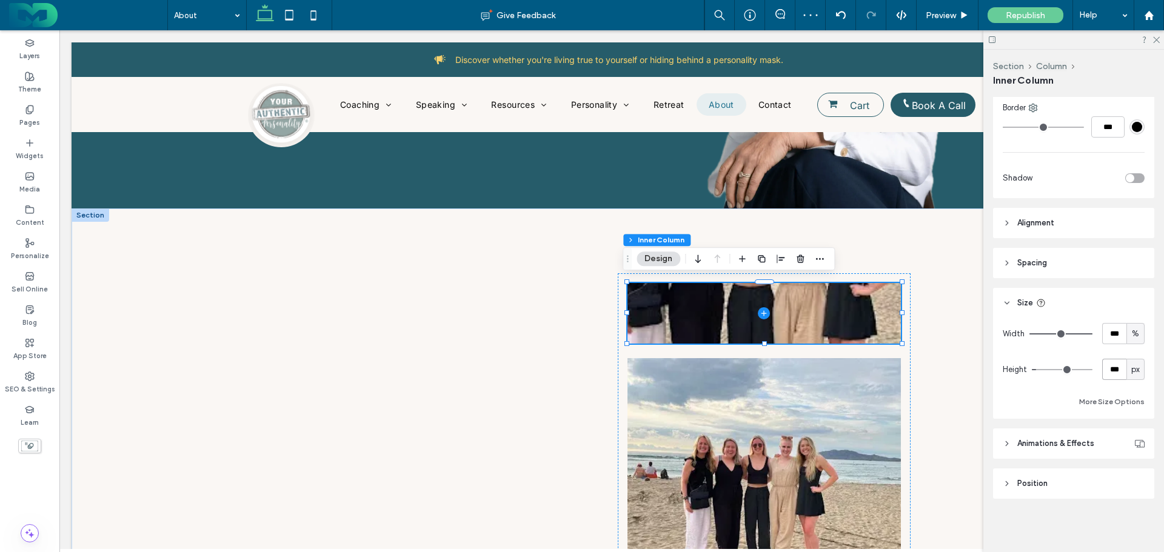
click at [1119, 370] on input "***" at bounding box center [1114, 369] width 24 height 21
type input "***"
click at [1044, 399] on div "More Size Options" at bounding box center [1074, 402] width 142 height 15
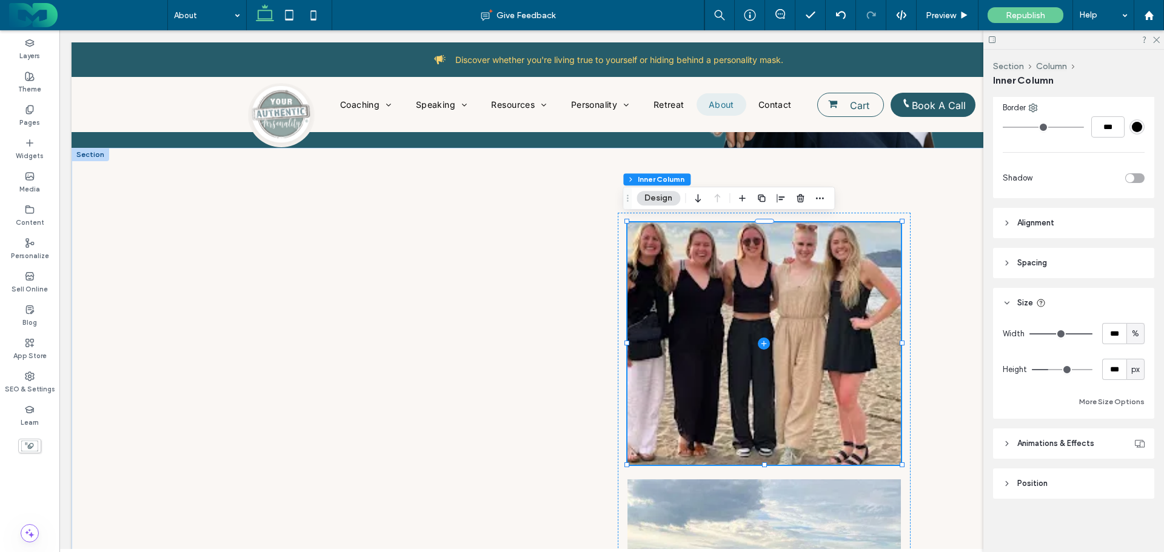
scroll to position [762, 0]
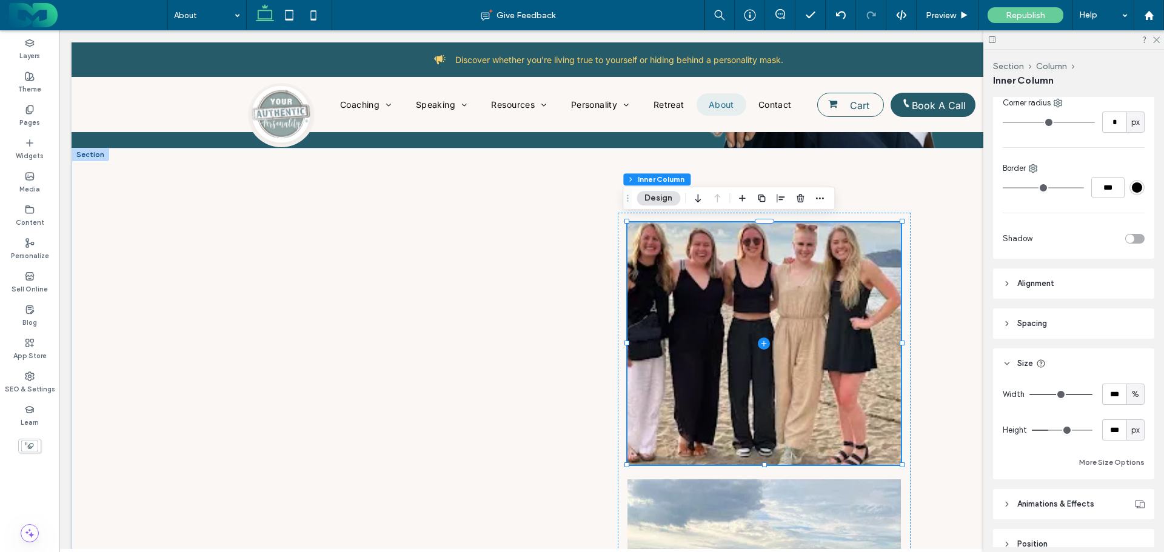
click at [1034, 281] on span "Alignment" at bounding box center [1035, 284] width 37 height 12
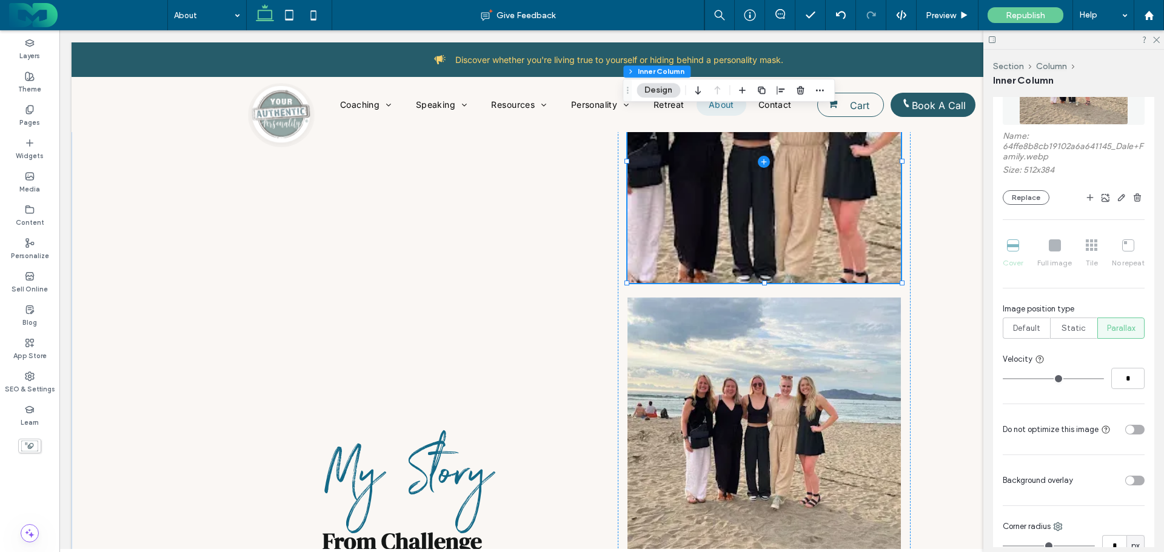
scroll to position [338, 0]
click at [1038, 360] on icon at bounding box center [1040, 360] width 10 height 10
click at [1052, 352] on div "Name: 64ffe8b8cb19102a6a641145_Dale+Family.webp Size: 512x384 Replace Cover Ful…" at bounding box center [1074, 239] width 142 height 404
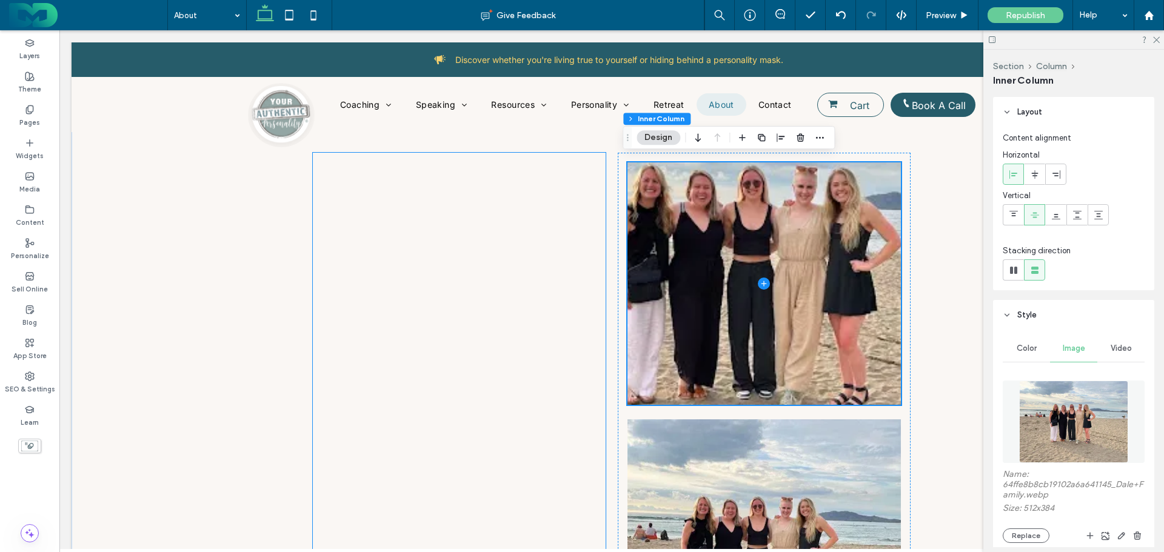
scroll to position [464, 0]
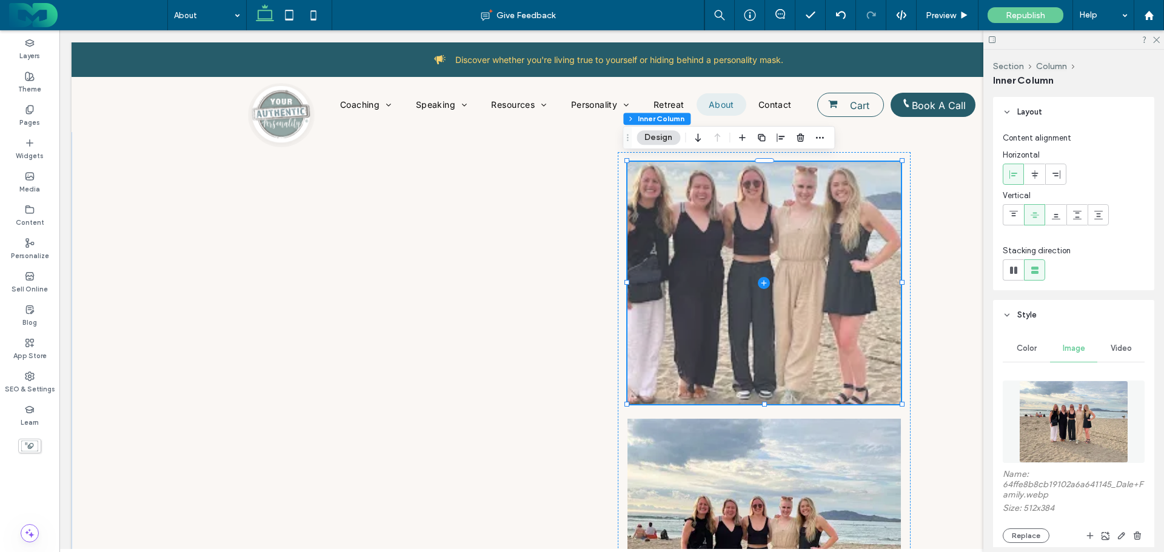
click at [729, 220] on span at bounding box center [763, 283] width 273 height 242
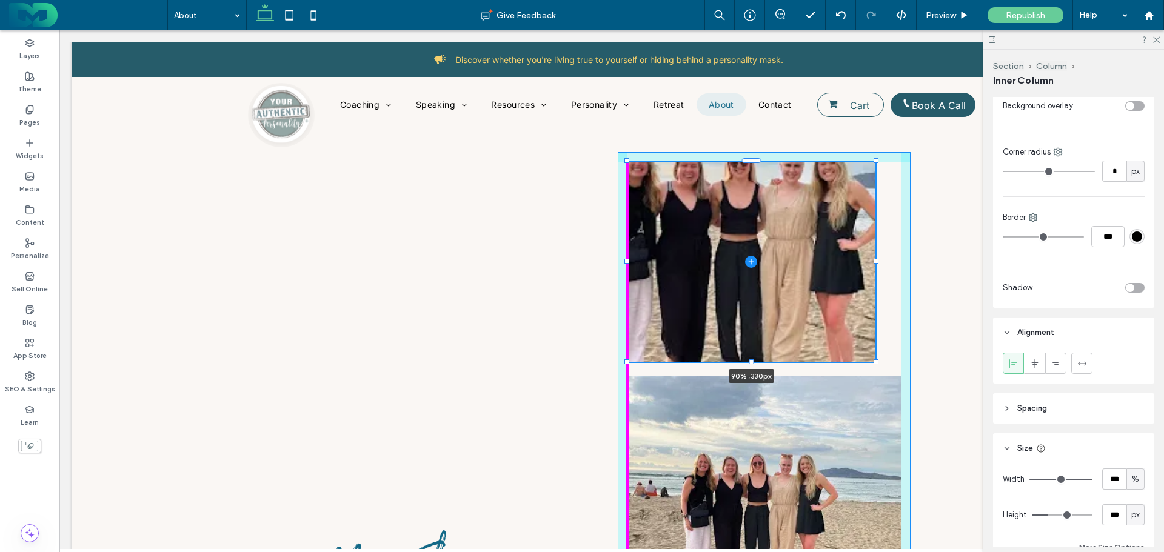
scroll to position [858, 0]
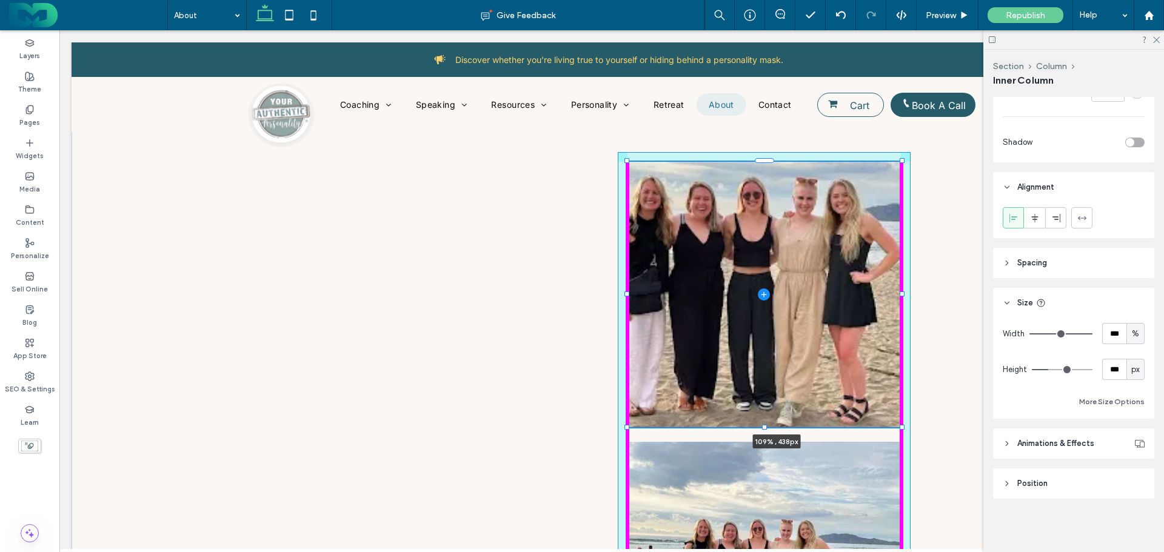
drag, startPoint x: 898, startPoint y: 401, endPoint x: 923, endPoint y: 413, distance: 27.4
type input "***"
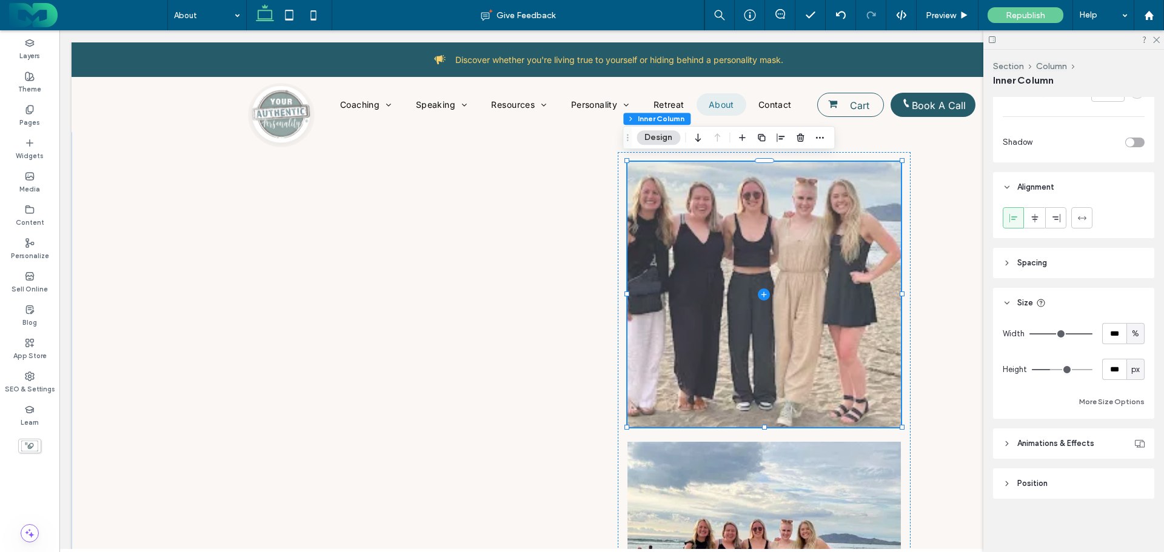
click at [839, 225] on span at bounding box center [763, 294] width 273 height 265
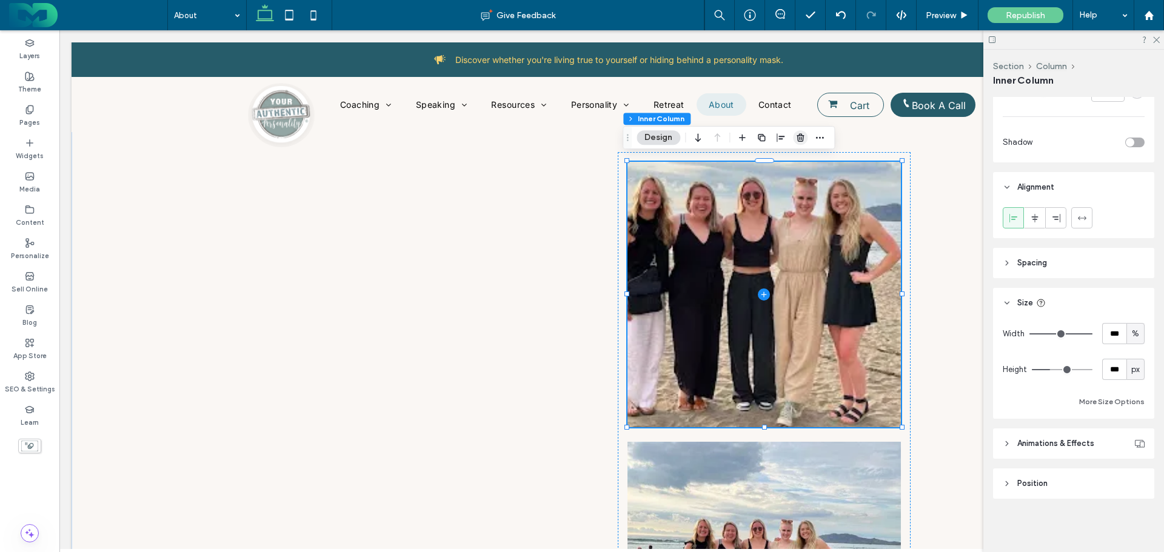
click at [803, 138] on icon "button" at bounding box center [800, 138] width 10 height 10
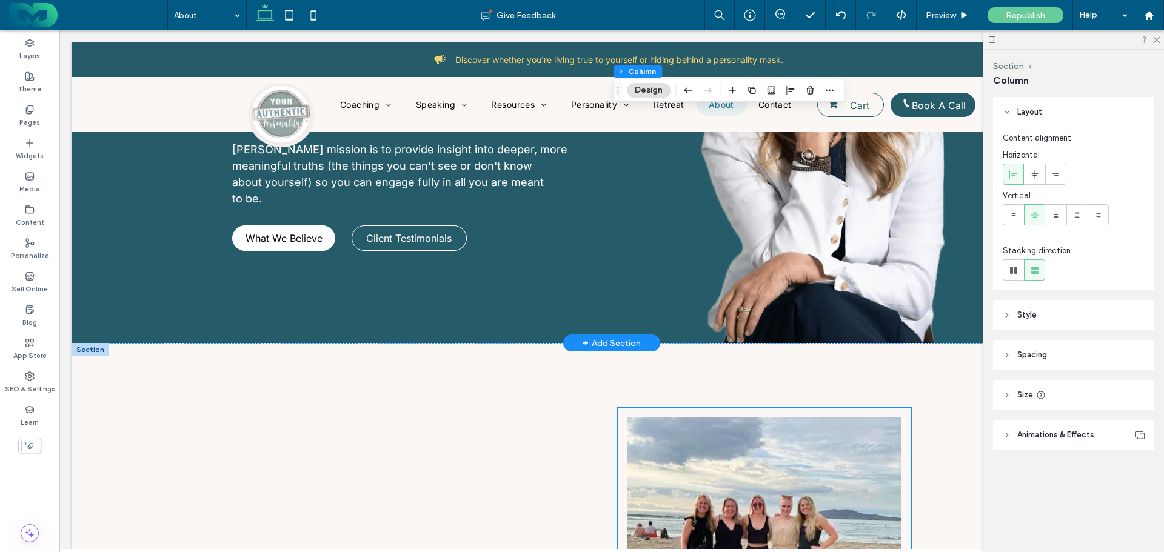
scroll to position [0, 0]
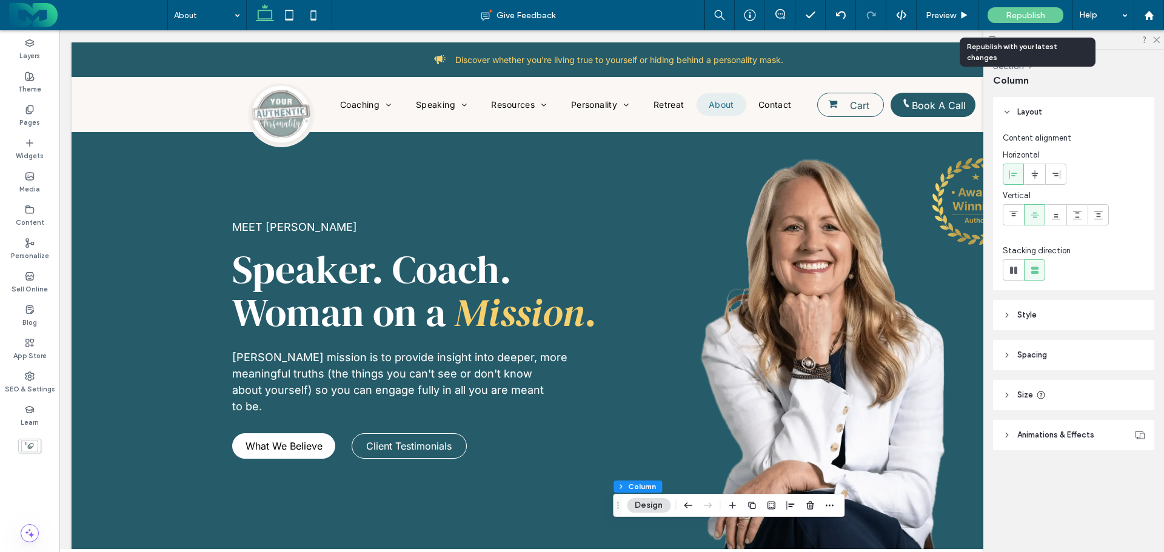
click at [1029, 12] on span "Republish" at bounding box center [1025, 15] width 39 height 10
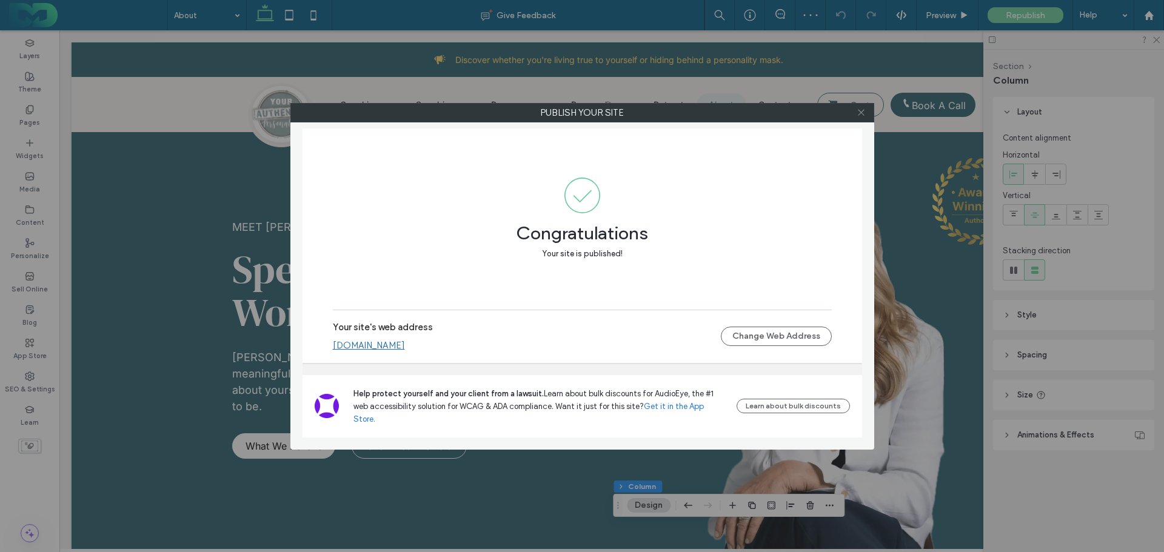
click at [861, 115] on icon at bounding box center [860, 112] width 9 height 9
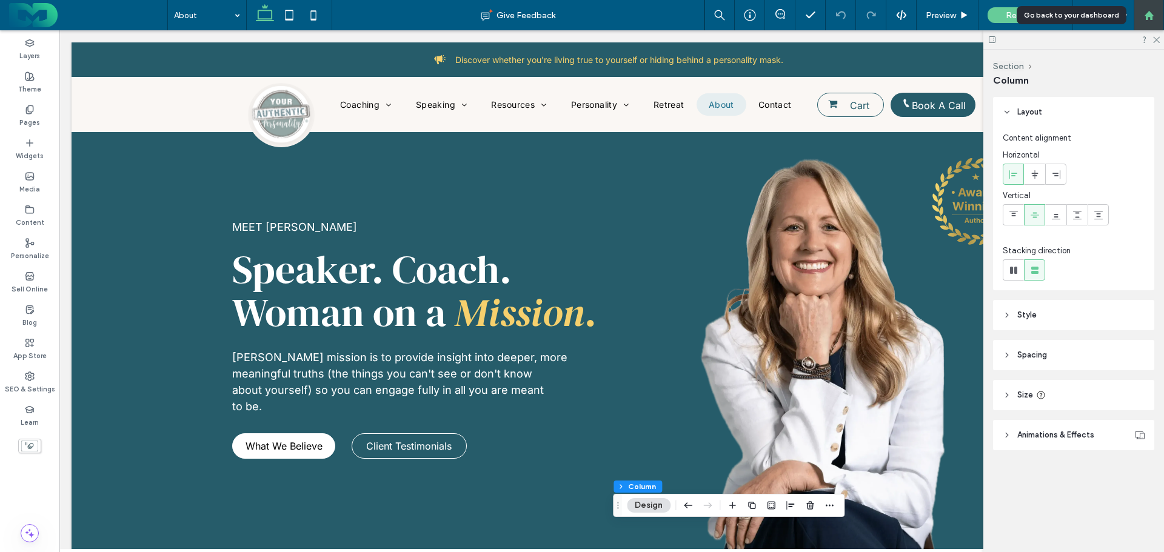
click at [1146, 12] on icon at bounding box center [1149, 15] width 10 height 10
